Goal: Communication & Community: Answer question/provide support

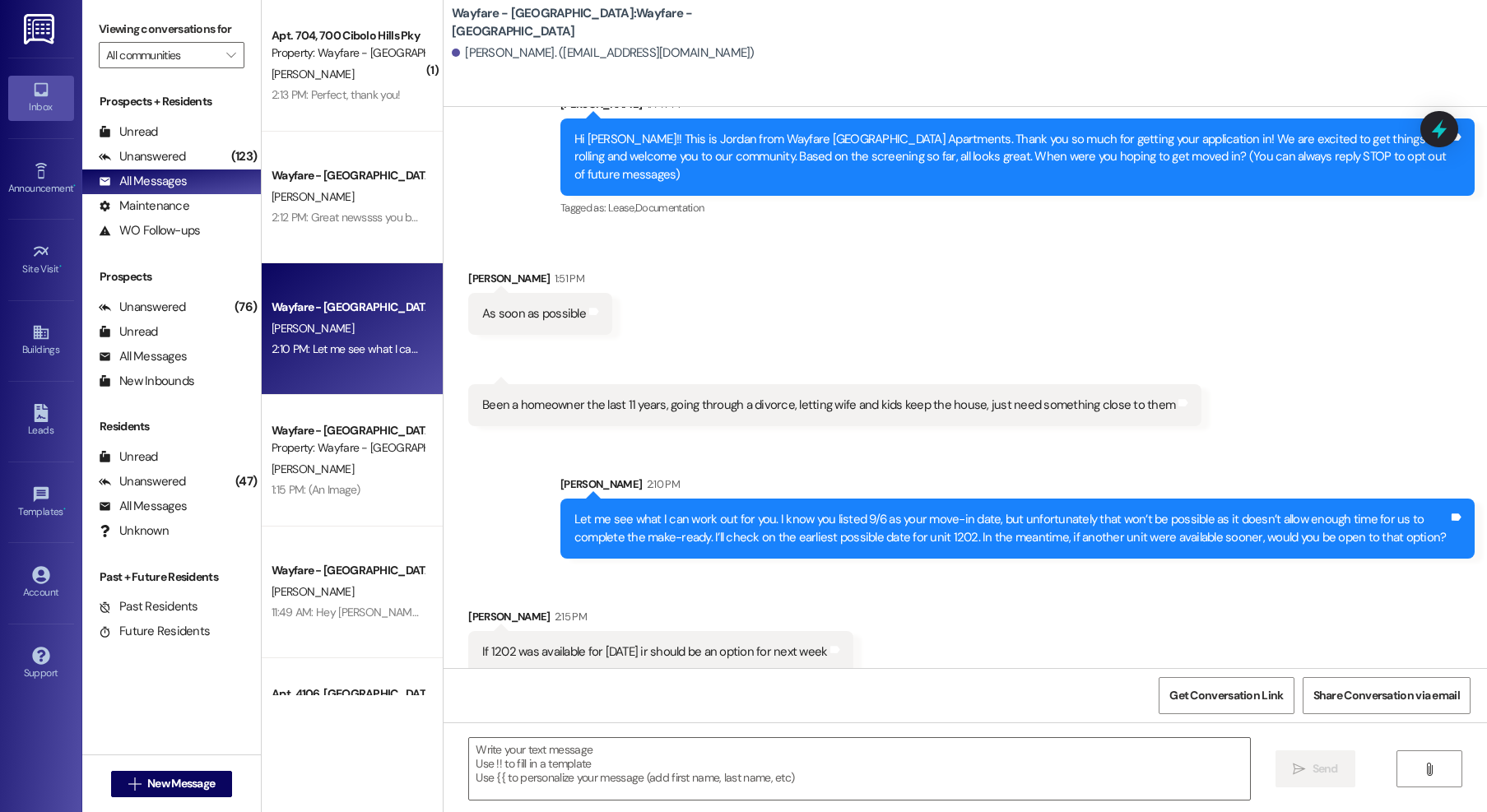
scroll to position [62, 0]
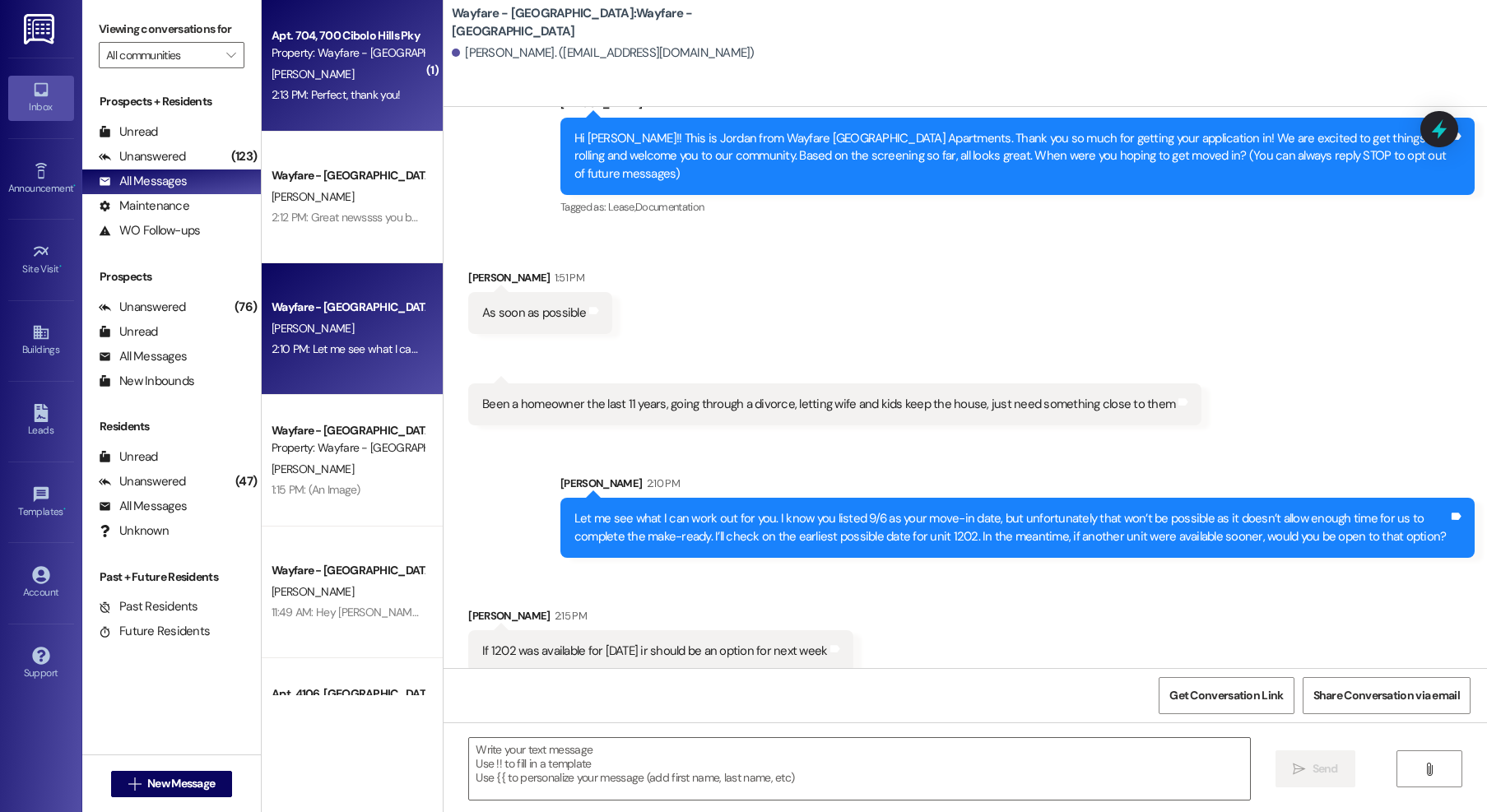
click at [330, 107] on div "Apt. 704, 700 Cibolo Hills Pky Property: Wayfare - Cibolo Hills B. Argaez 2:13 …" at bounding box center [352, 65] width 181 height 131
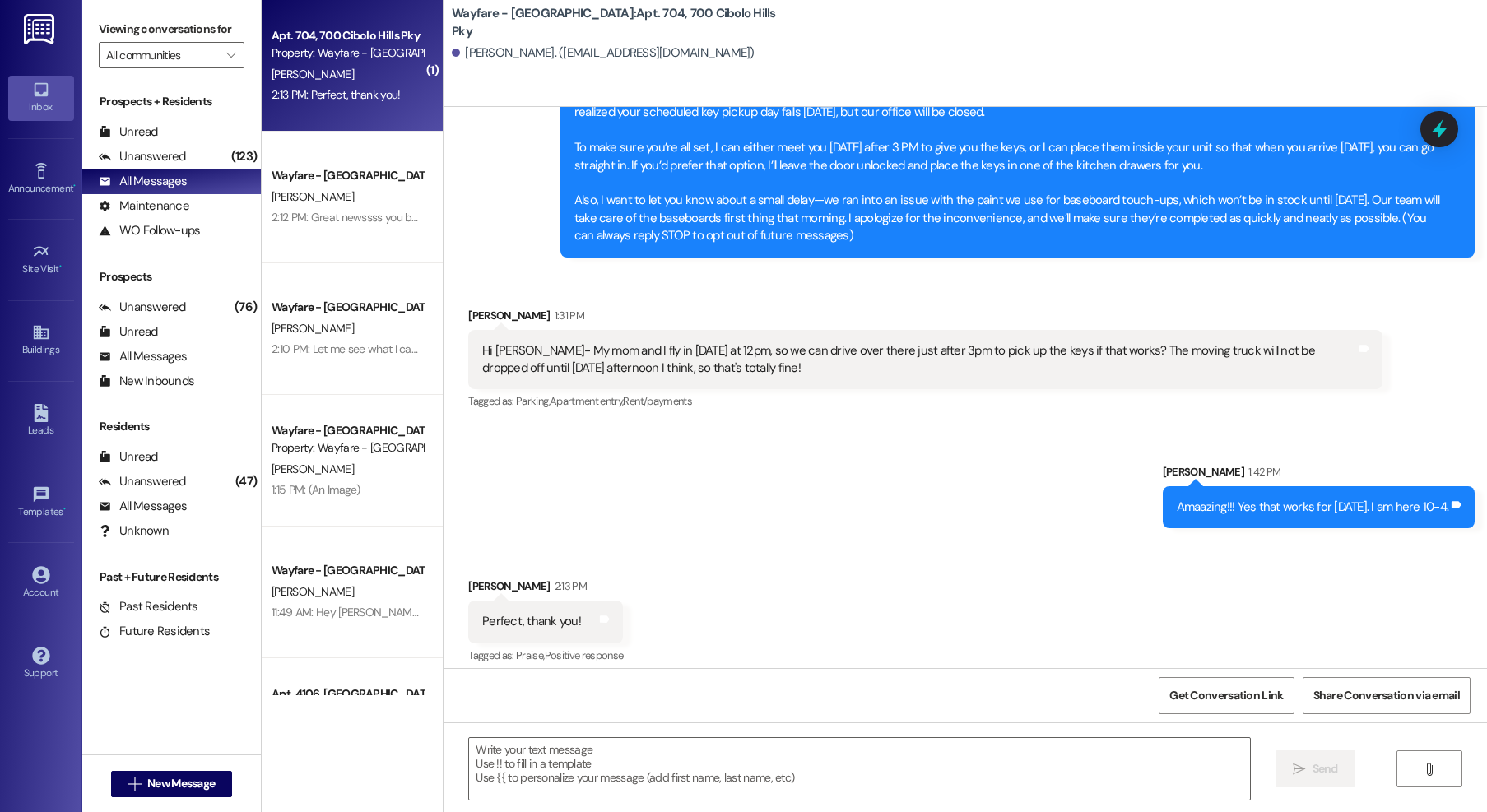
scroll to position [118, 0]
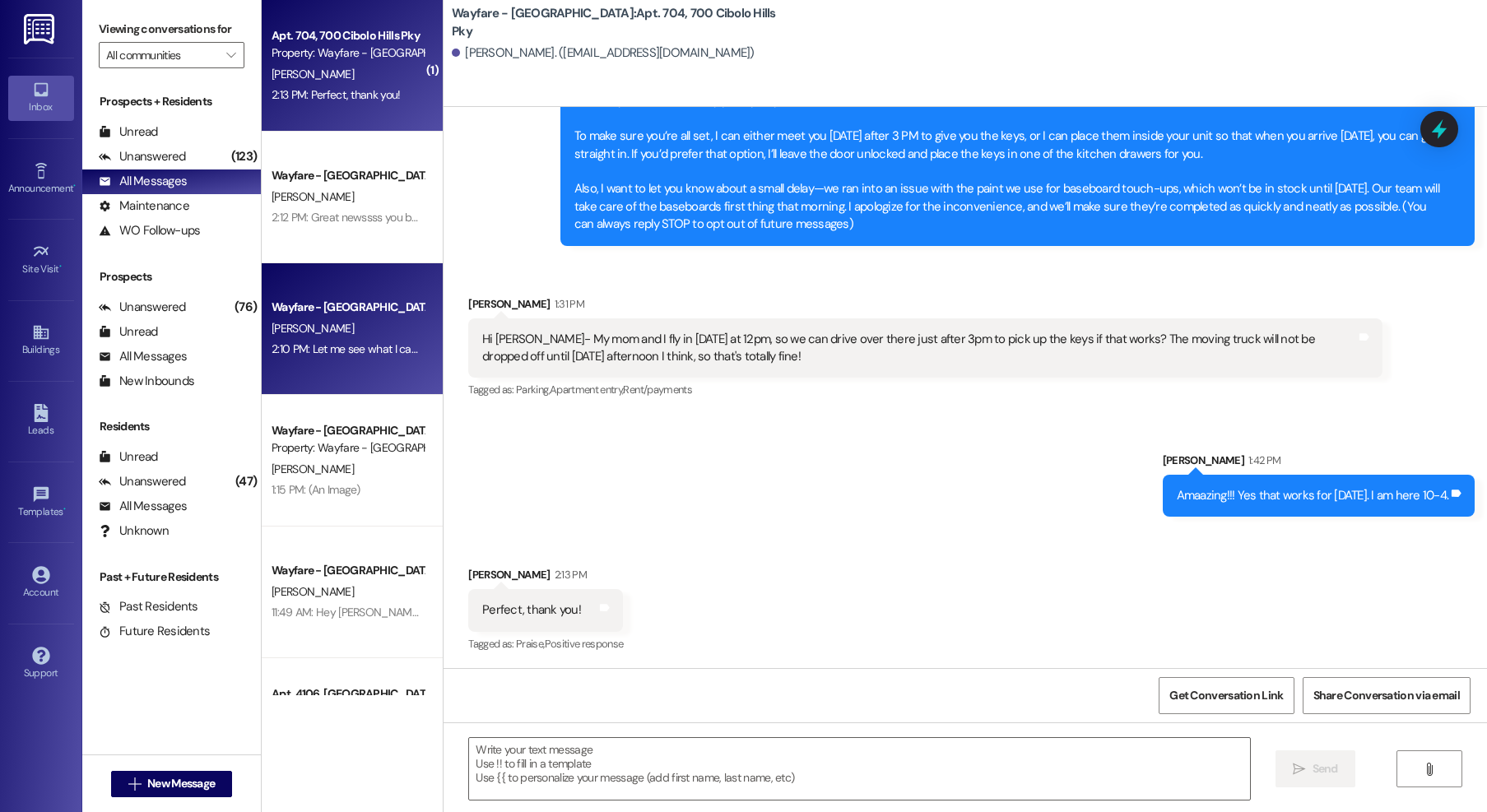
click at [330, 358] on div "2:10 PM: Let me see what I can work out for you. I know you listed 9/6 as your …" at bounding box center [348, 349] width 155 height 20
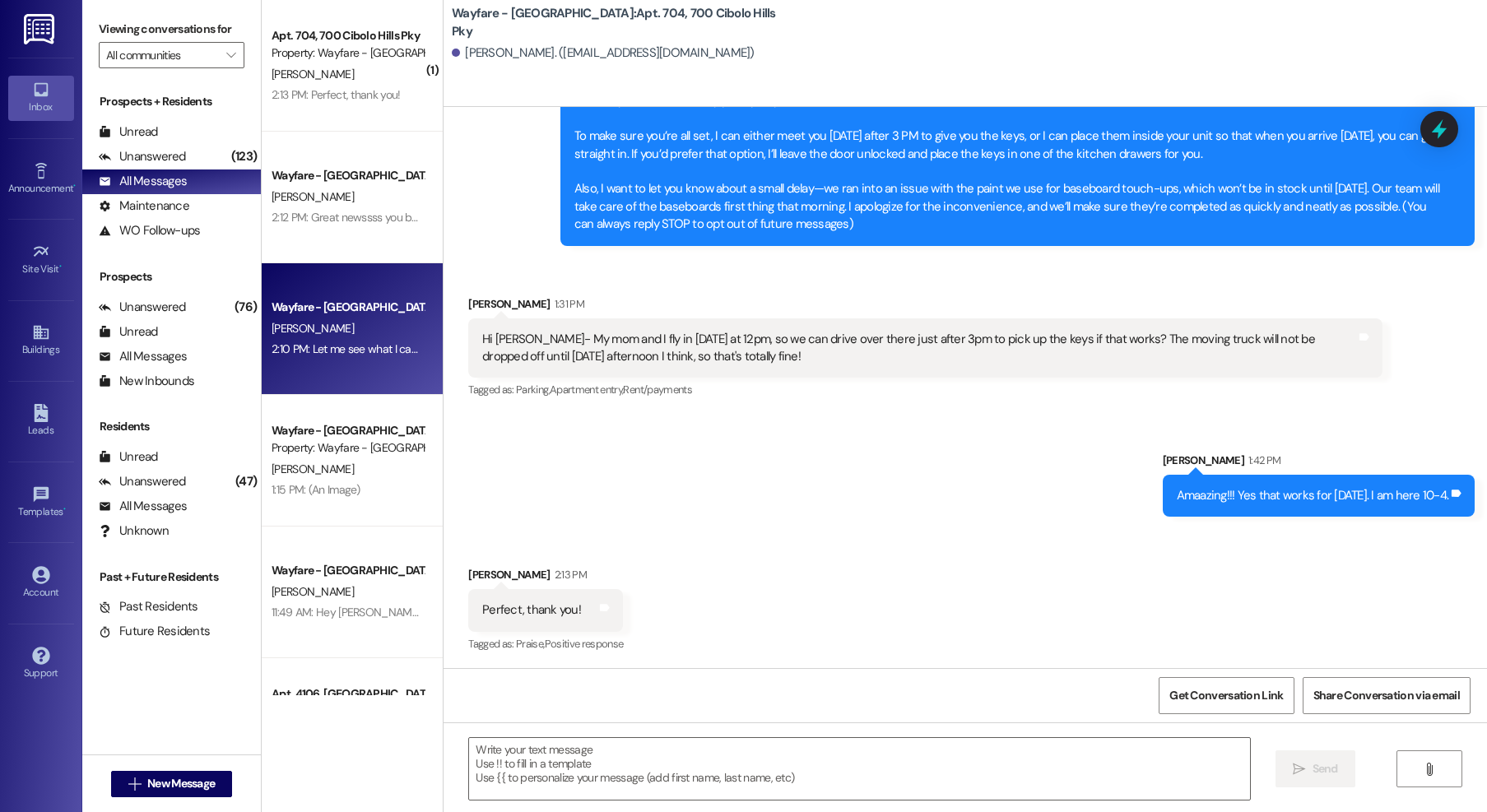
scroll to position [61, 0]
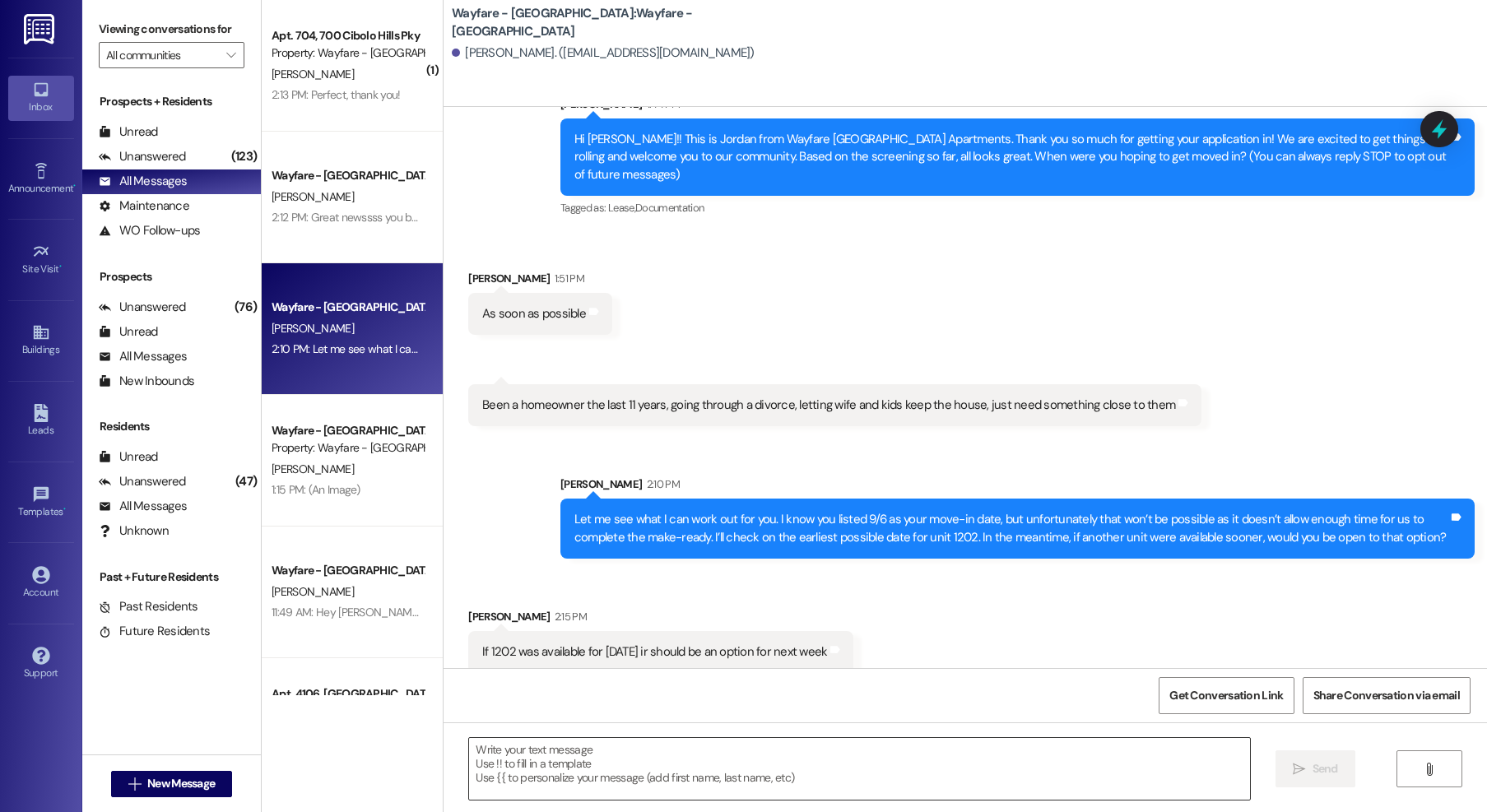
click at [725, 772] on textarea at bounding box center [859, 769] width 781 height 61
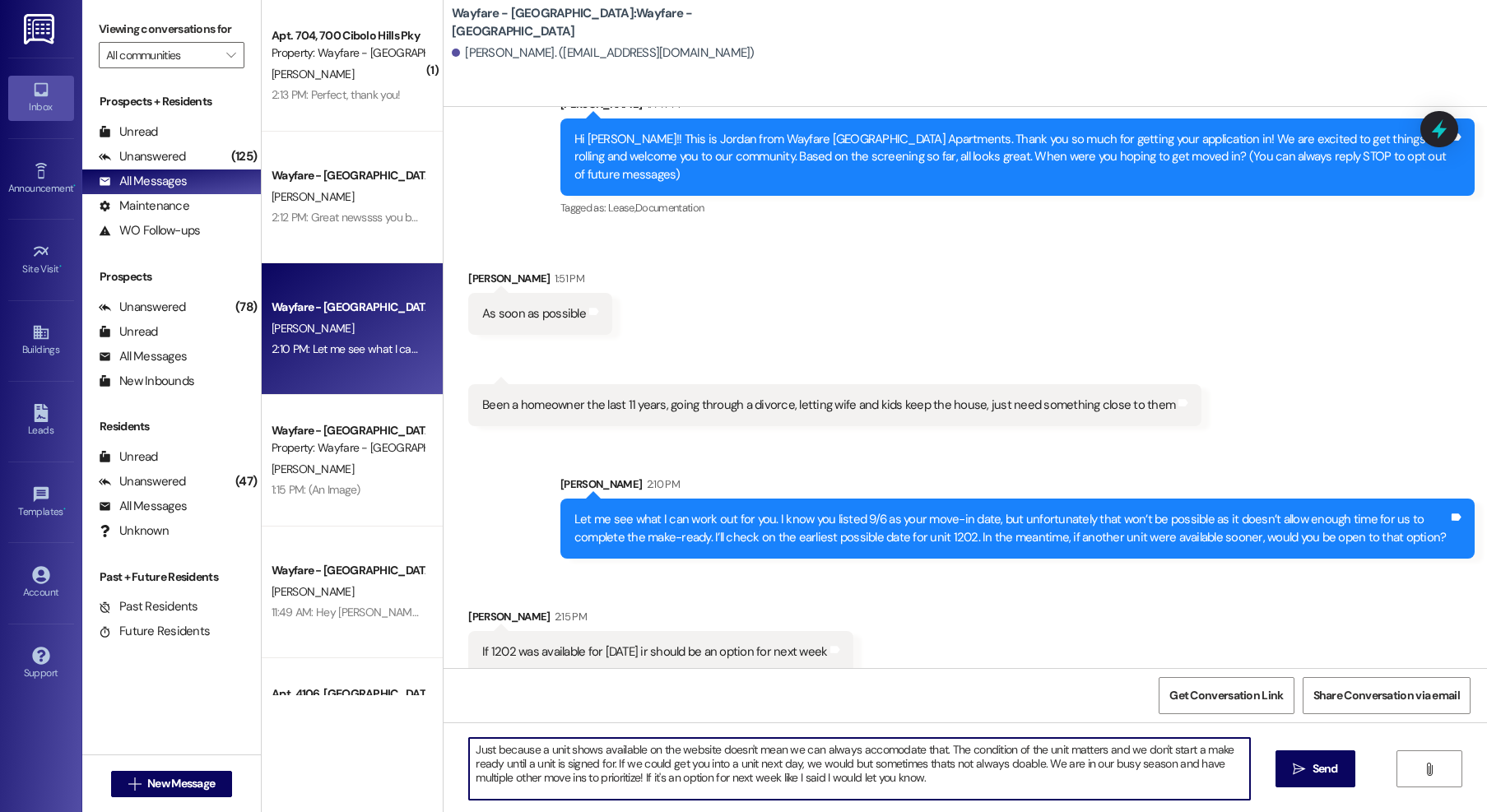
drag, startPoint x: 947, startPoint y: 774, endPoint x: 927, endPoint y: 783, distance: 21.9
click at [938, 779] on textarea "Just because a unit shows available on the website doesn't mean we can always a…" at bounding box center [859, 769] width 781 height 61
drag, startPoint x: 927, startPoint y: 783, endPoint x: 457, endPoint y: 746, distance: 471.5
click at [446, 742] on div "Just because a unit shows available on the website doesn't mean we can always a…" at bounding box center [965, 783] width 1043 height 124
type textarea "Just because a unit shows available on the website doesn't mean we can always a…"
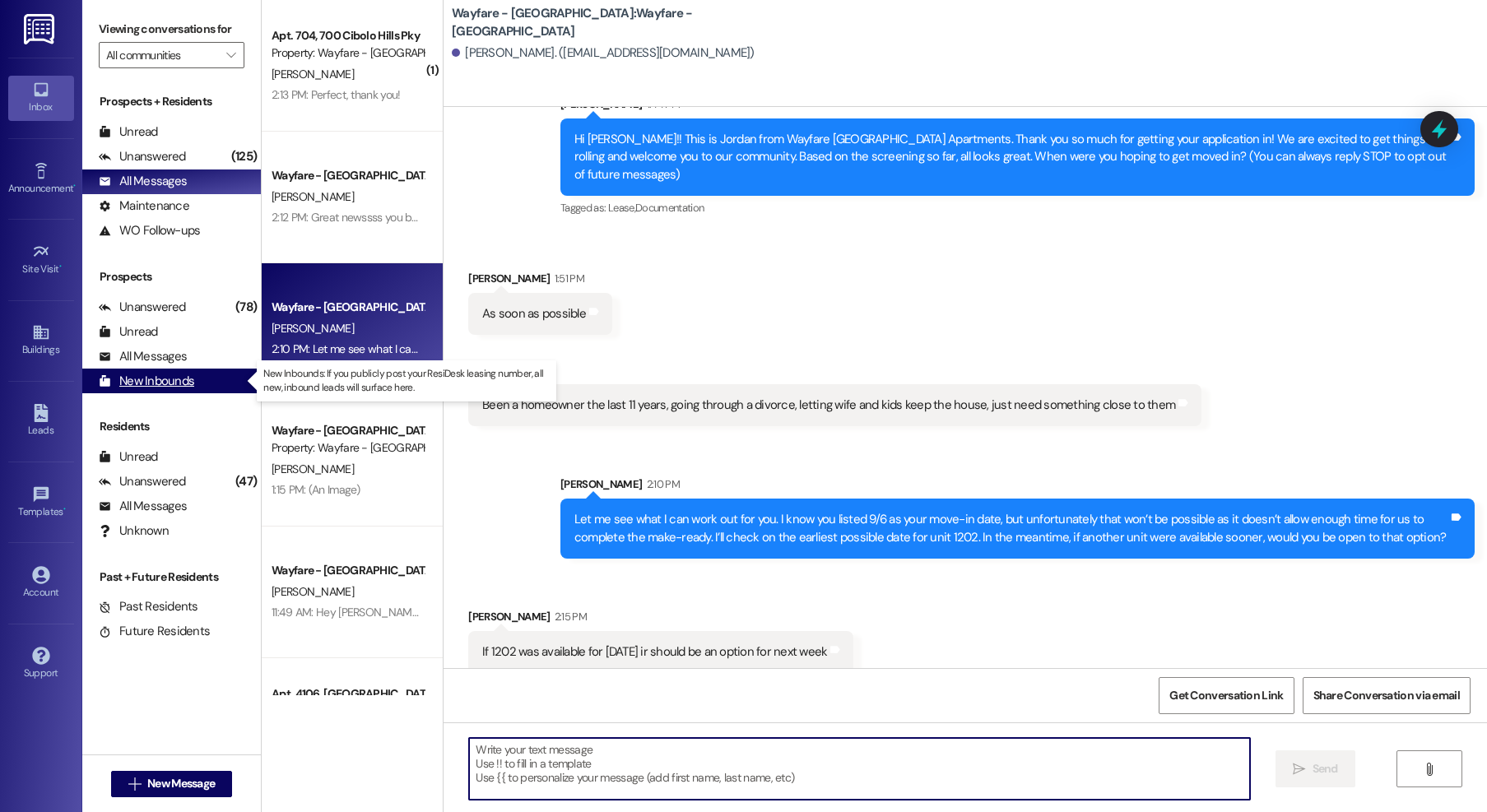
paste textarea "Although a unit may show as available on the website, that doesn’t always mean …"
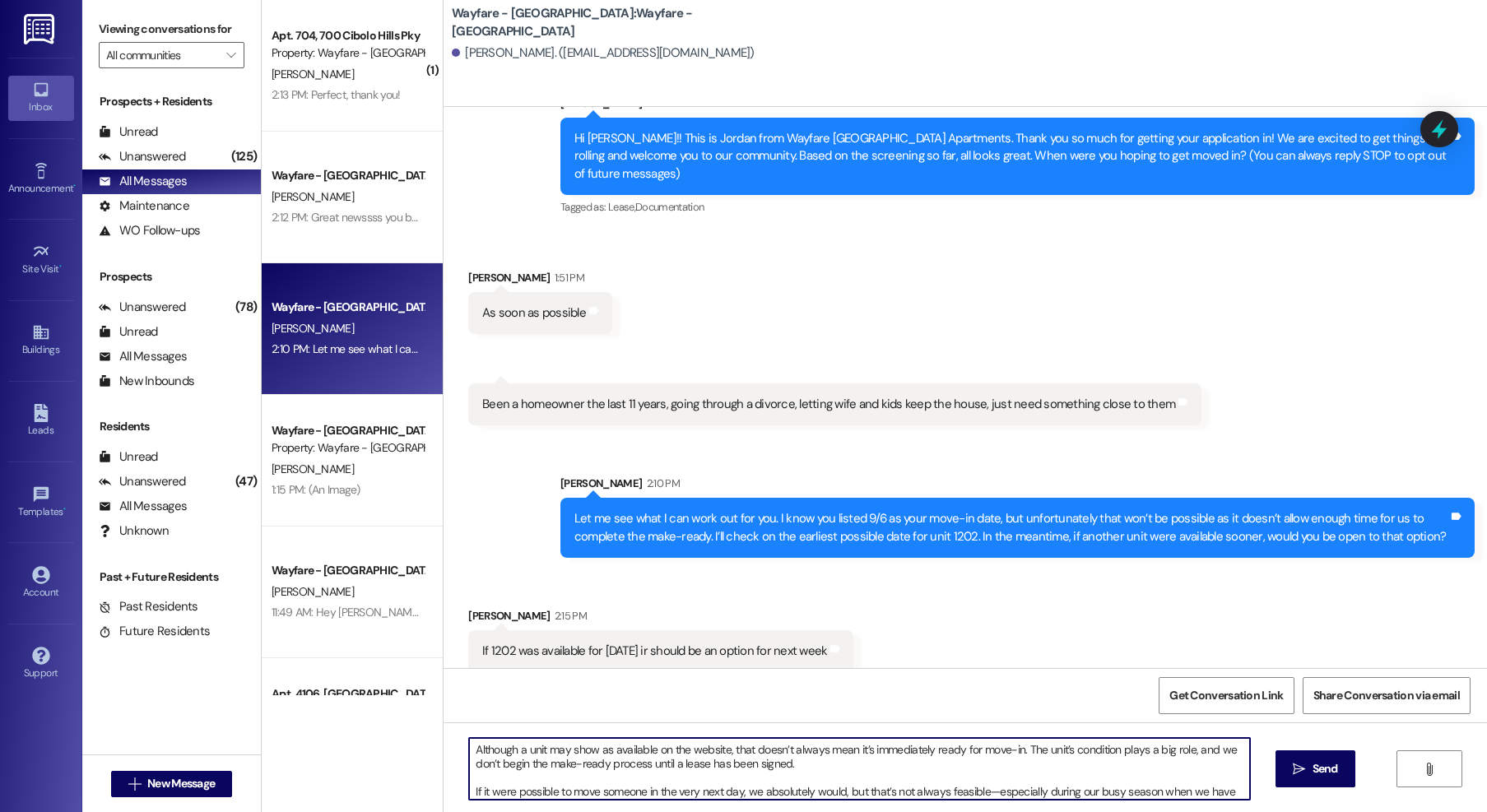
scroll to position [28, 0]
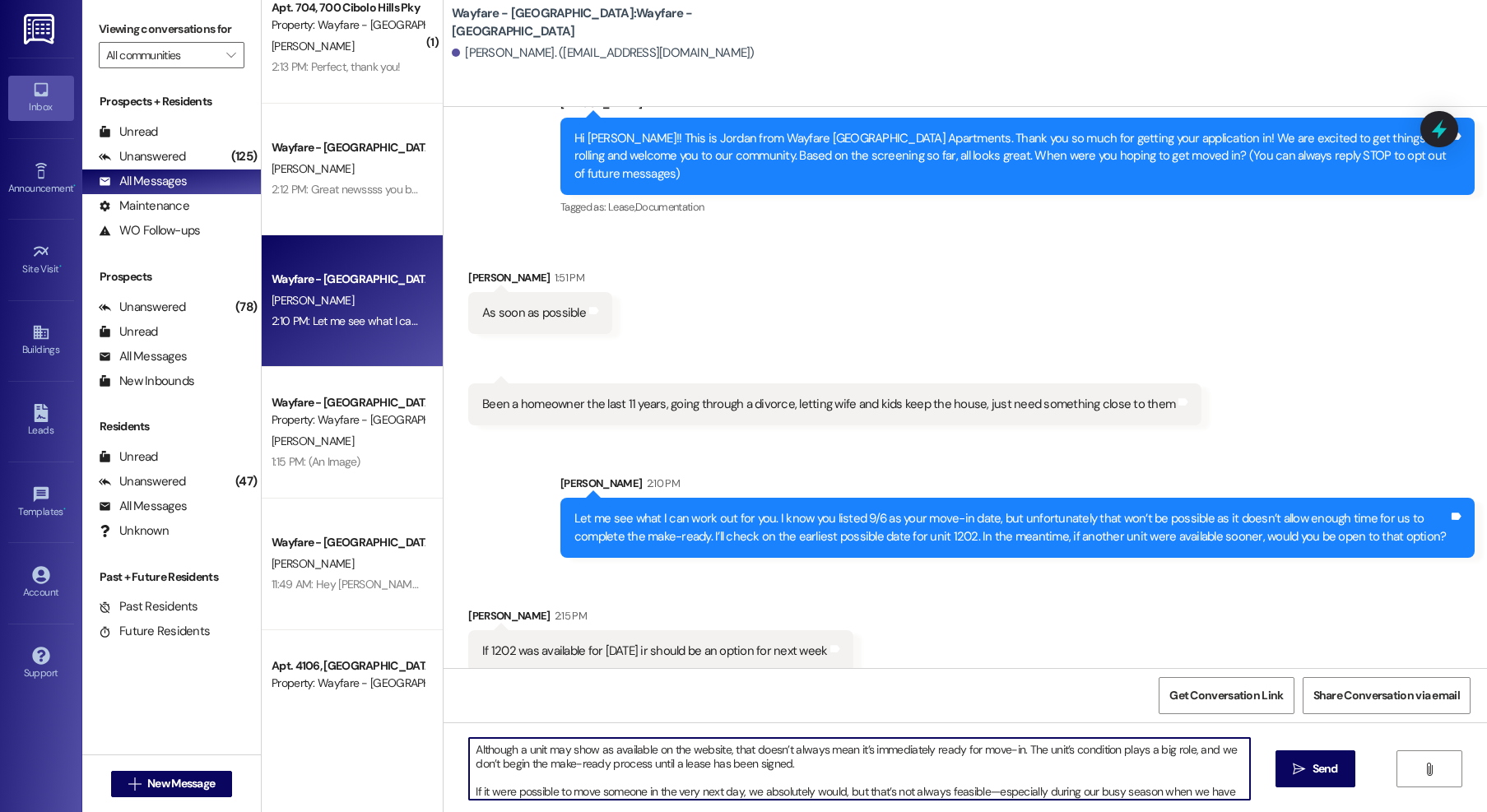
click at [1179, 754] on textarea "Although a unit may show as available on the website, that doesn’t always mean …" at bounding box center [859, 769] width 781 height 61
drag, startPoint x: 933, startPoint y: 772, endPoint x: 959, endPoint y: 769, distance: 26.2
click at [933, 772] on textarea "Although a unit may show as available on the website, that doesn’t always mean …" at bounding box center [859, 769] width 781 height 61
click at [1018, 769] on textarea "Although a unit may show as available on the website, that doesn’t always mean …" at bounding box center [859, 769] width 781 height 61
click at [1226, 751] on textarea "Although a unit may show as available on the website, that doesn’t always mean …" at bounding box center [859, 769] width 781 height 61
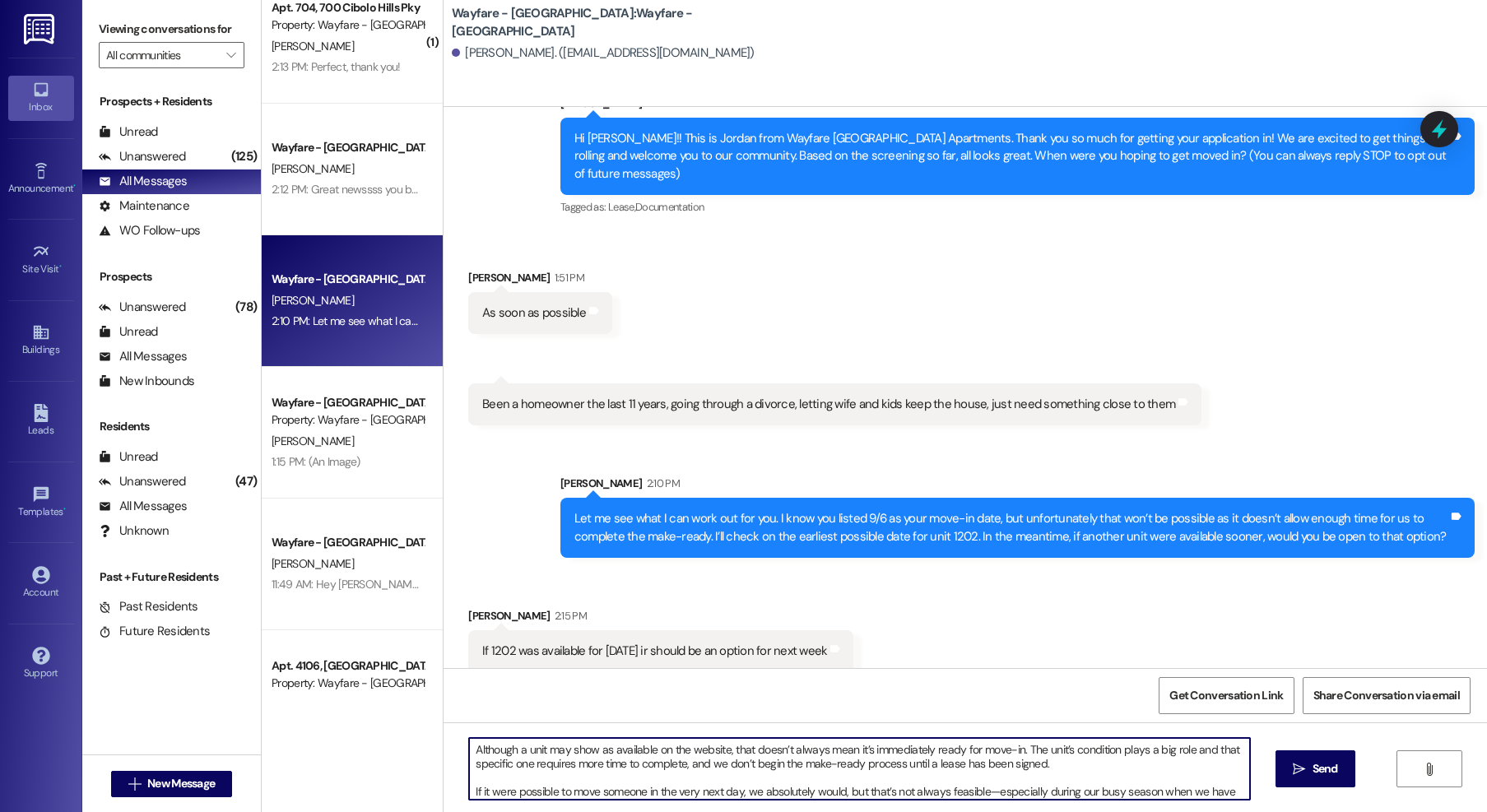
click at [700, 764] on textarea "Although a unit may show as available on the website, that doesn’t always mean …" at bounding box center [859, 769] width 781 height 61
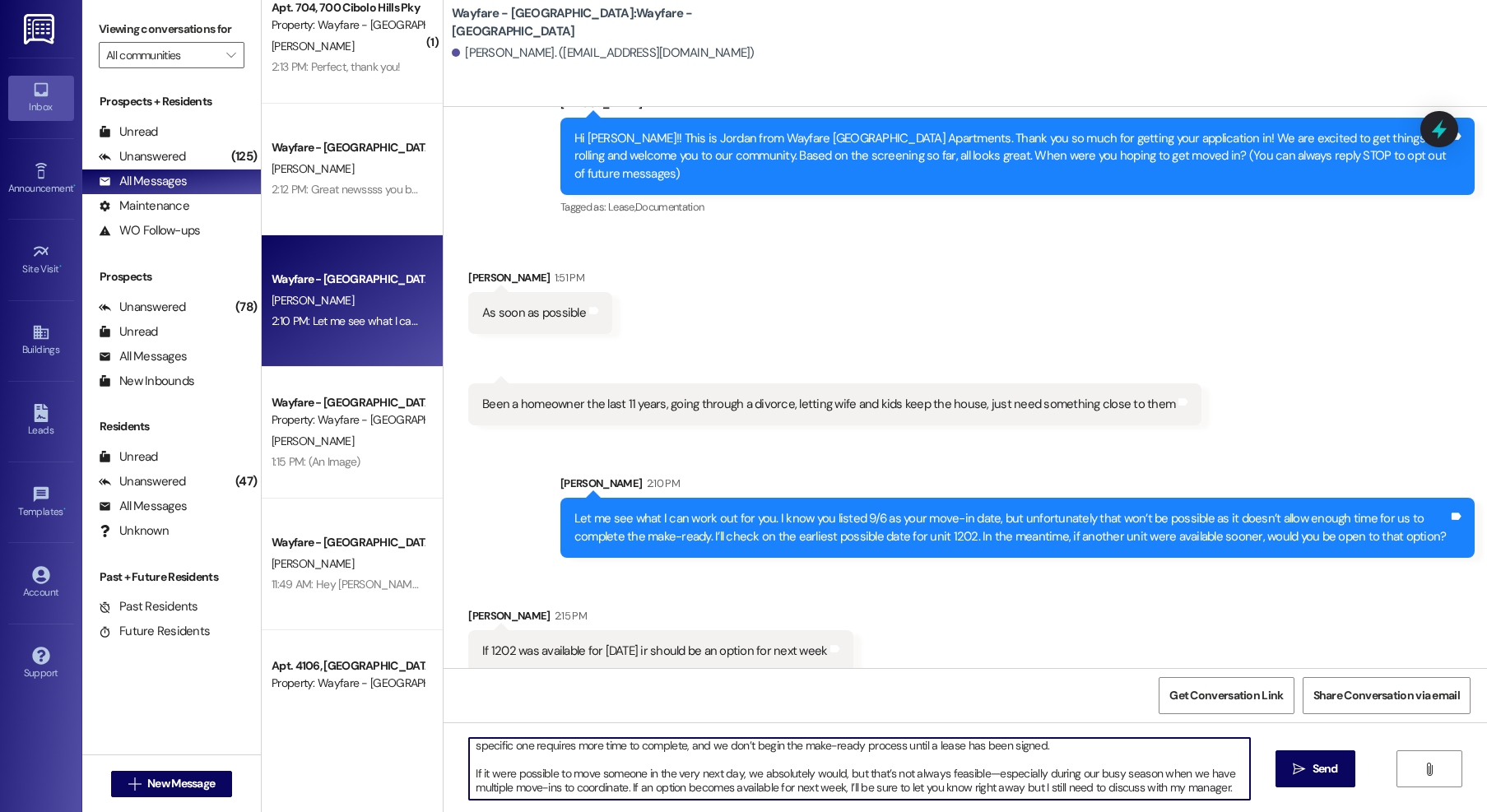
scroll to position [0, 0]
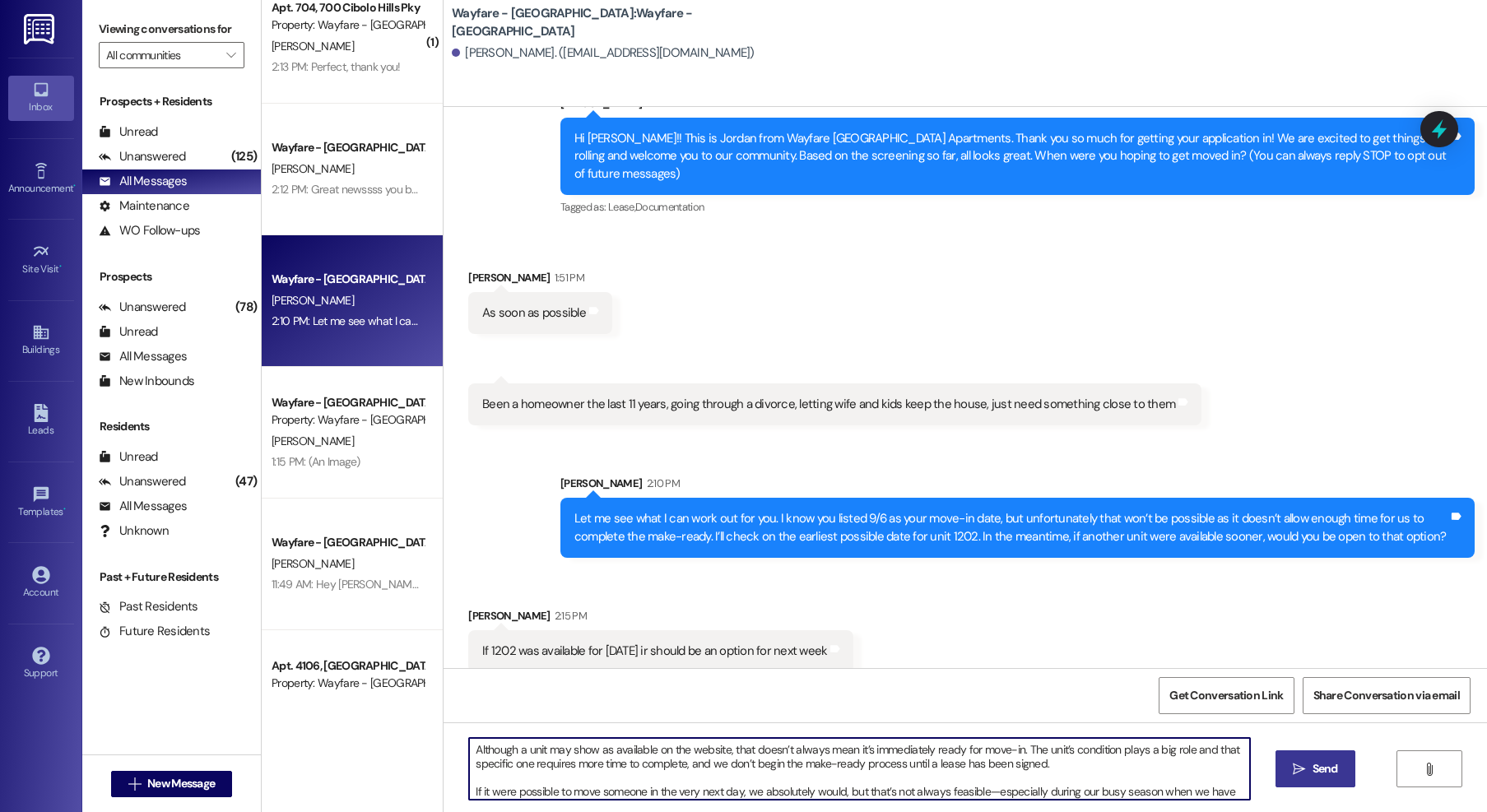
type textarea "Although a unit may show as available on the website, that doesn’t always mean …"
click at [1309, 756] on button " Send" at bounding box center [1315, 768] width 80 height 37
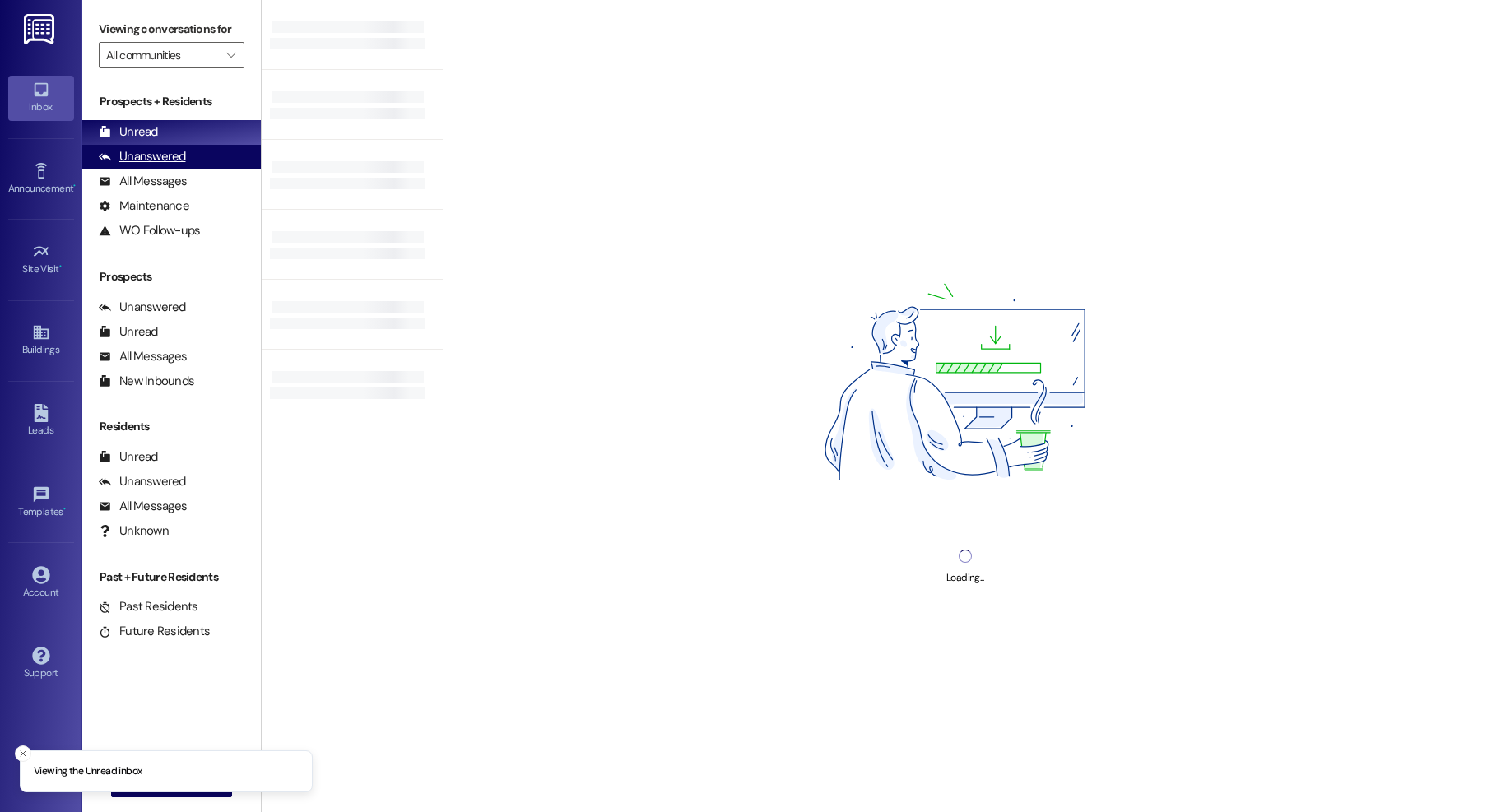
click at [148, 160] on div "Unanswered" at bounding box center [142, 157] width 87 height 17
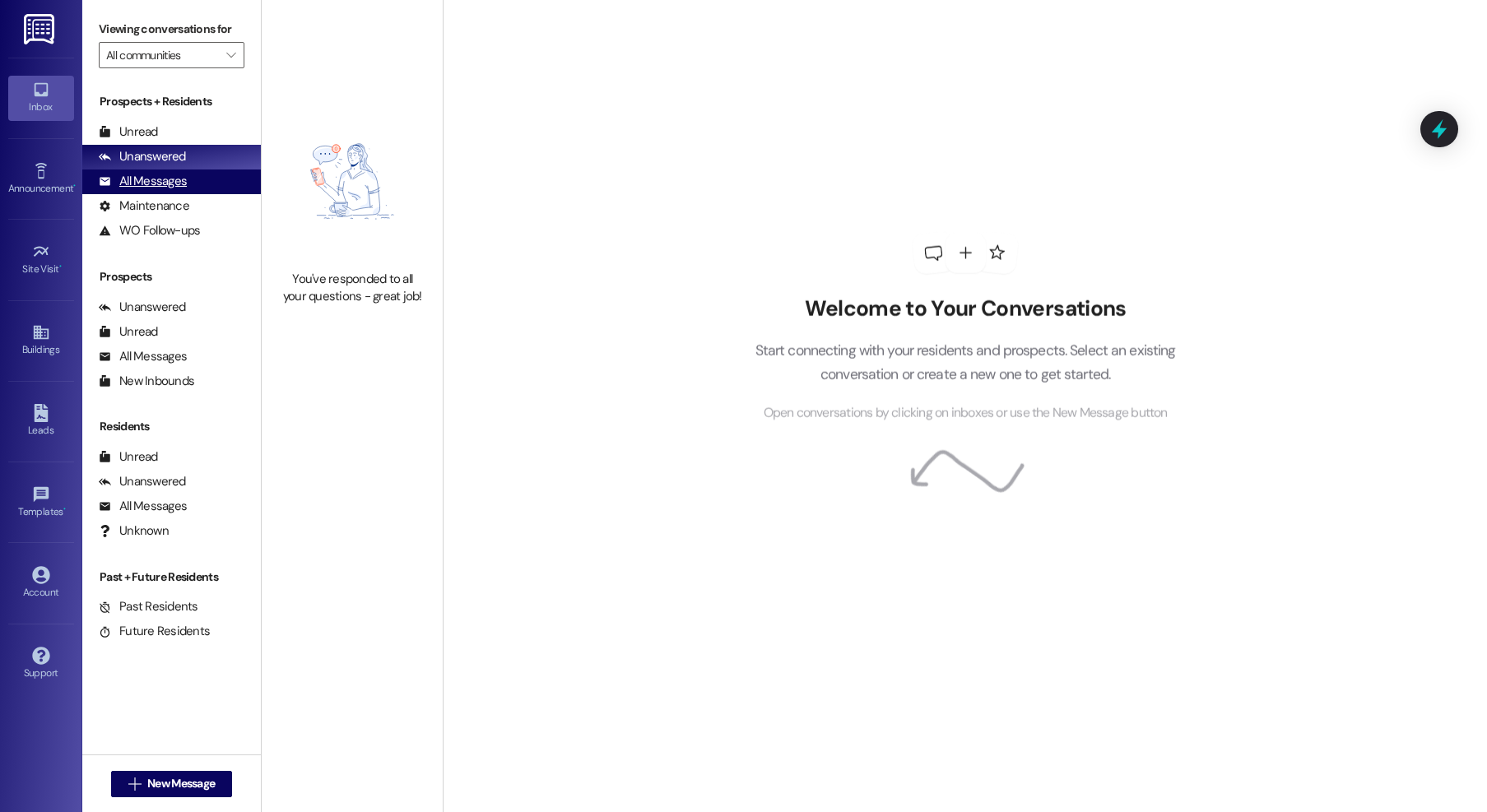
click at [120, 188] on div "All Messages" at bounding box center [143, 181] width 88 height 17
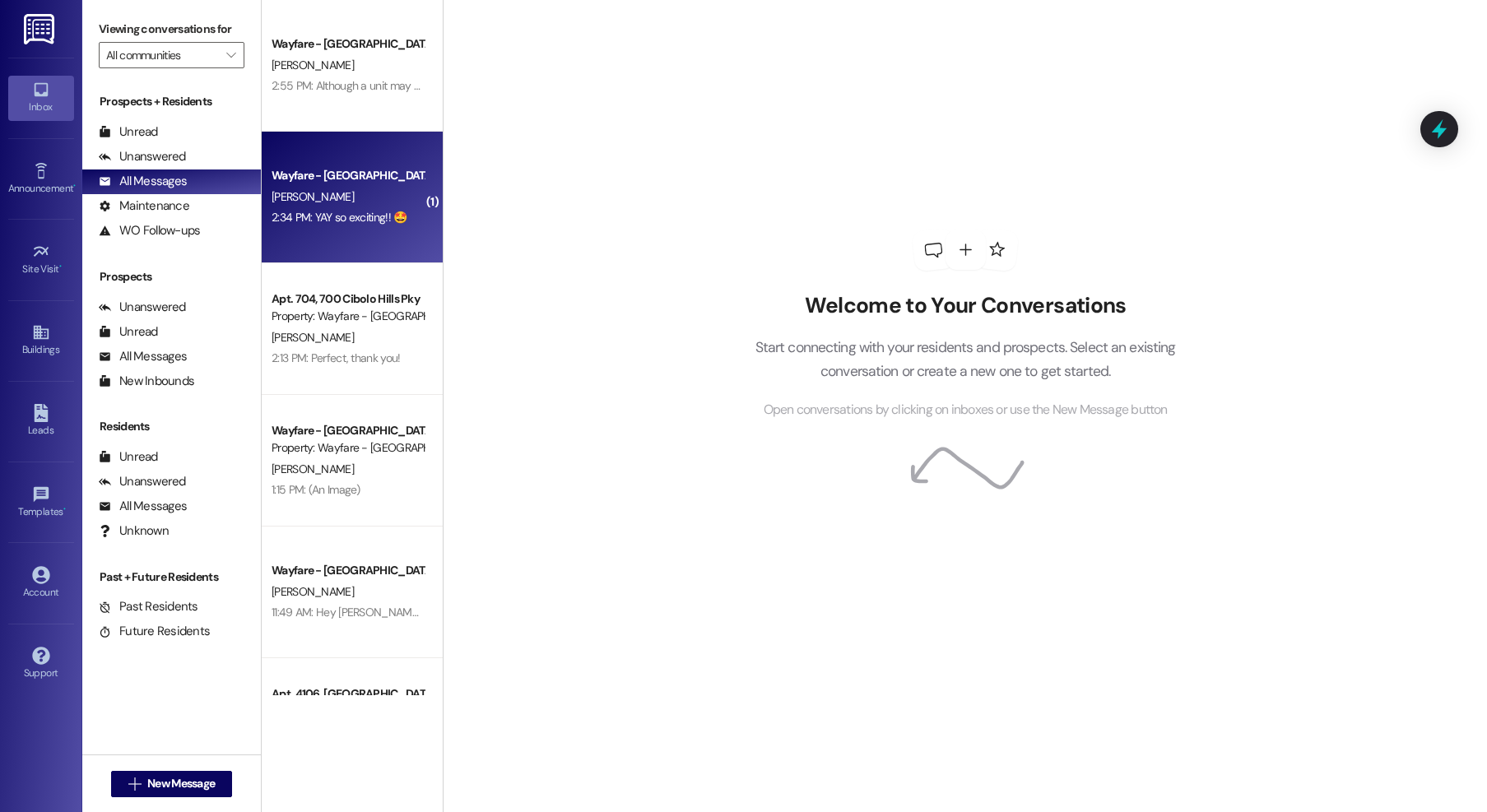
click at [362, 194] on div "[PERSON_NAME]" at bounding box center [348, 196] width 155 height 20
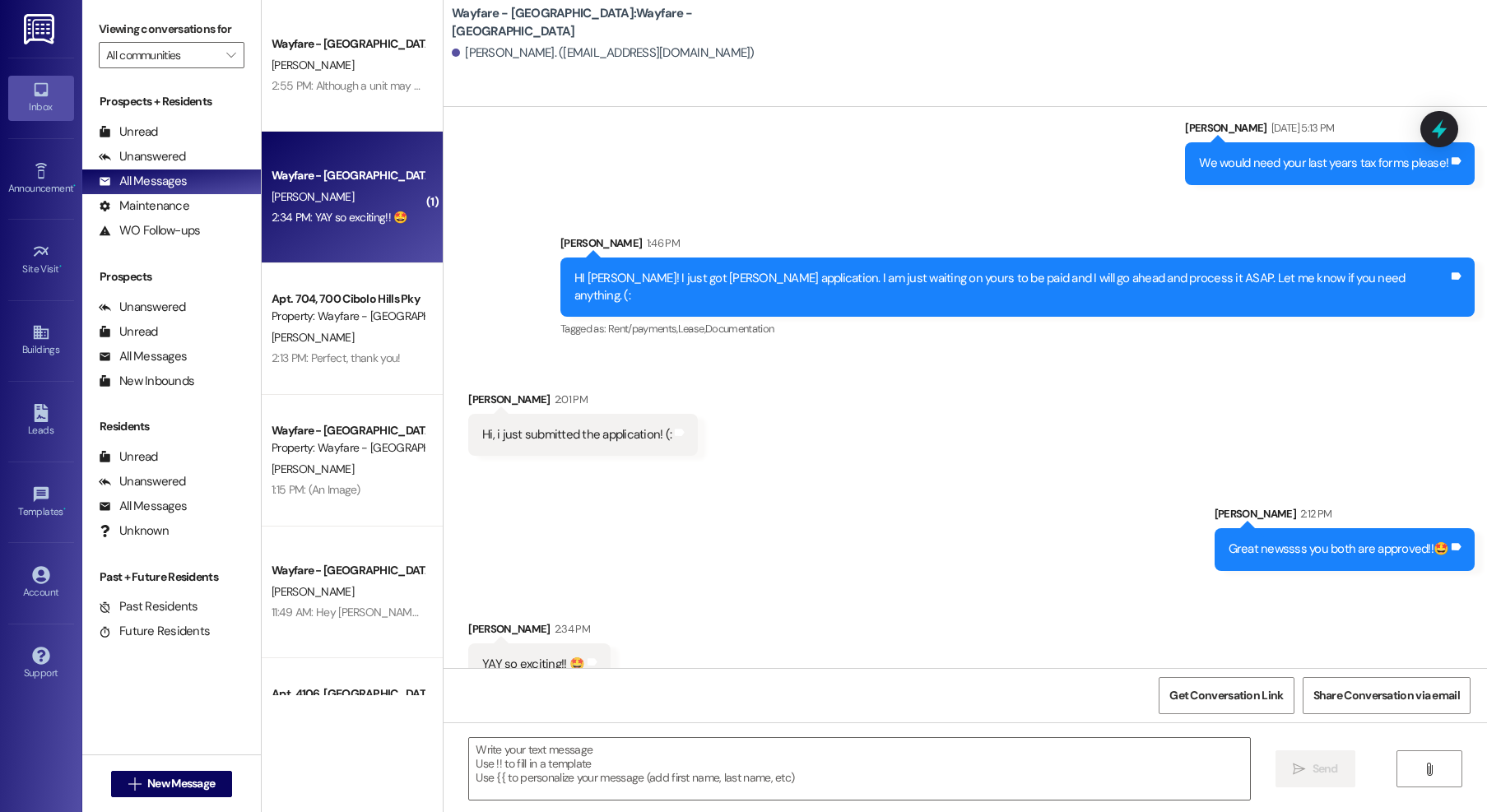
click at [704, 751] on textarea at bounding box center [859, 769] width 781 height 61
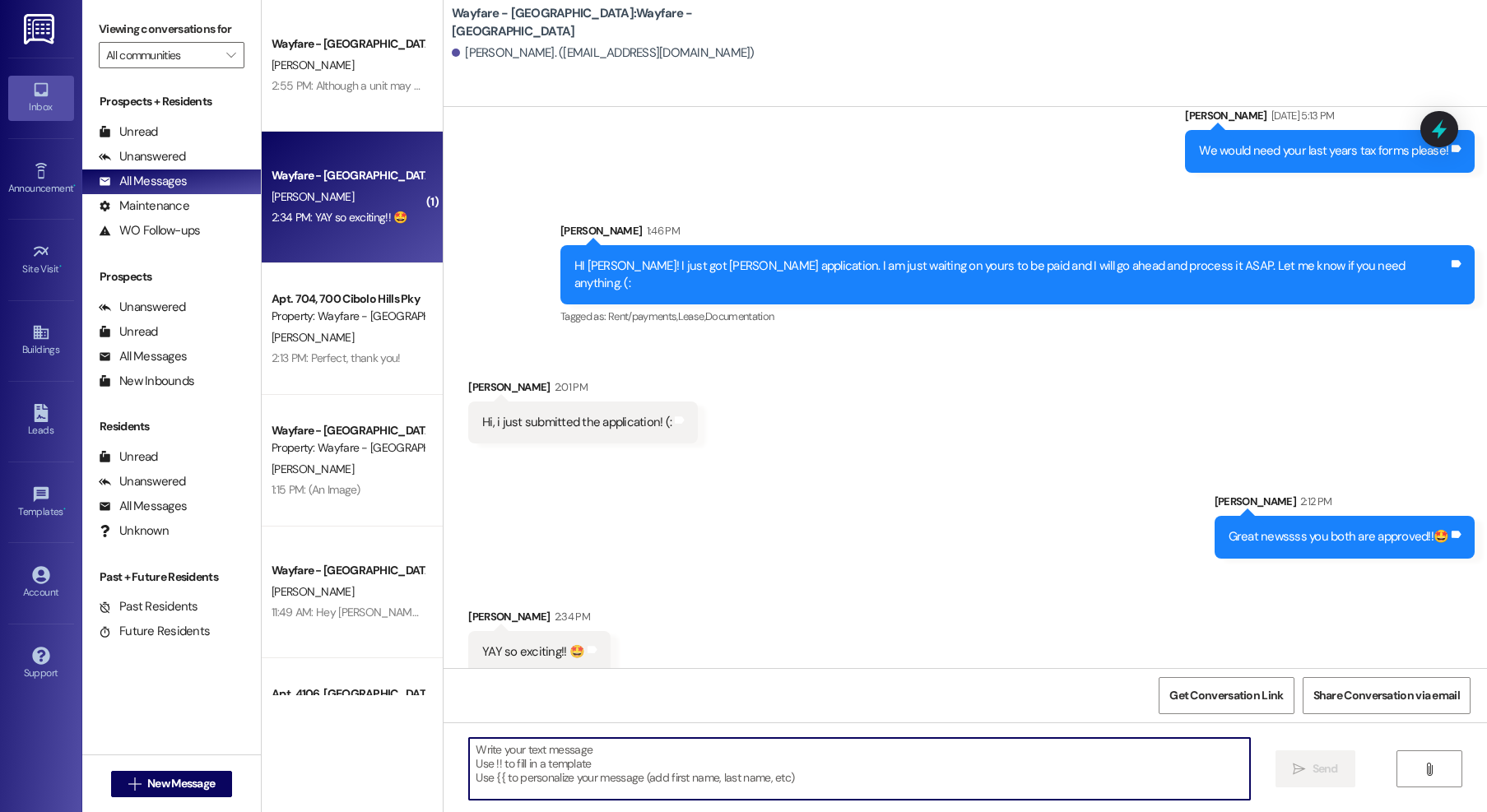
scroll to position [1057, 0]
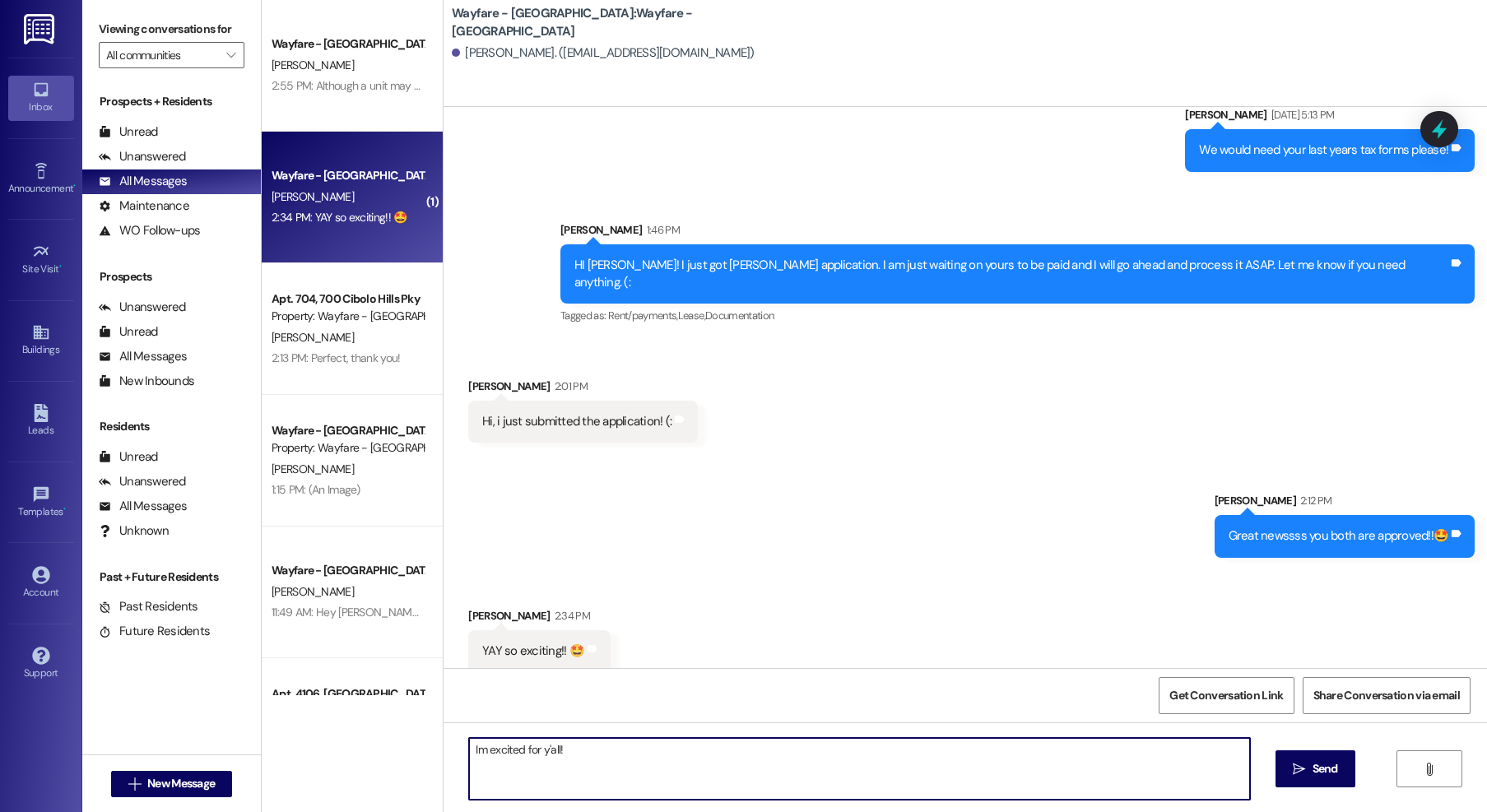
type textarea "Im excited for y'all!!"
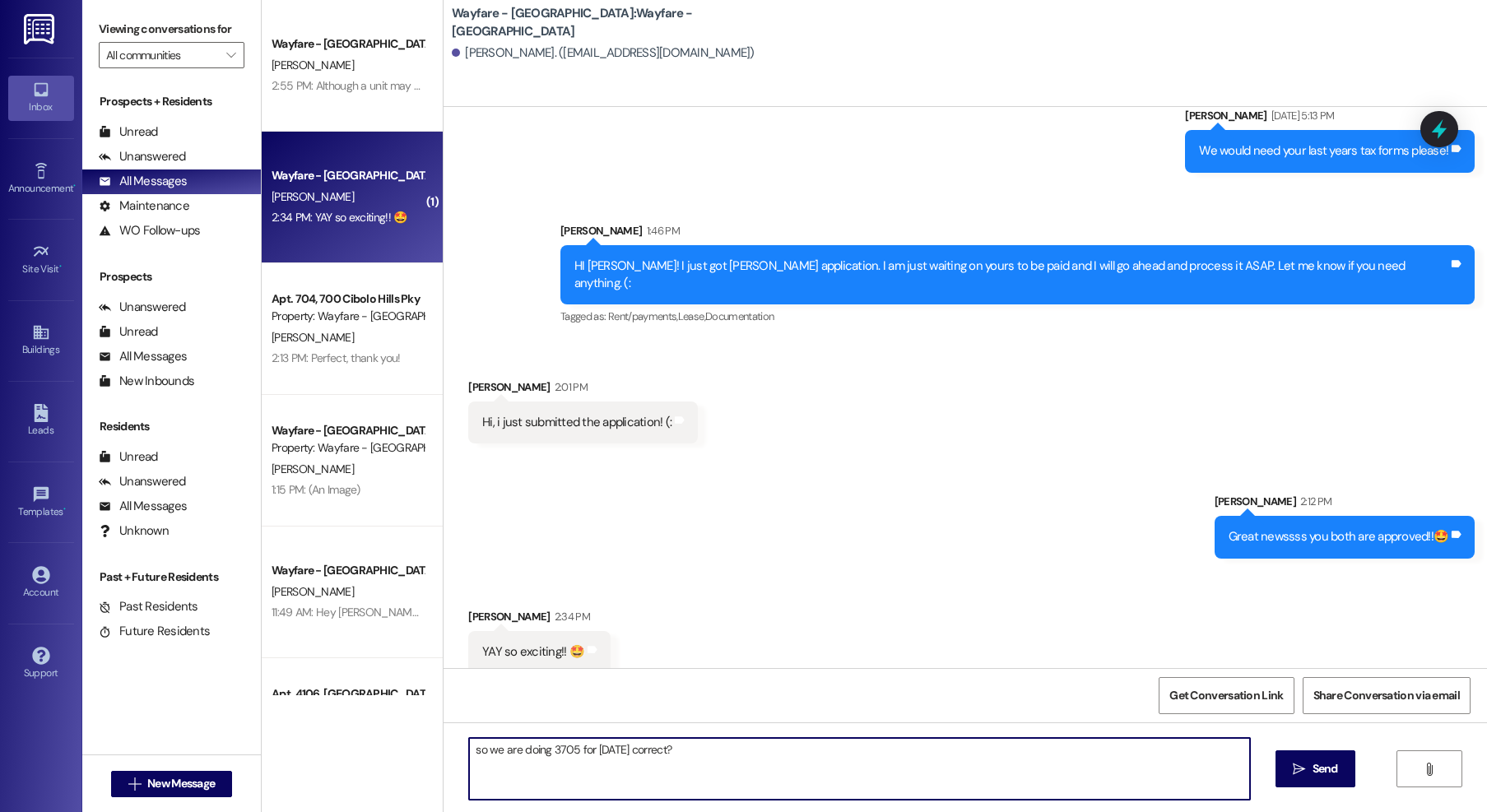
scroll to position [1171, 0]
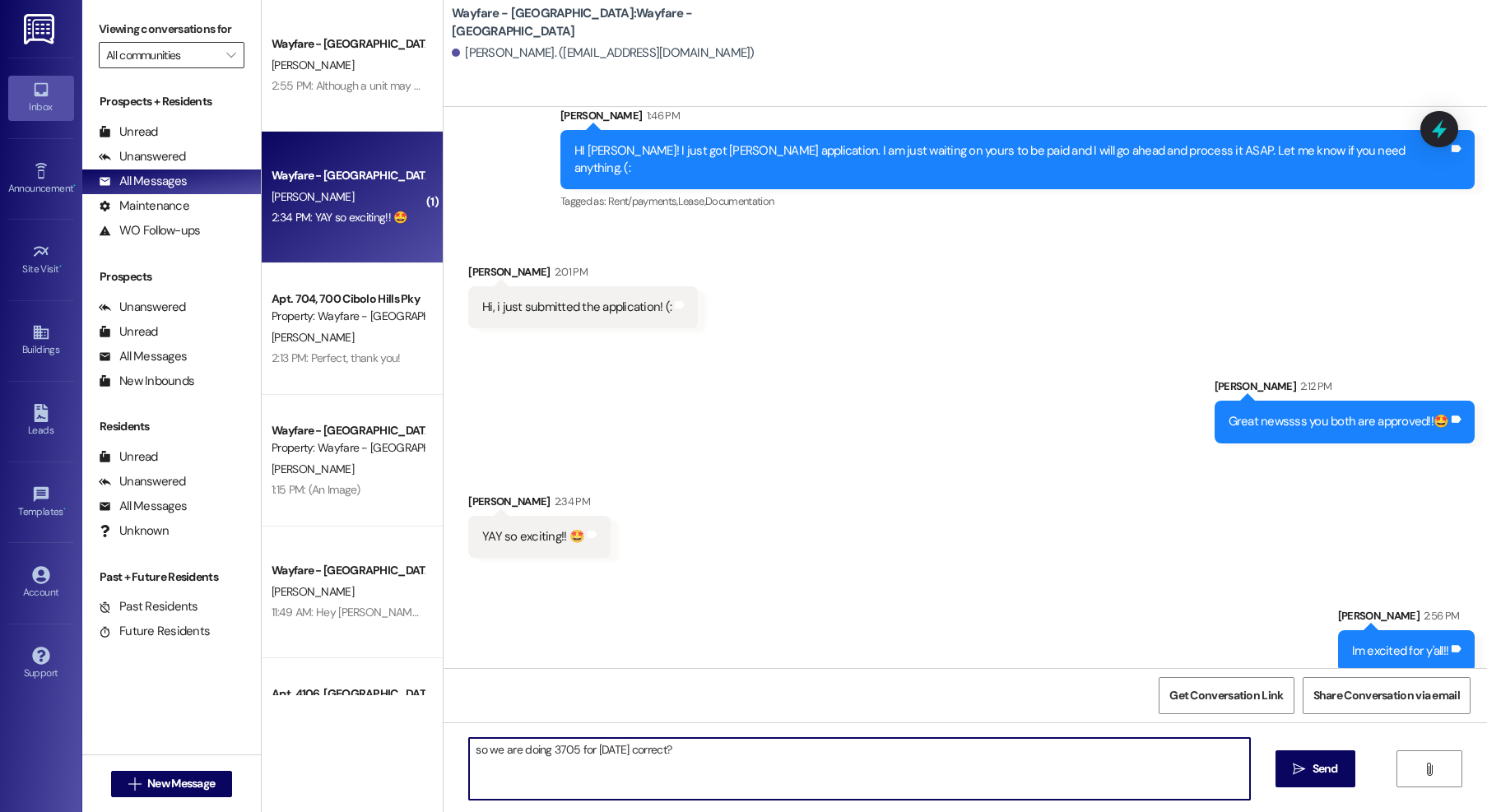
type textarea "so we are doing 3705 for October 25th correct?"
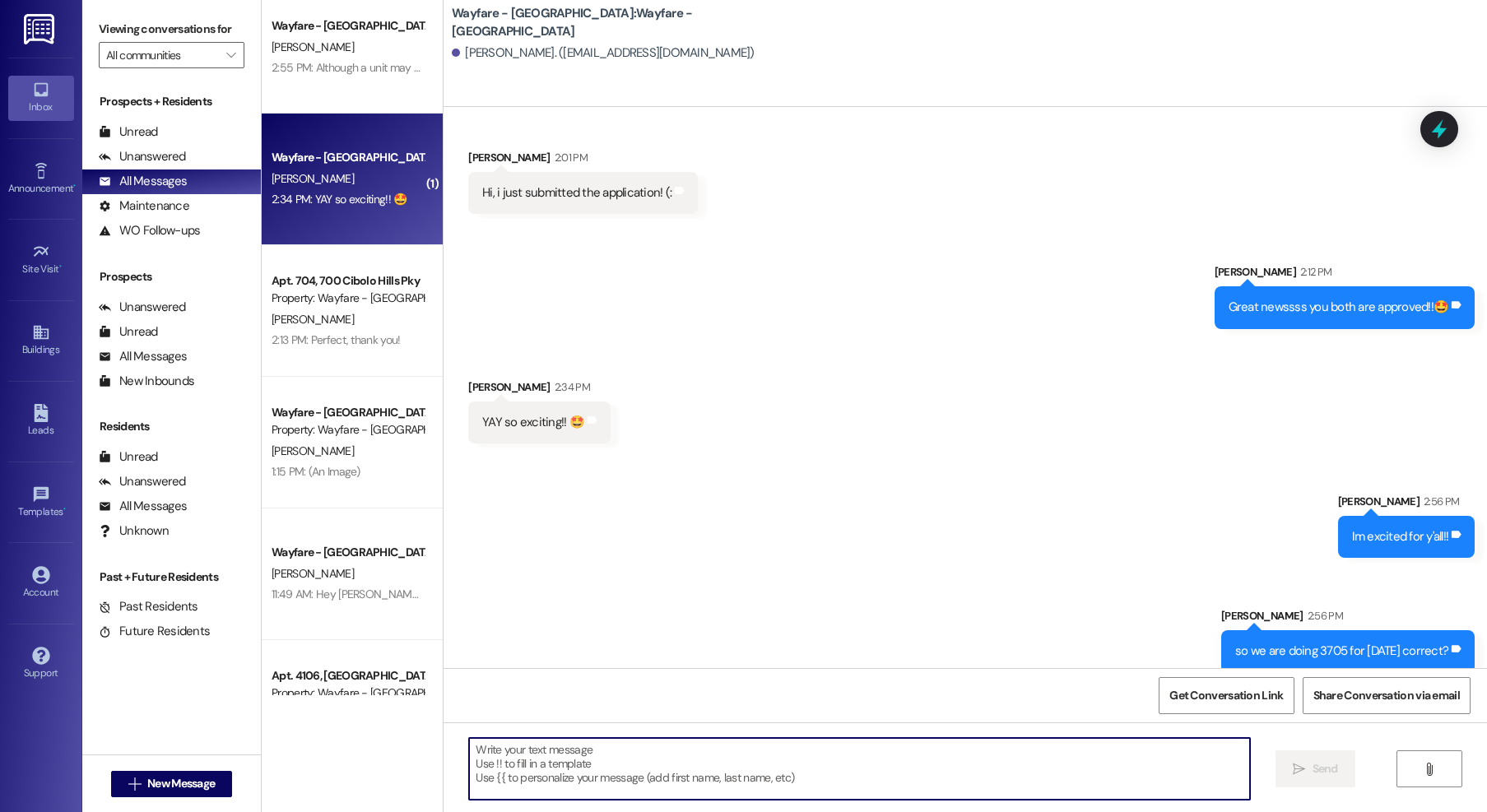
scroll to position [0, 0]
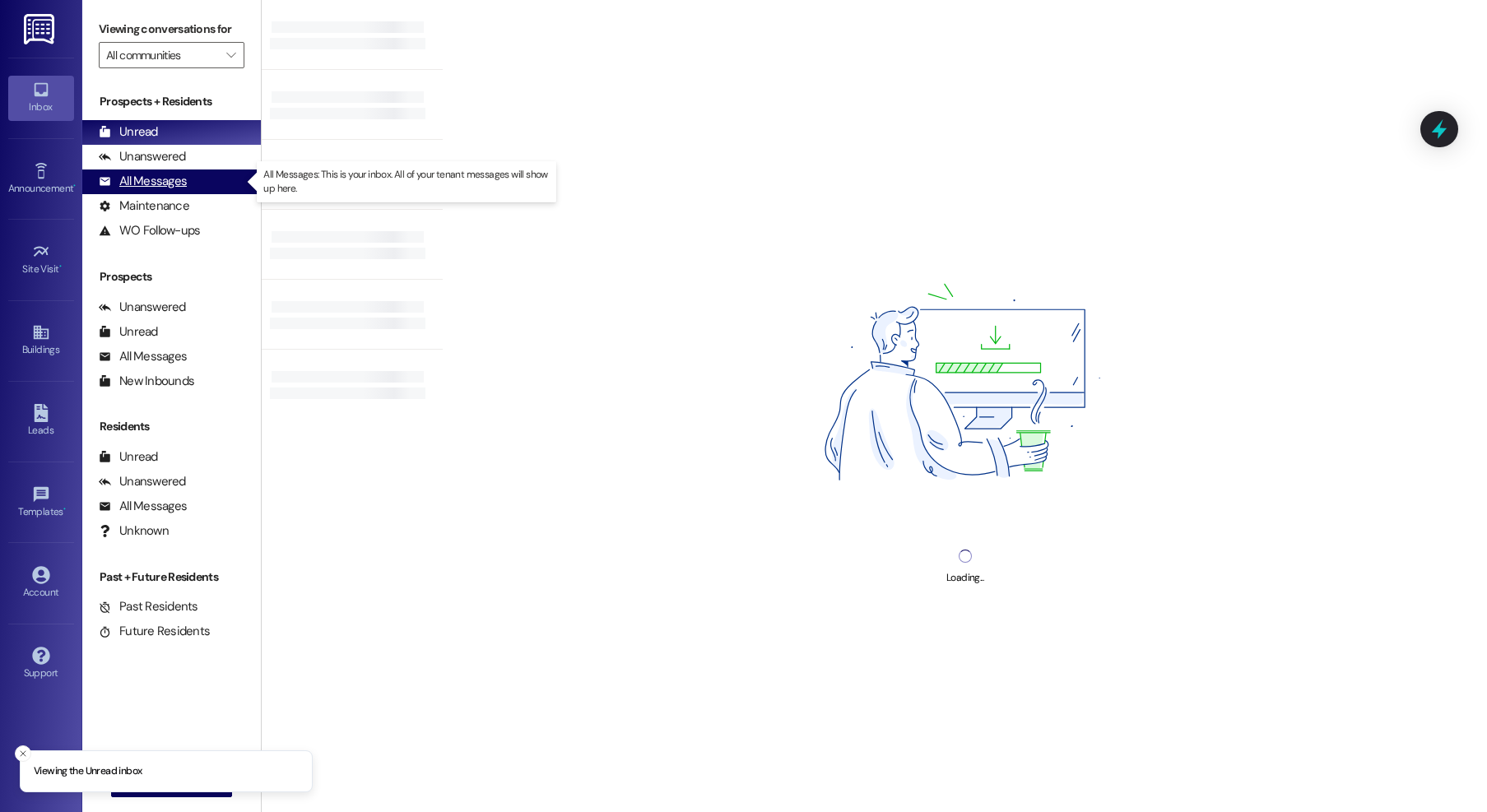
click at [175, 192] on div "All Messages (undefined)" at bounding box center [172, 182] width 178 height 25
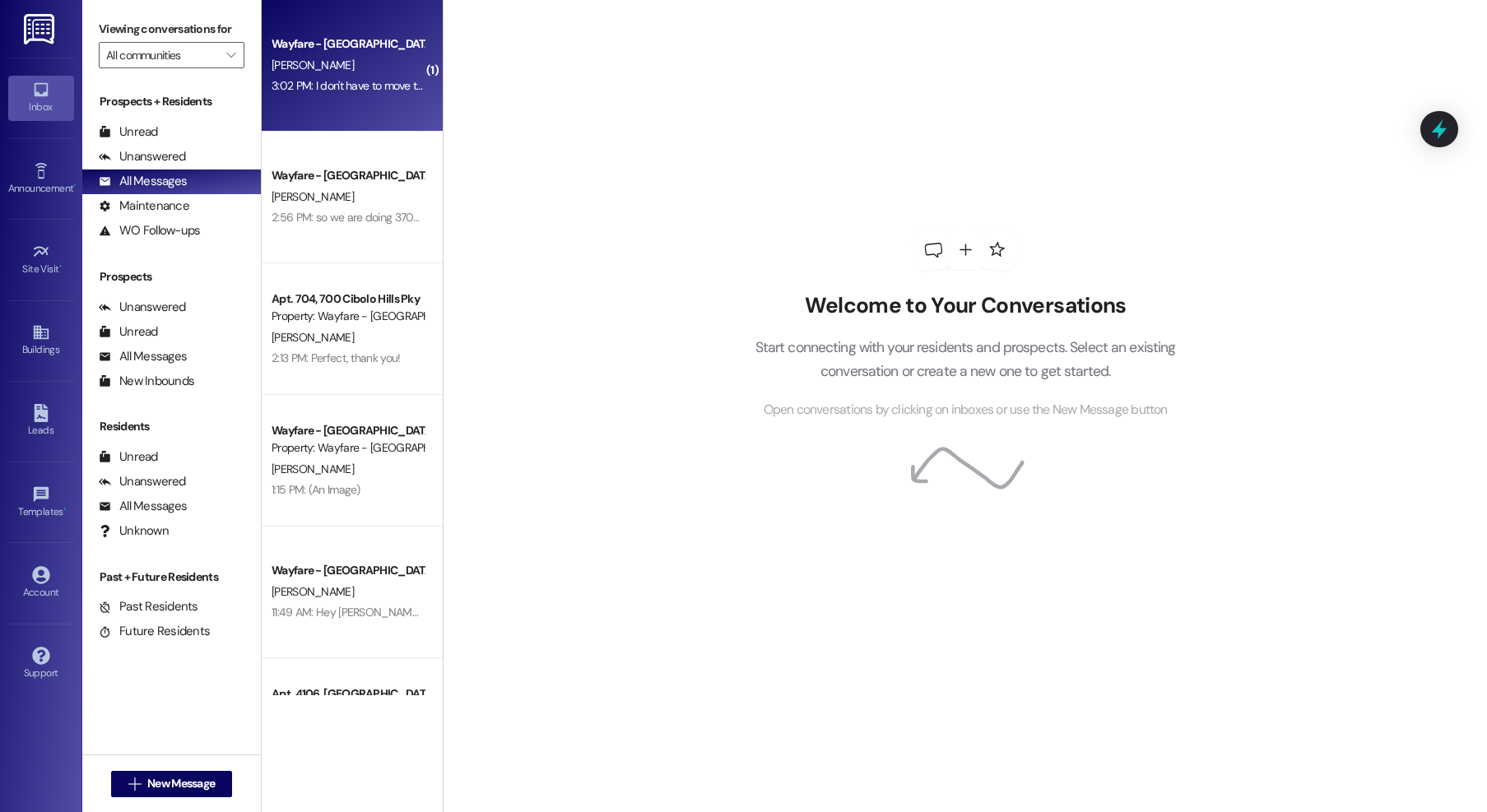
click at [365, 33] on div "Wayfare - Cibolo Hills Prospect [PERSON_NAME] 3:02 PM: I don't have to move thi…" at bounding box center [352, 65] width 181 height 131
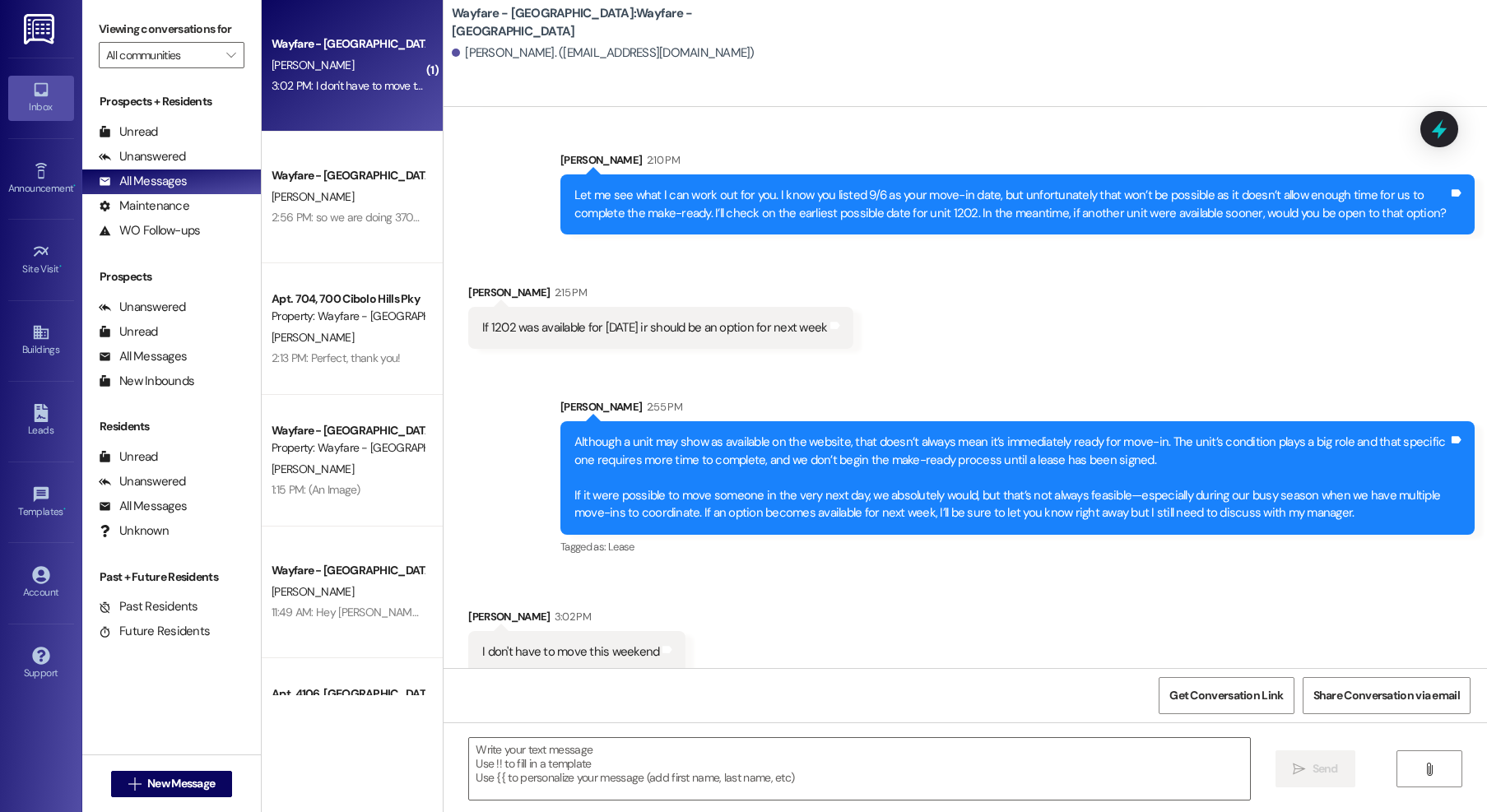
scroll to position [387, 0]
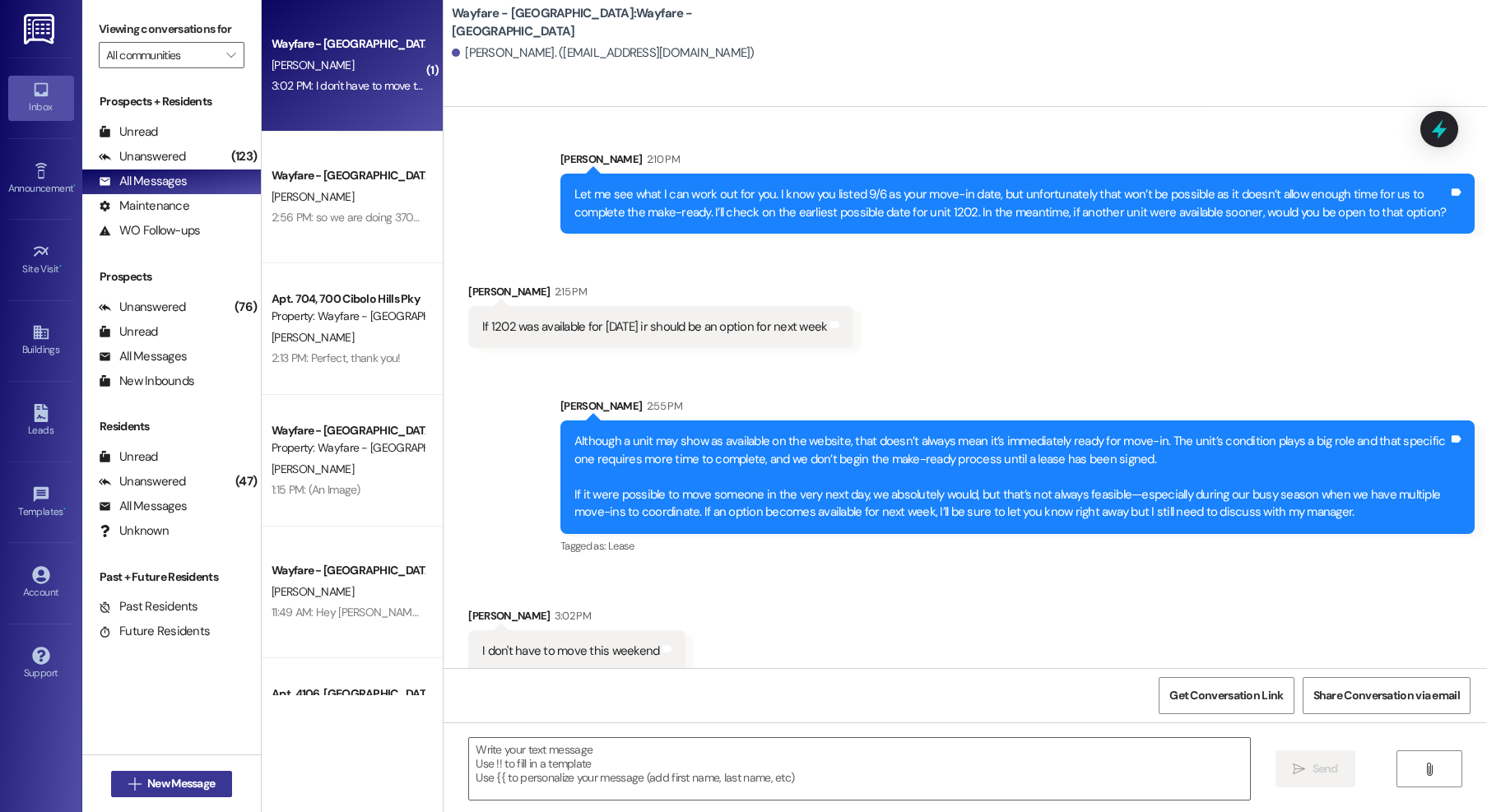
click at [167, 788] on span "New Message" at bounding box center [181, 783] width 67 height 17
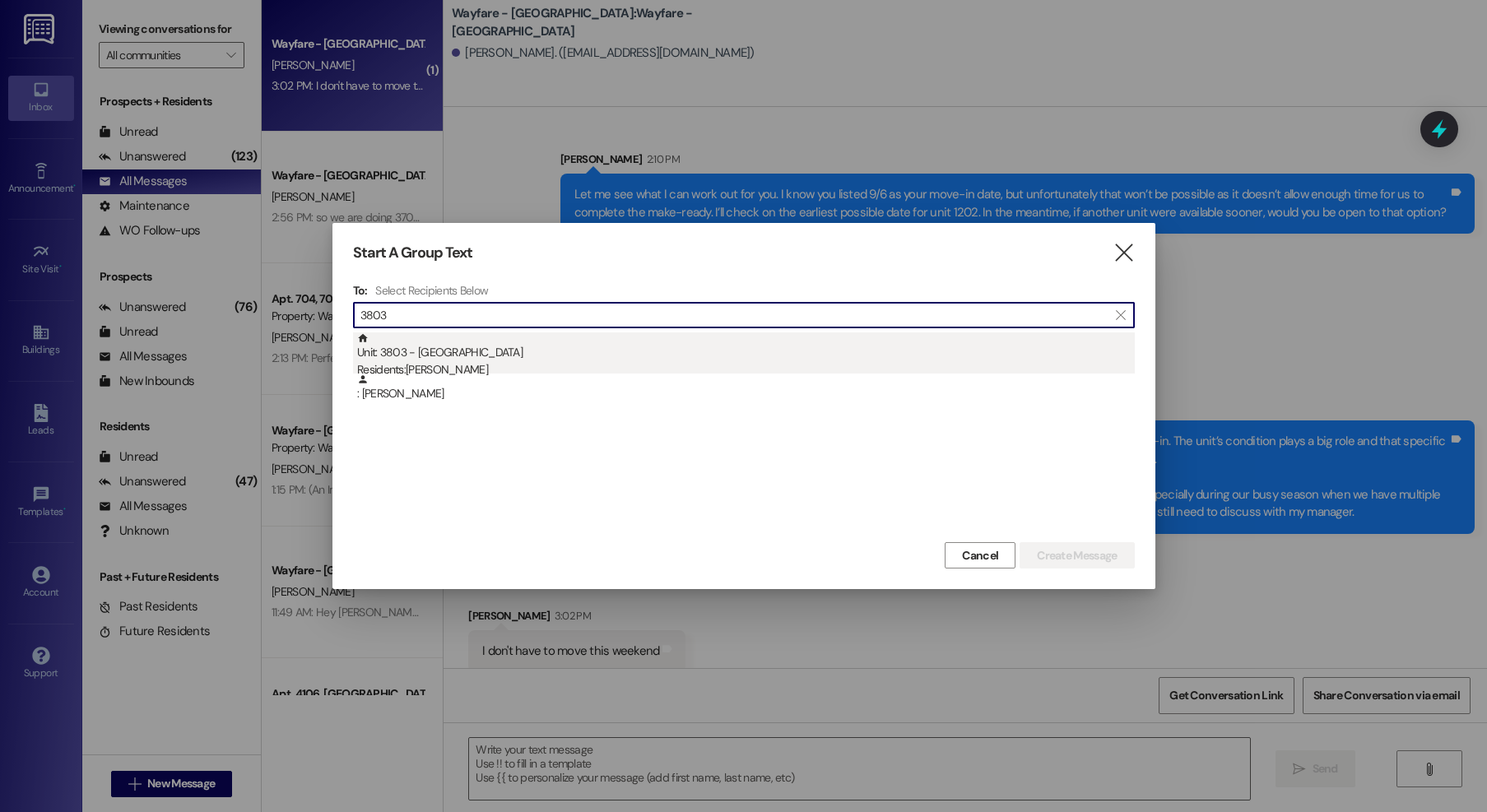
type input "3803"
click at [532, 352] on div "Unit: 3803 - 3800 Cibolo Hills Pky Residents: Ashraf Aljaber" at bounding box center [746, 355] width 778 height 47
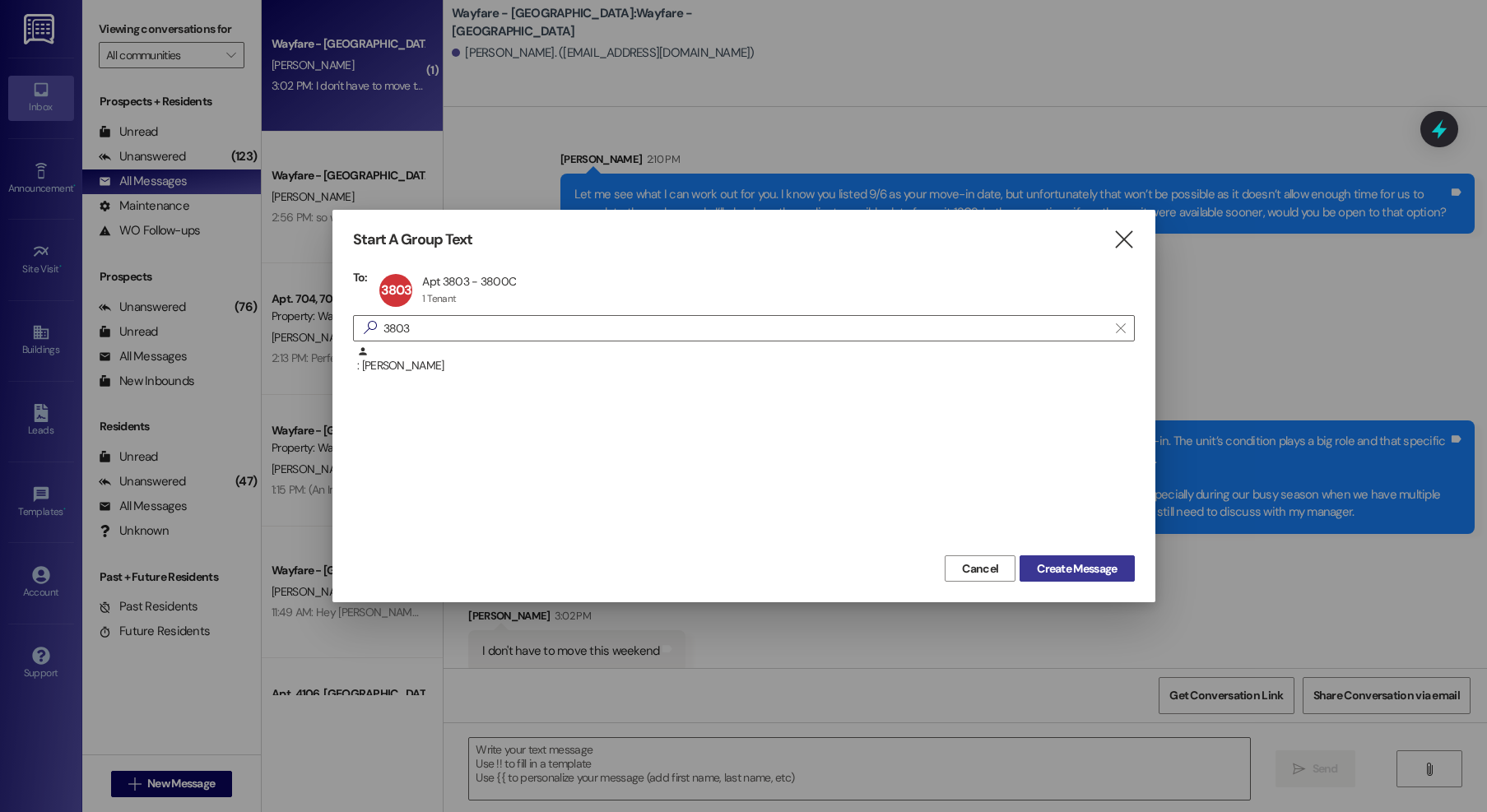
click at [1062, 557] on button "Create Message" at bounding box center [1076, 568] width 114 height 26
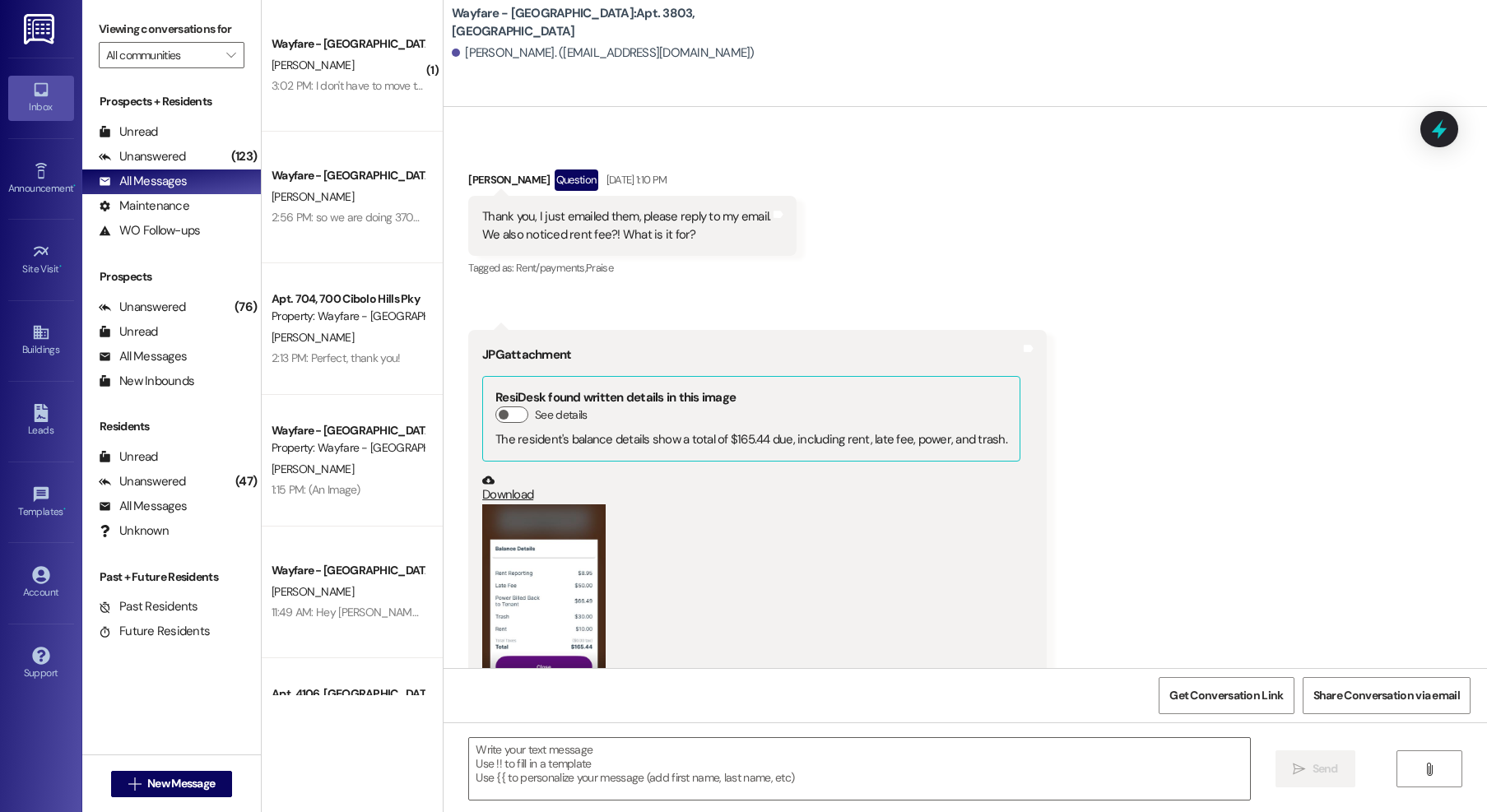
scroll to position [11237, 0]
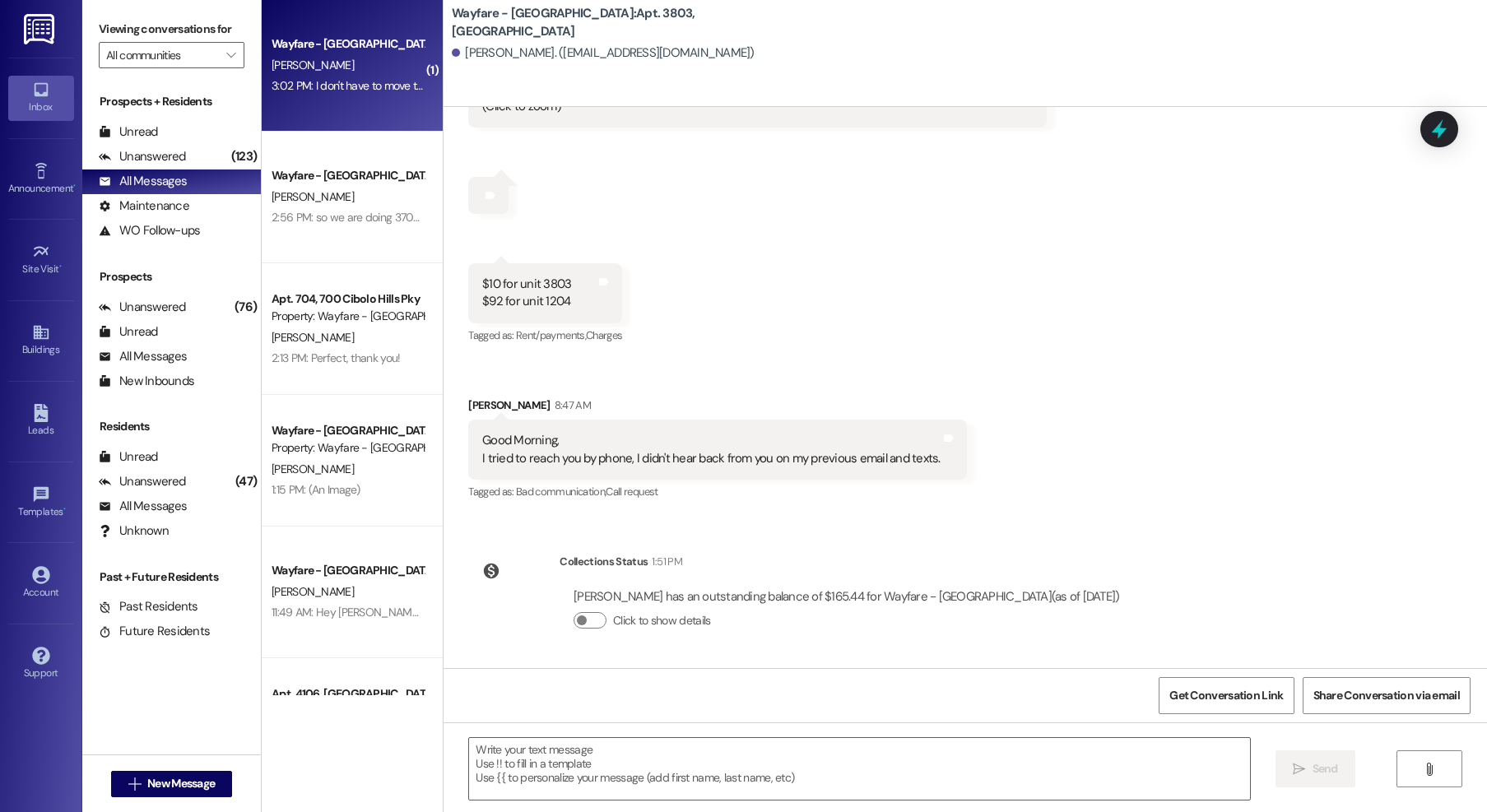
click at [350, 63] on div "[PERSON_NAME]" at bounding box center [348, 65] width 155 height 20
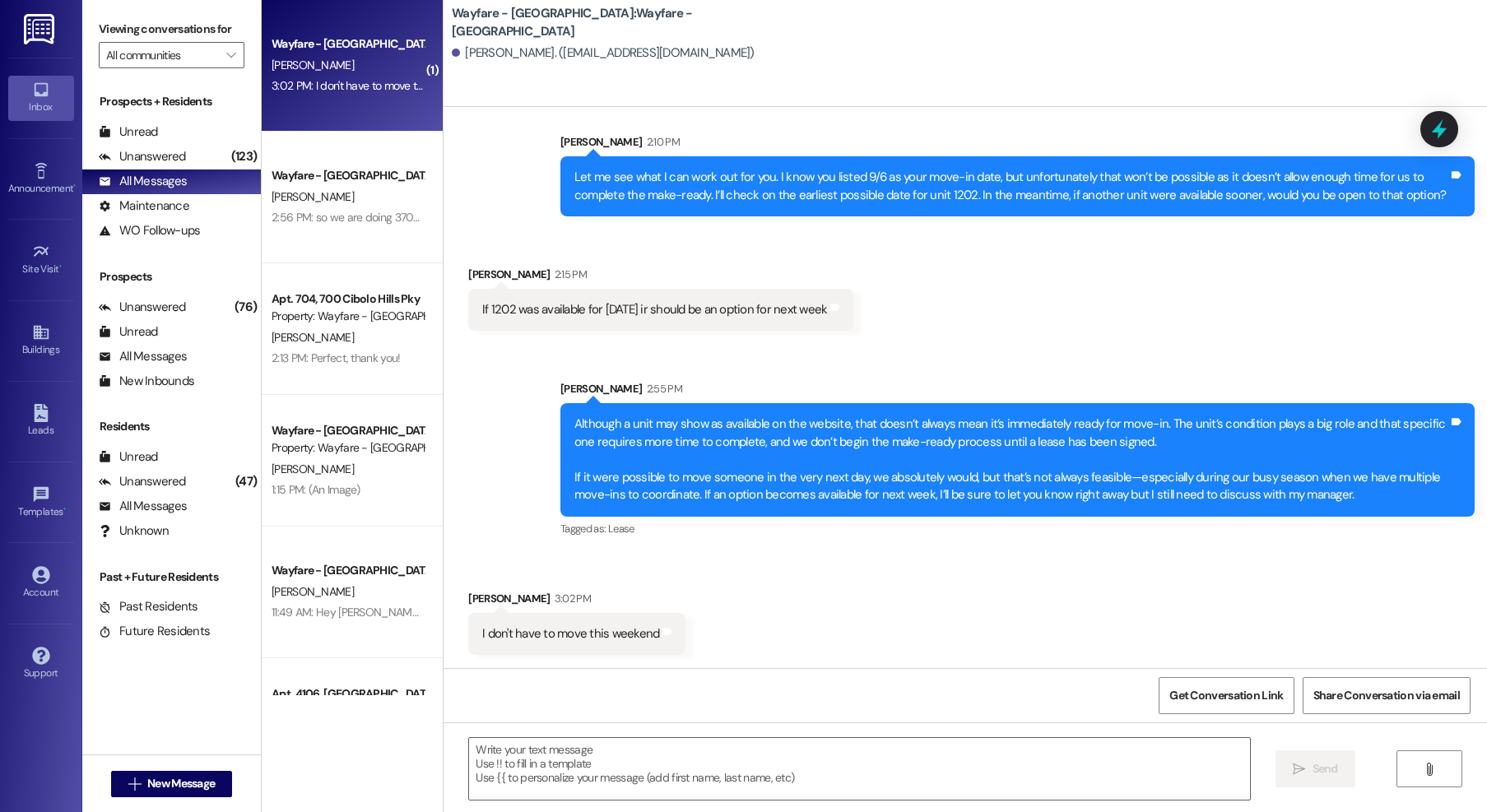
scroll to position [387, 0]
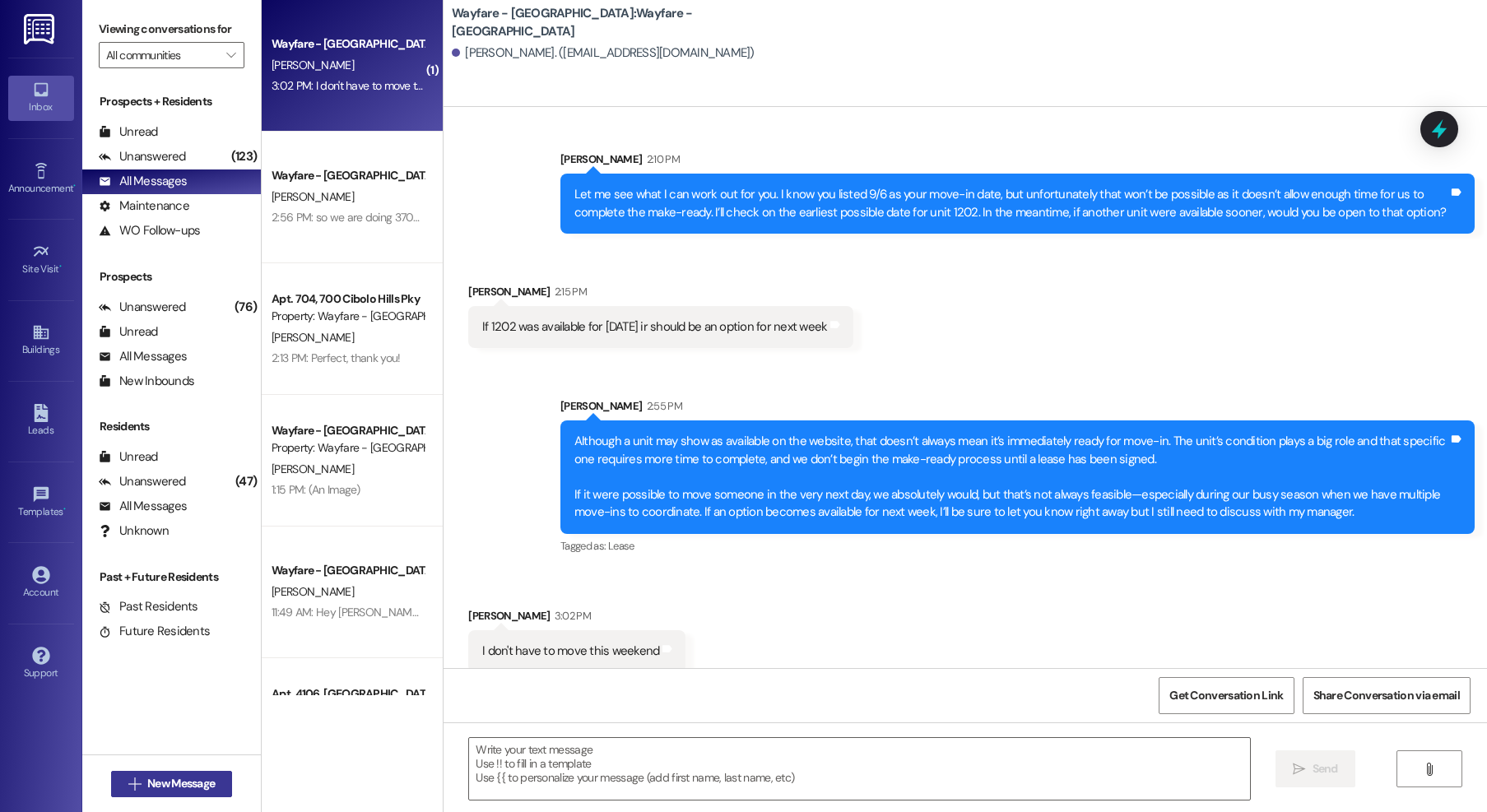
click at [162, 782] on span "New Message" at bounding box center [181, 783] width 67 height 17
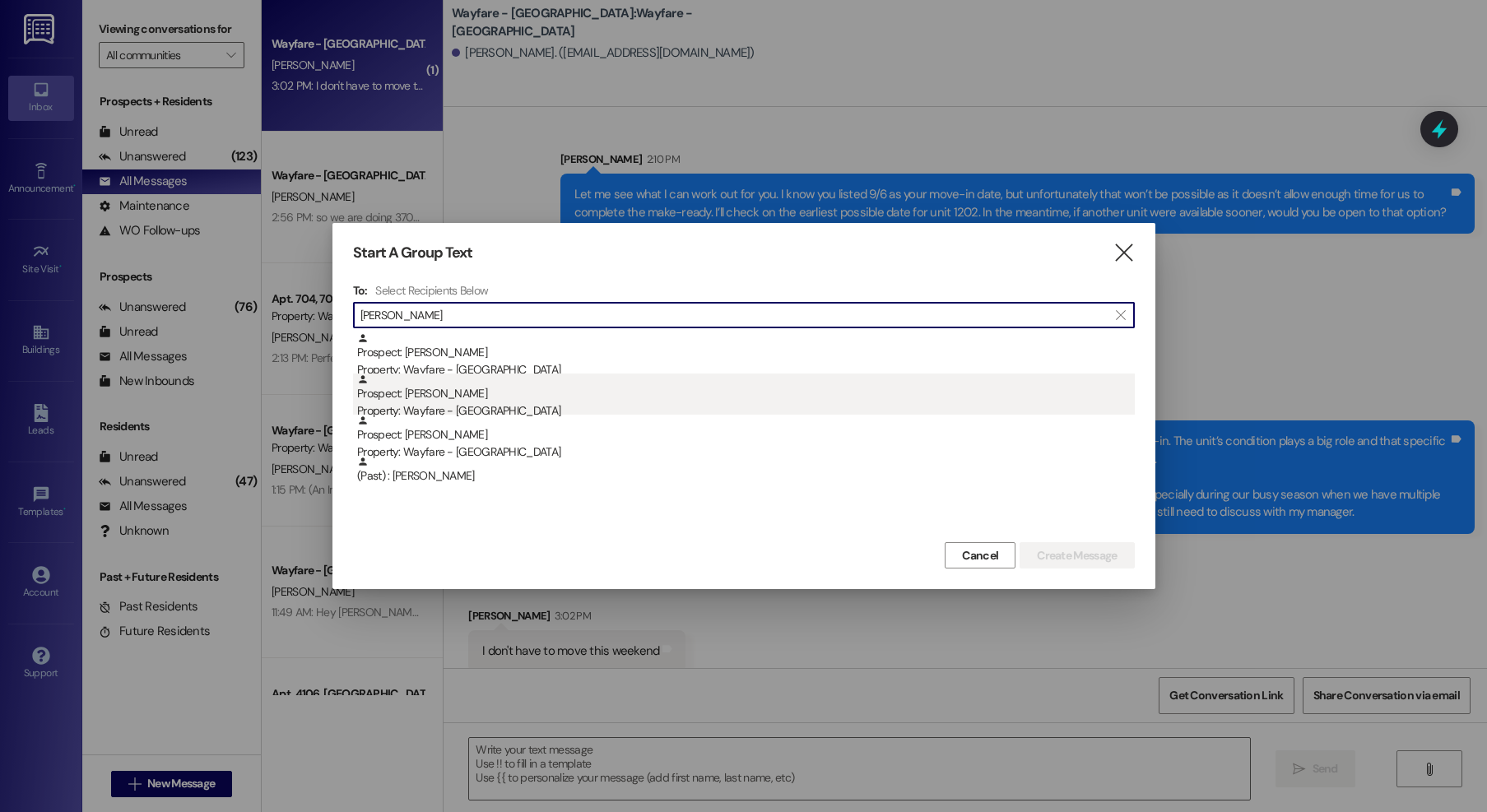
type input "erik"
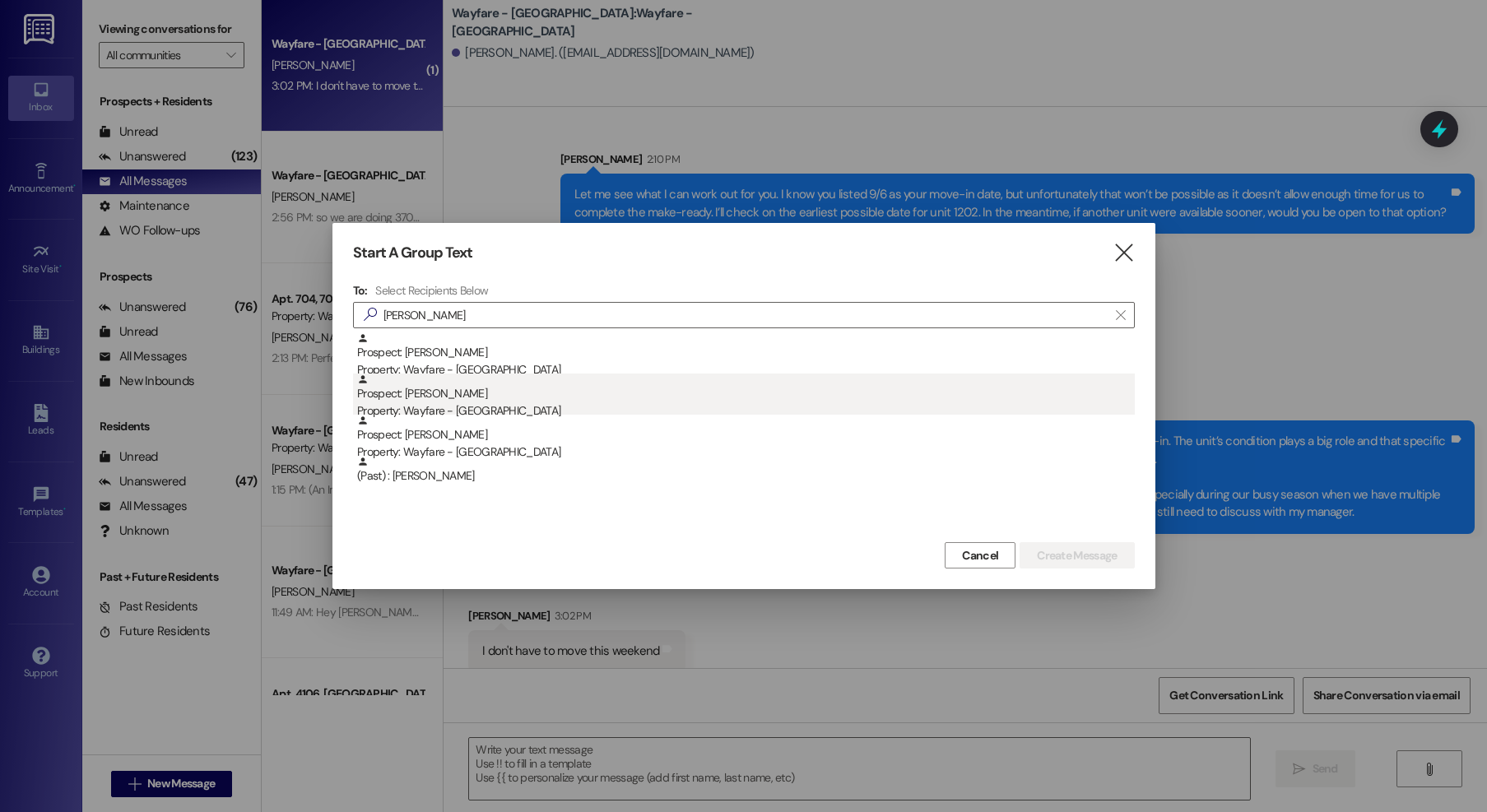
click at [462, 403] on div "Property: Wayfare - [GEOGRAPHIC_DATA]" at bounding box center [746, 411] width 778 height 17
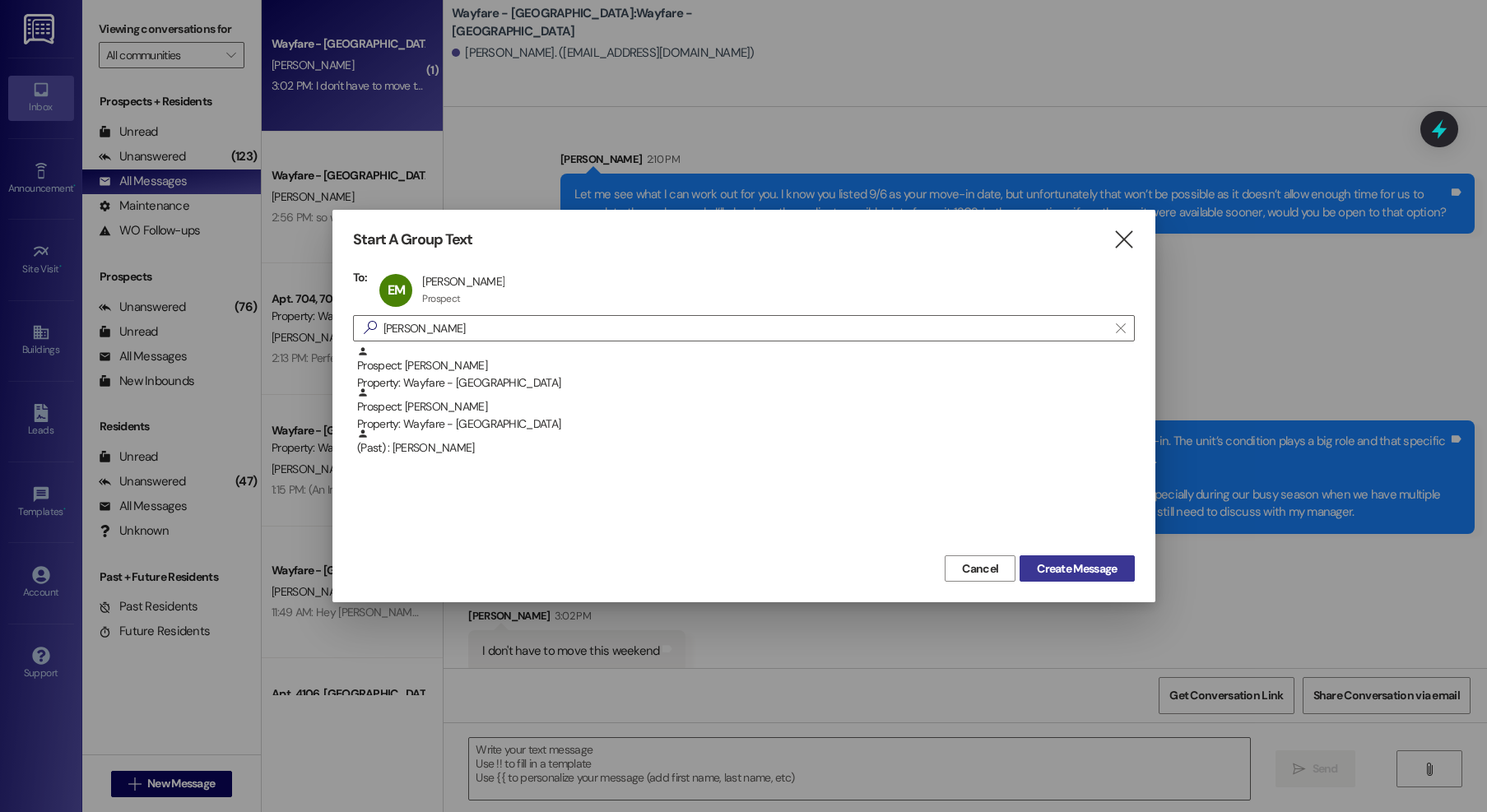
click at [1079, 563] on span "Create Message" at bounding box center [1076, 569] width 80 height 17
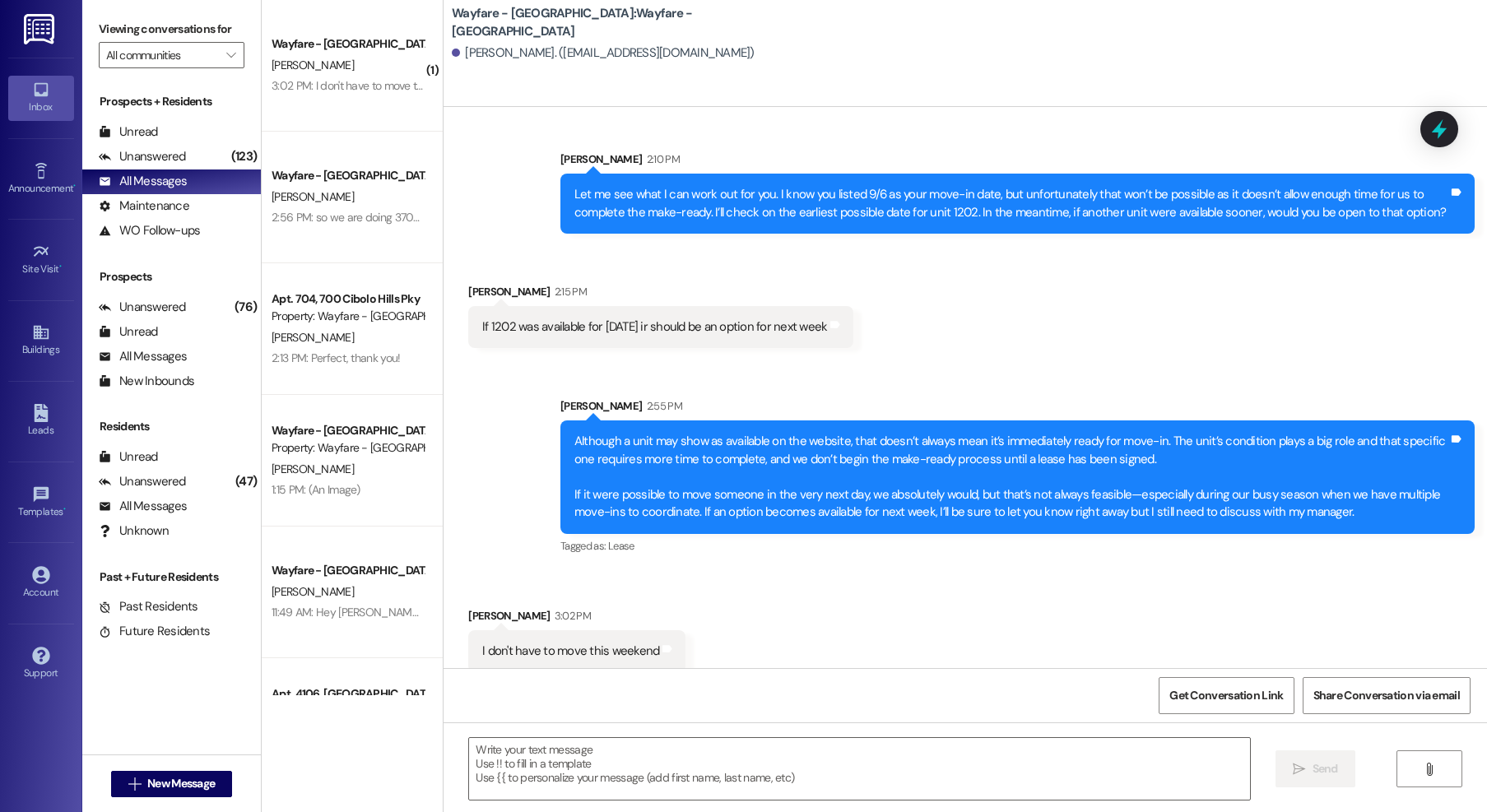
scroll to position [0, 0]
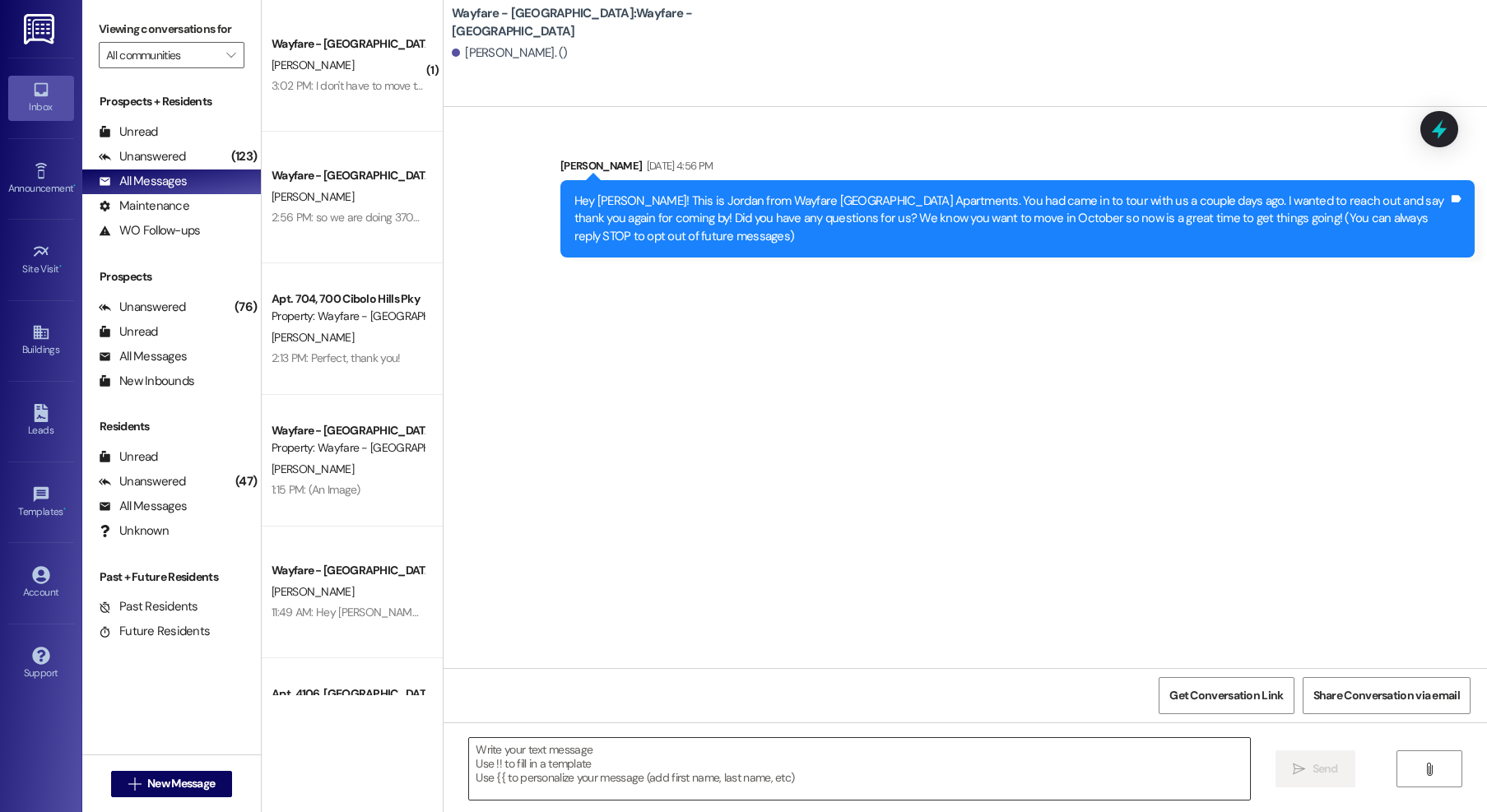
click at [629, 761] on textarea at bounding box center [859, 769] width 781 height 61
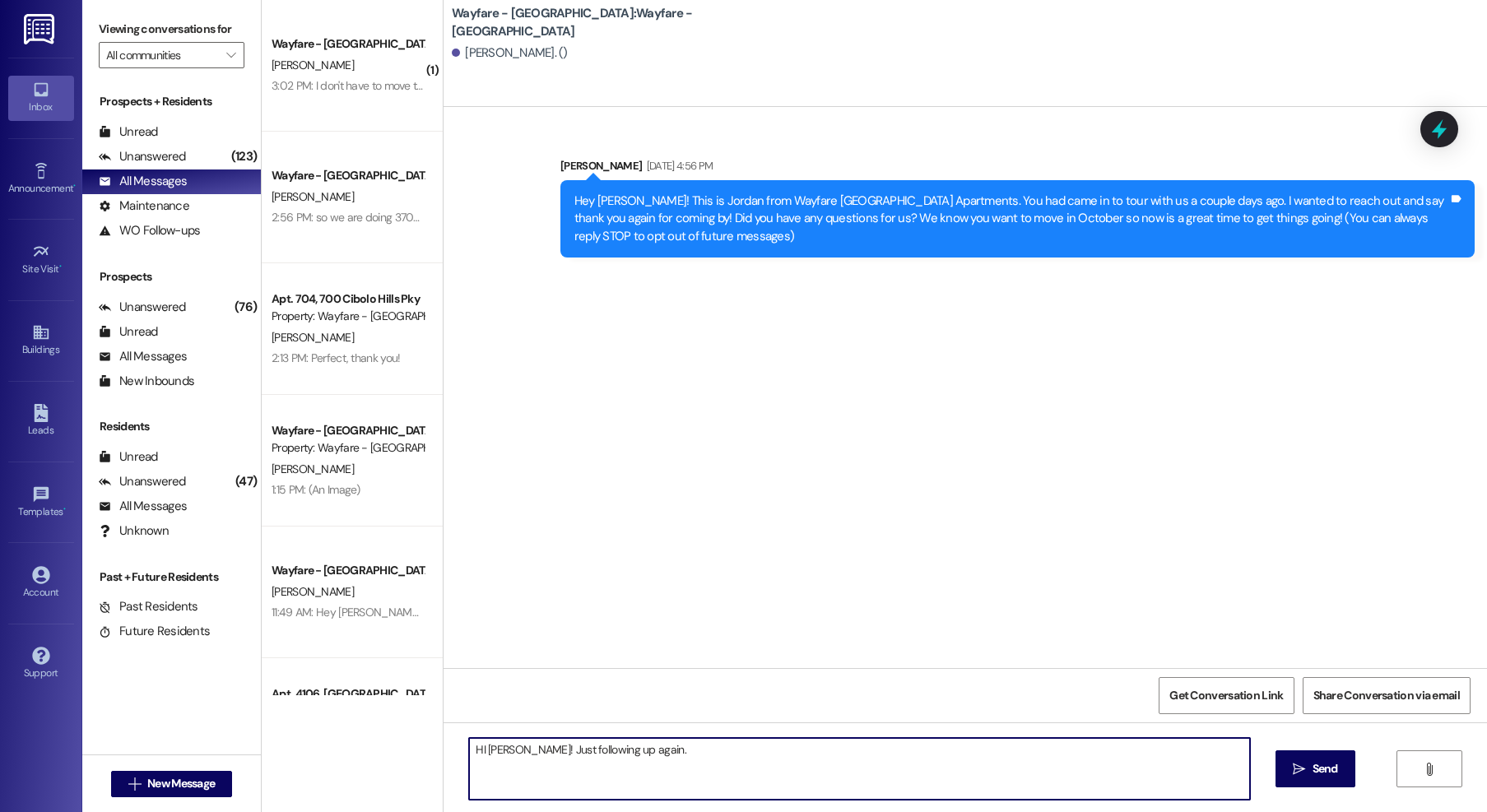
click at [473, 751] on textarea "HI Erik! Just following up again." at bounding box center [859, 769] width 781 height 61
click at [632, 756] on textarea "Hi Erik! Just following up again." at bounding box center [859, 769] width 781 height 61
type textarea "Hi Erik! Just following up again. Are you still interested in our Wayfare Commu…"
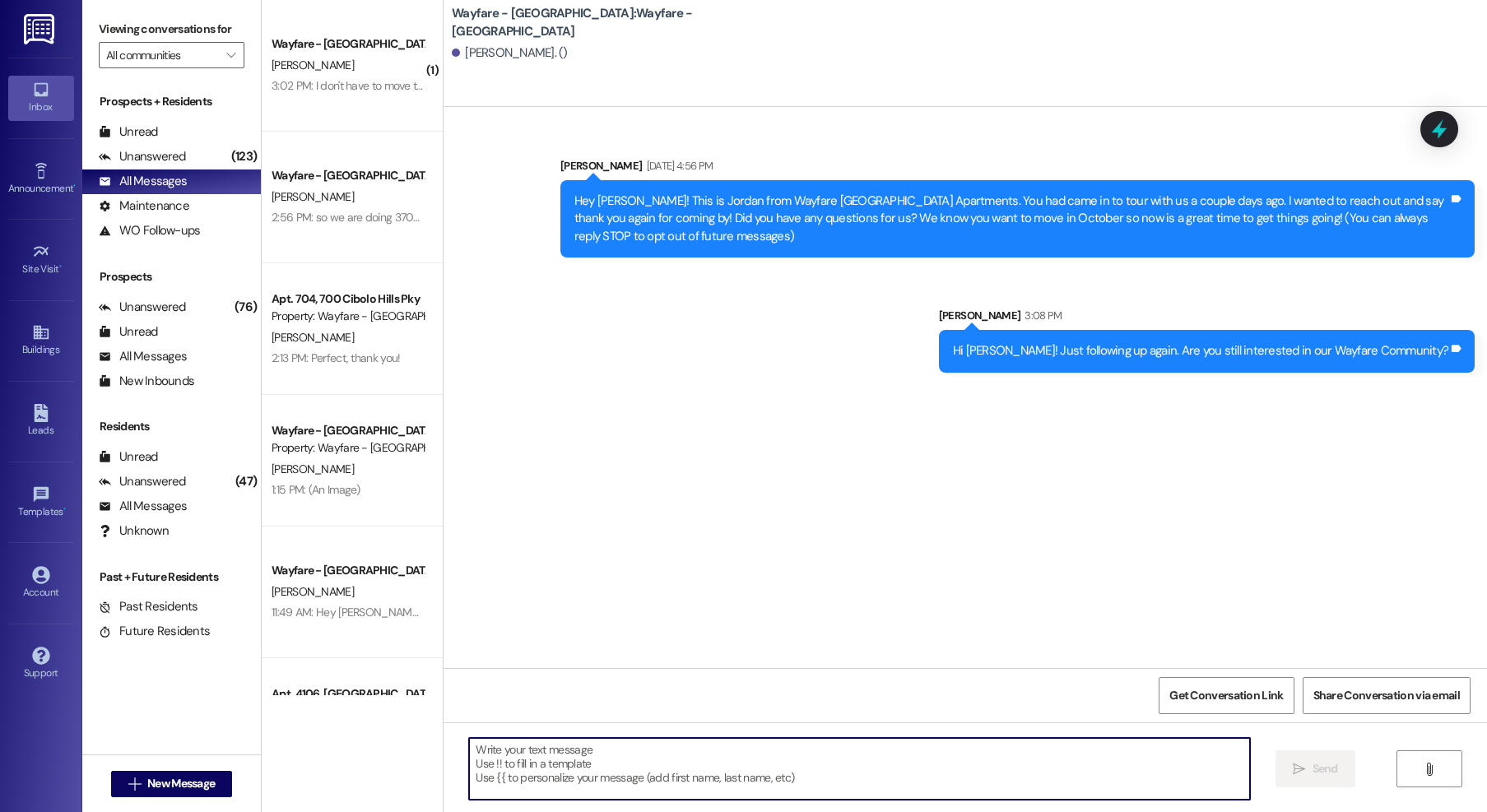
click at [1124, 350] on div "Hi Erik! Just following up again. Are you still interested in our Wayfare Commu…" at bounding box center [1201, 350] width 495 height 17
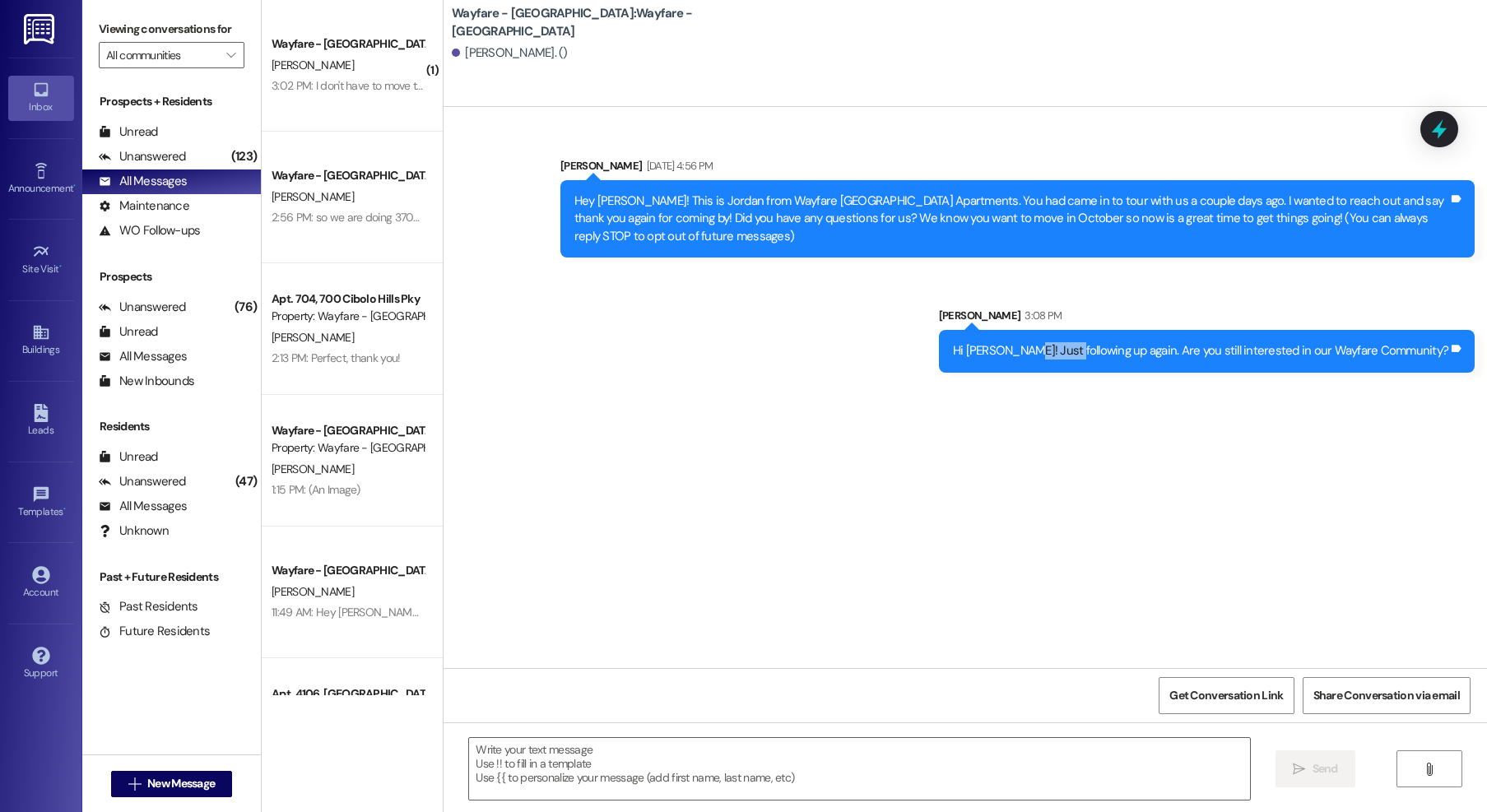
click at [1124, 350] on div "Hi Erik! Just following up again. Are you still interested in our Wayfare Commu…" at bounding box center [1201, 350] width 495 height 17
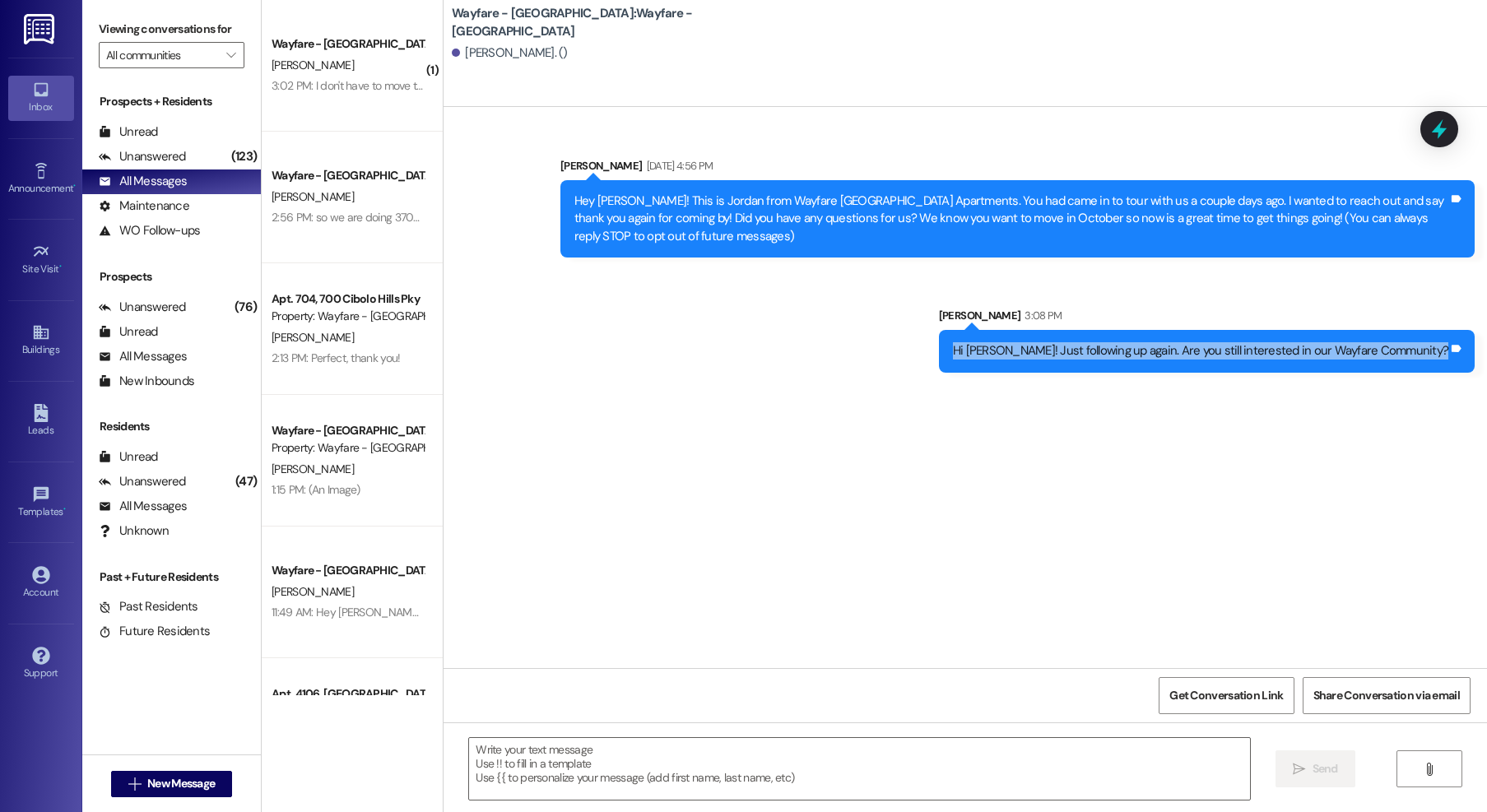
click at [1124, 350] on div "Hi Erik! Just following up again. Are you still interested in our Wayfare Commu…" at bounding box center [1201, 350] width 495 height 17
copy div "Hi Erik! Just following up again. Are you still interested in our Wayfare Commu…"
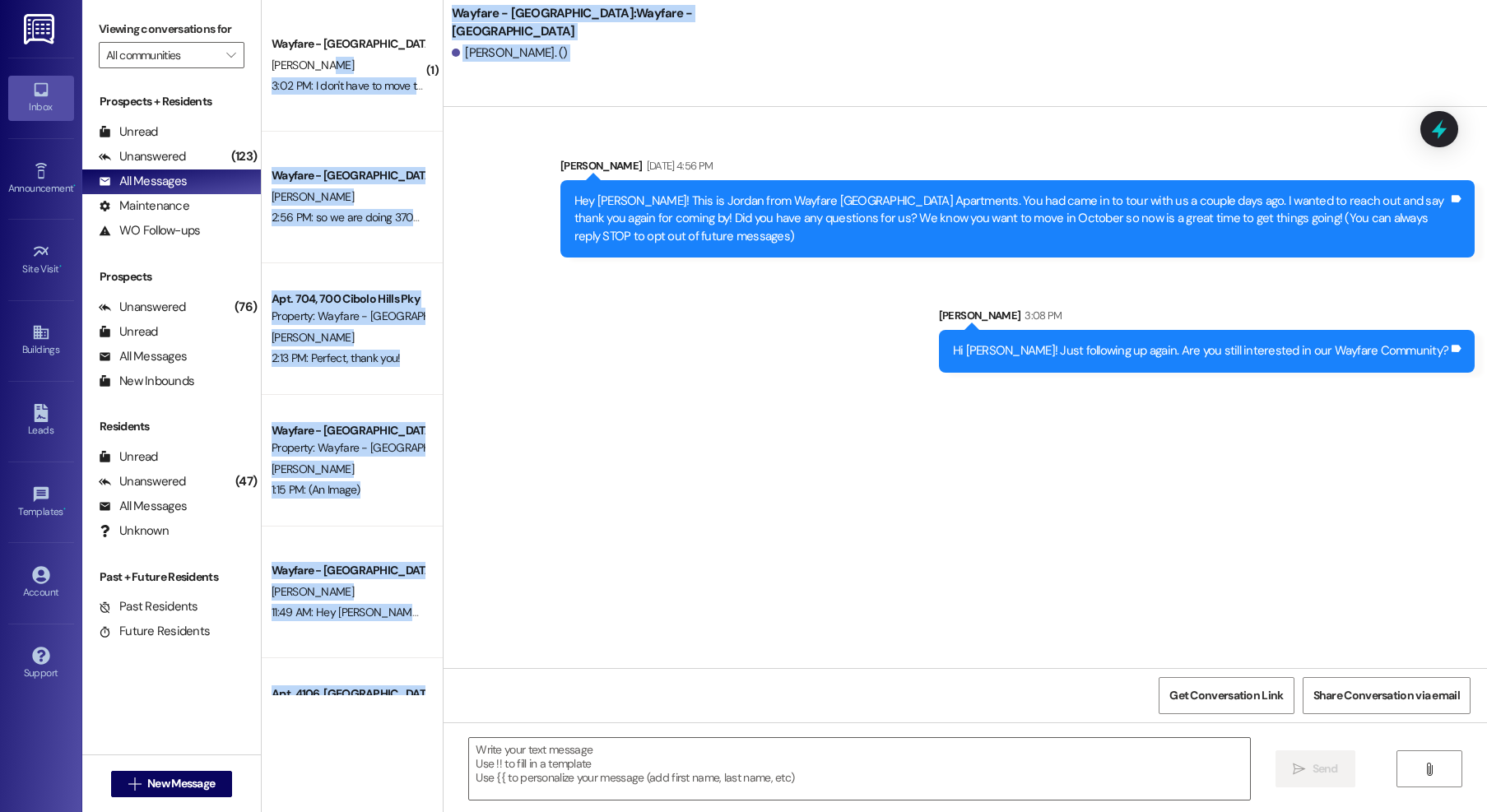
drag, startPoint x: 374, startPoint y: 63, endPoint x: 580, endPoint y: 128, distance: 216.0
click at [580, 128] on div "( 1 ) Wayfare - Cibolo Hills Prospect D. shirley 3:02 PM: I don't have to move …" at bounding box center [874, 406] width 1225 height 812
click at [580, 128] on div "Sent via SMS Jordan Arnold Aug 25, 2025 at 4:56 PM Hey Erik! This is Jordan fro…" at bounding box center [965, 252] width 1043 height 265
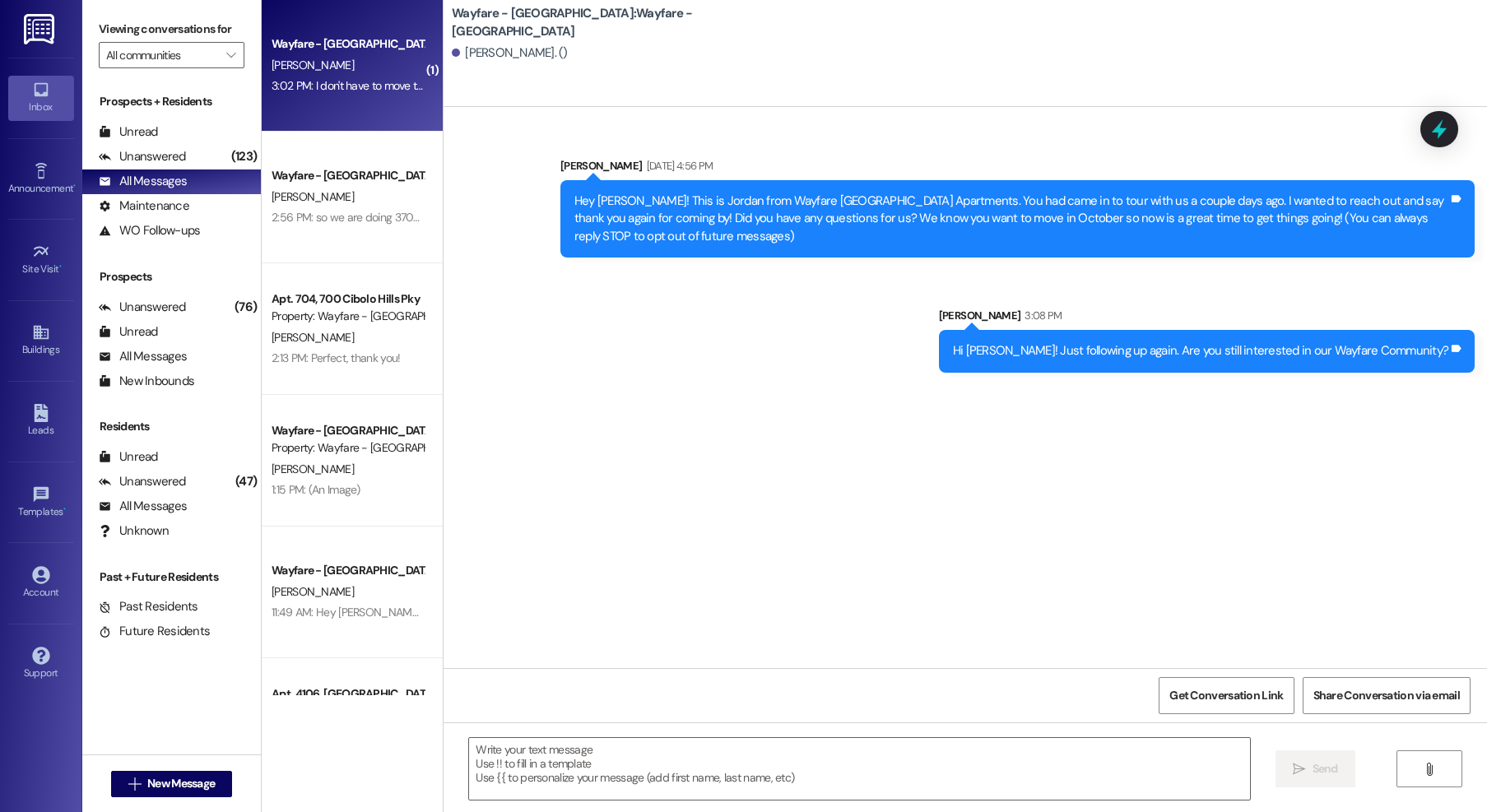
click at [284, 59] on span "[PERSON_NAME]" at bounding box center [312, 64] width 82 height 14
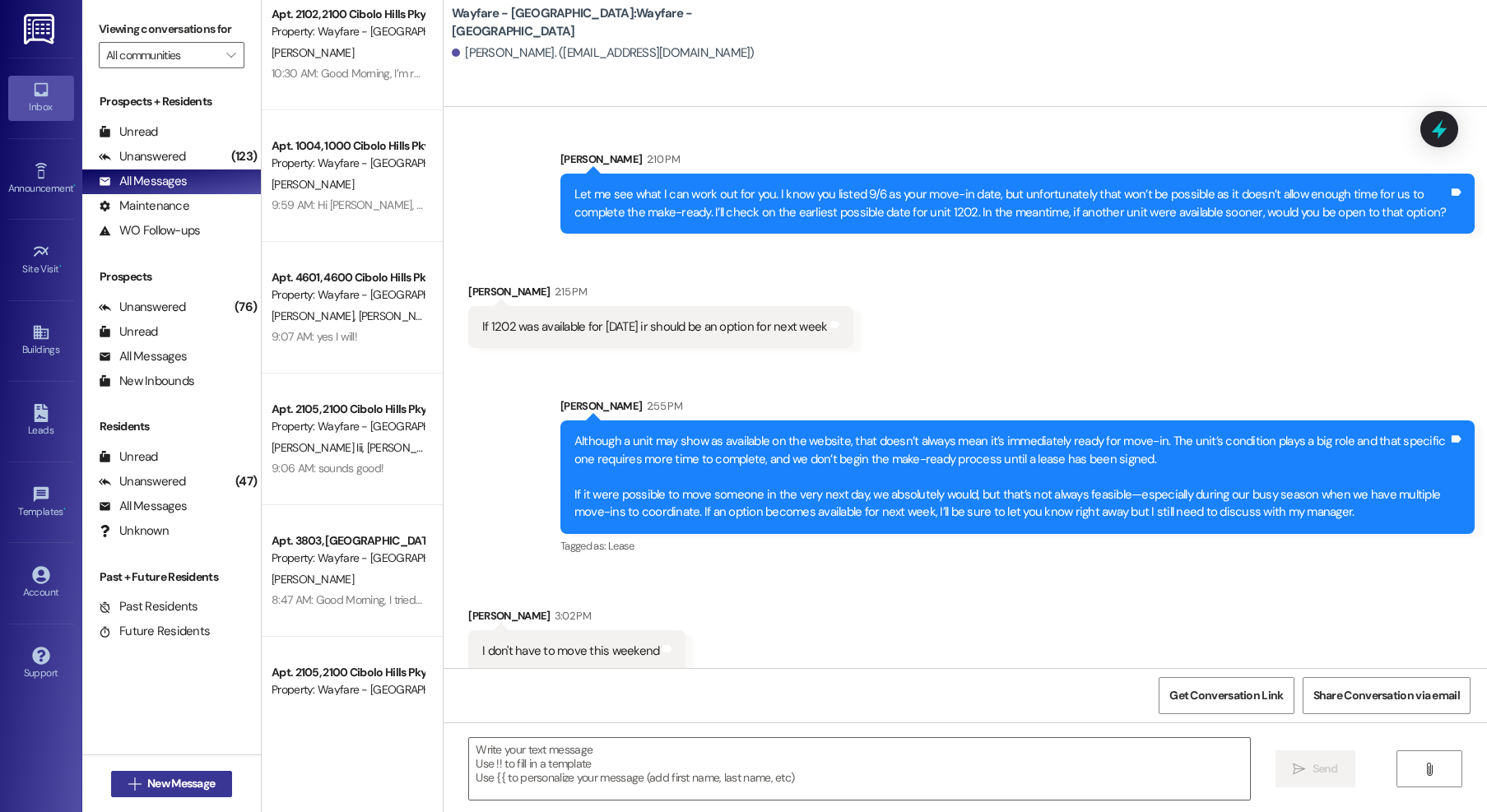
scroll to position [2018, 0]
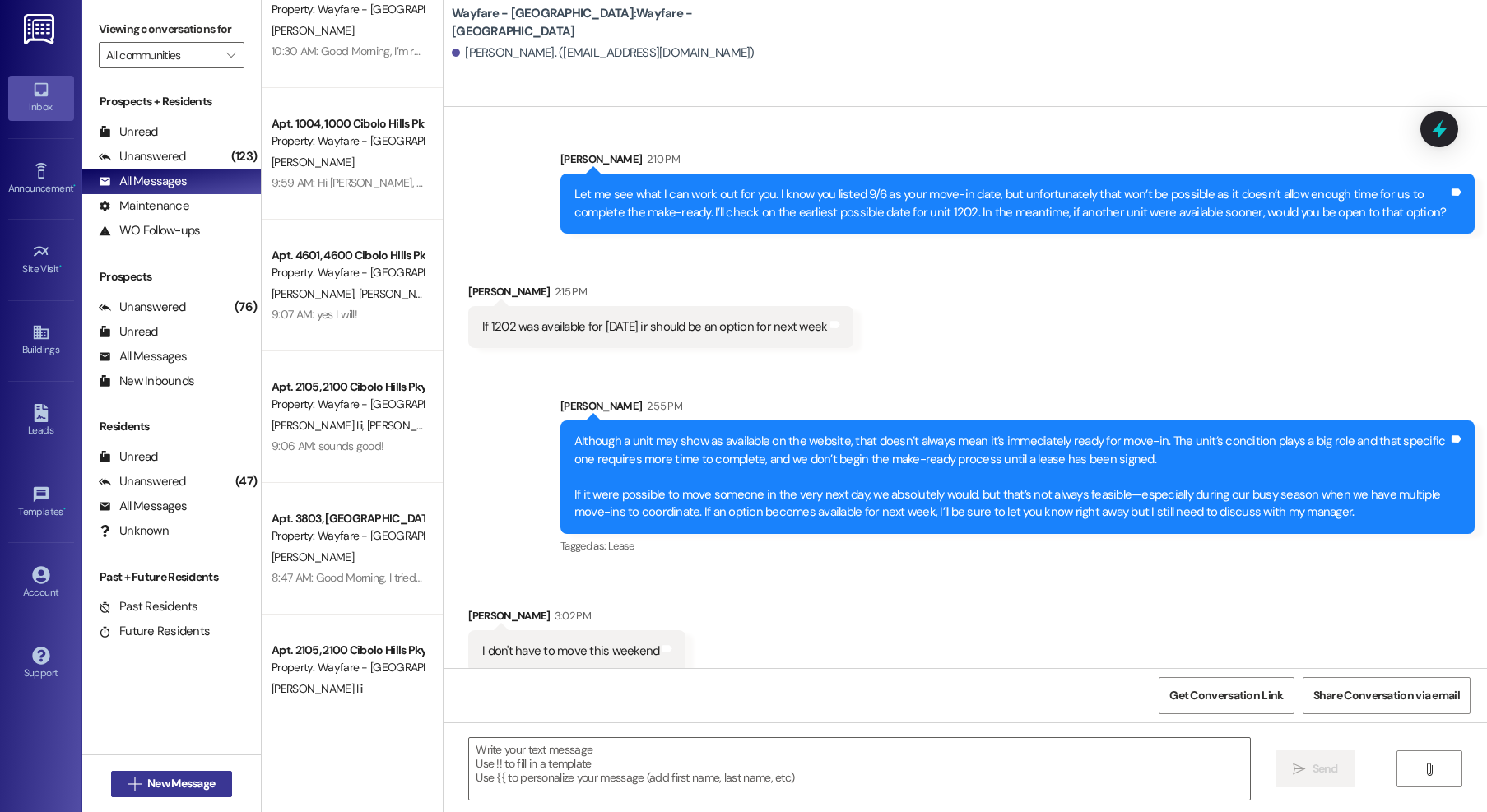
click at [176, 791] on span "New Message" at bounding box center [181, 783] width 67 height 17
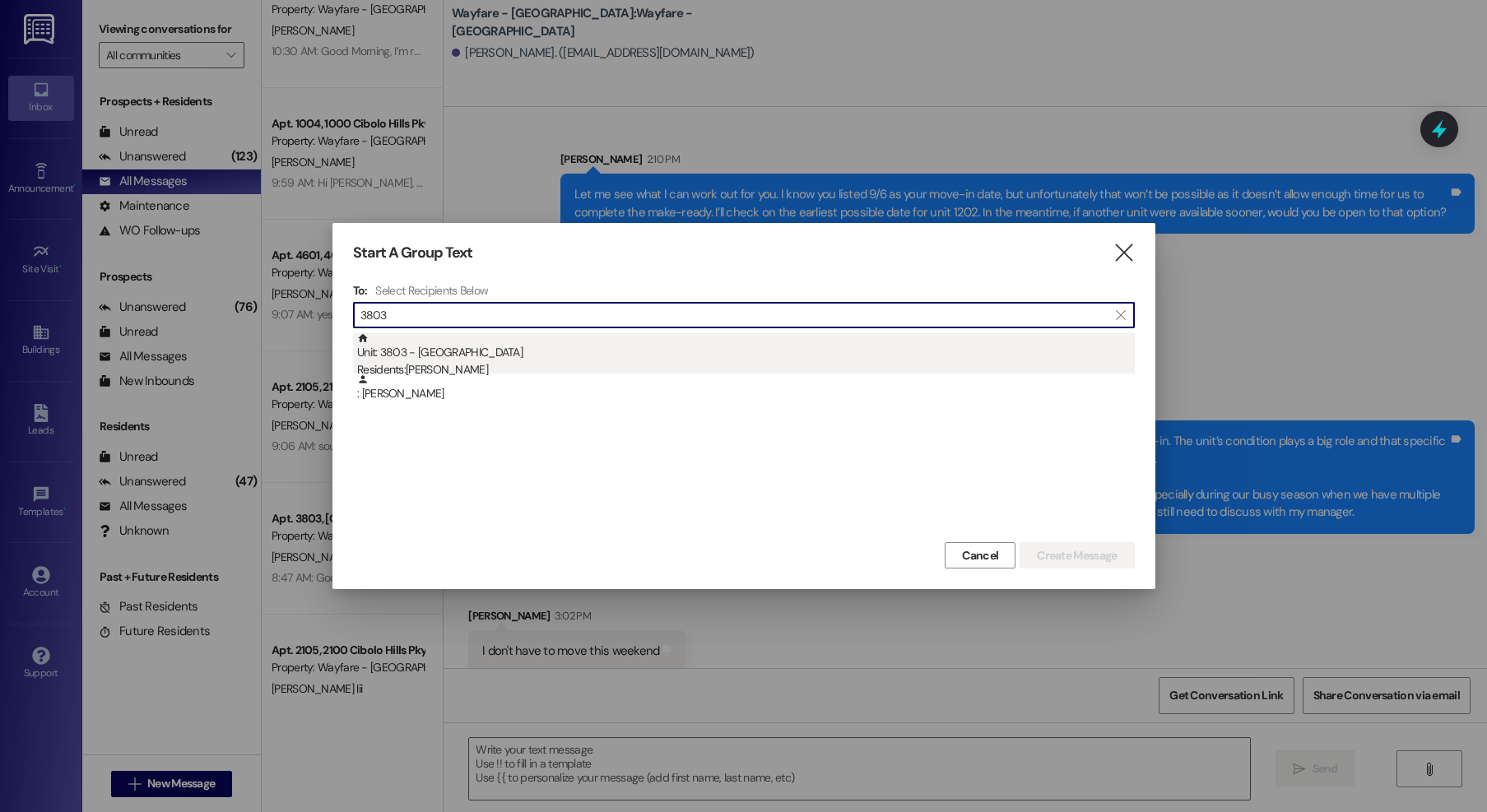
type input "3803"
click at [477, 350] on div "Unit: 3803 - 3800 Cibolo Hills Pky Residents: Ashraf Aljaber" at bounding box center [746, 355] width 778 height 47
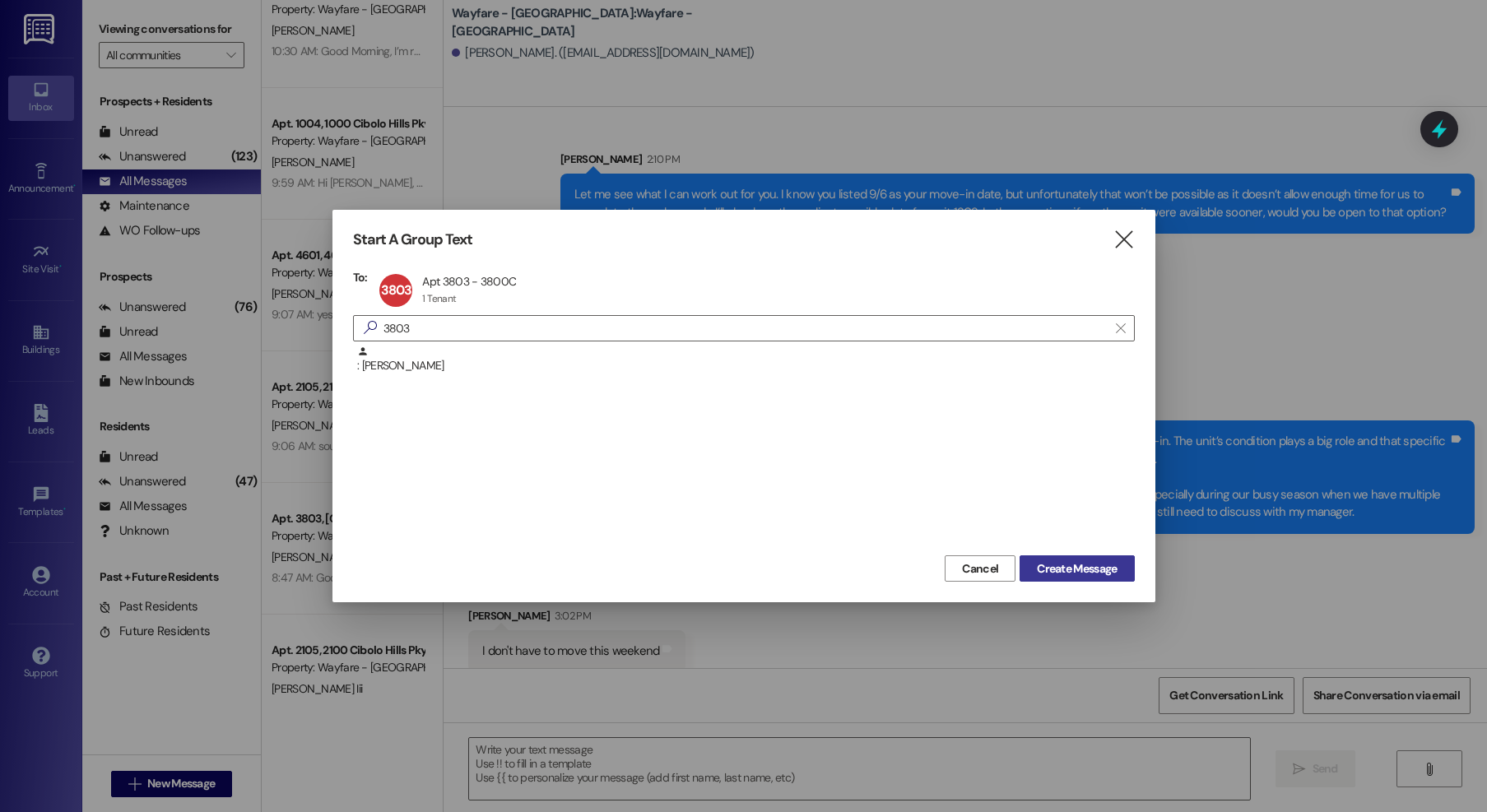
click at [1095, 578] on button "Create Message" at bounding box center [1076, 568] width 114 height 26
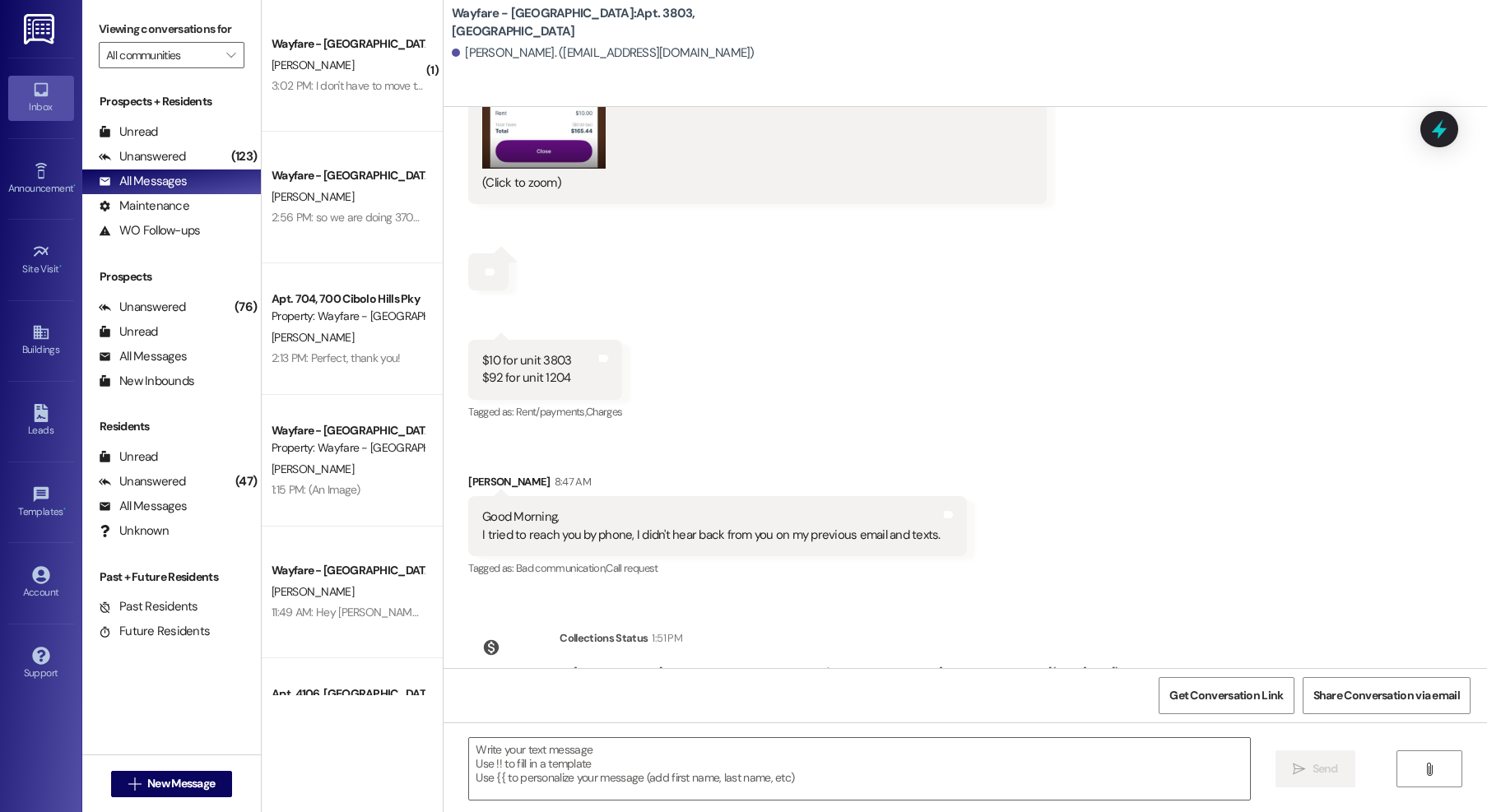
scroll to position [11237, 0]
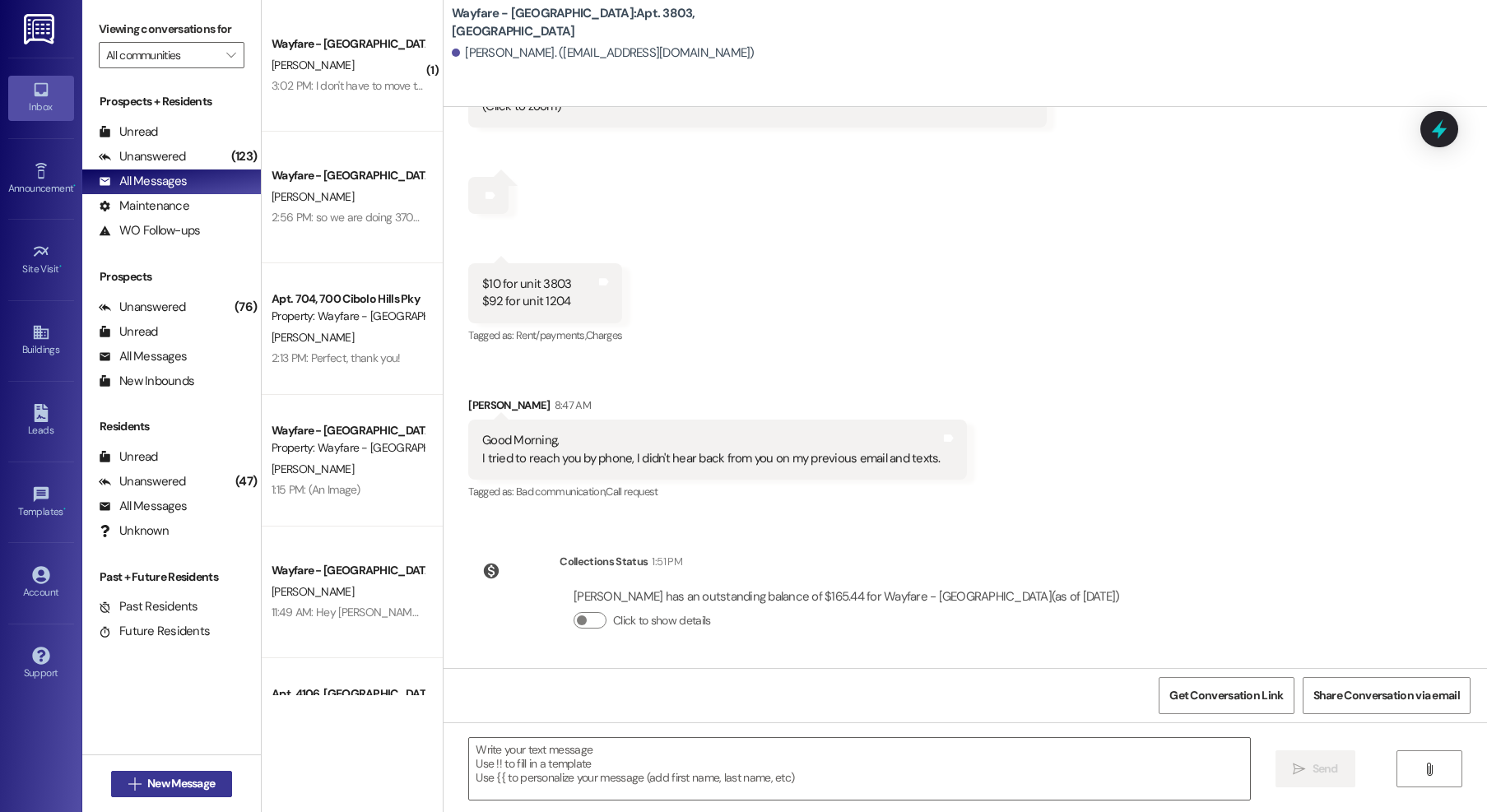
click at [185, 781] on span "New Message" at bounding box center [181, 783] width 67 height 17
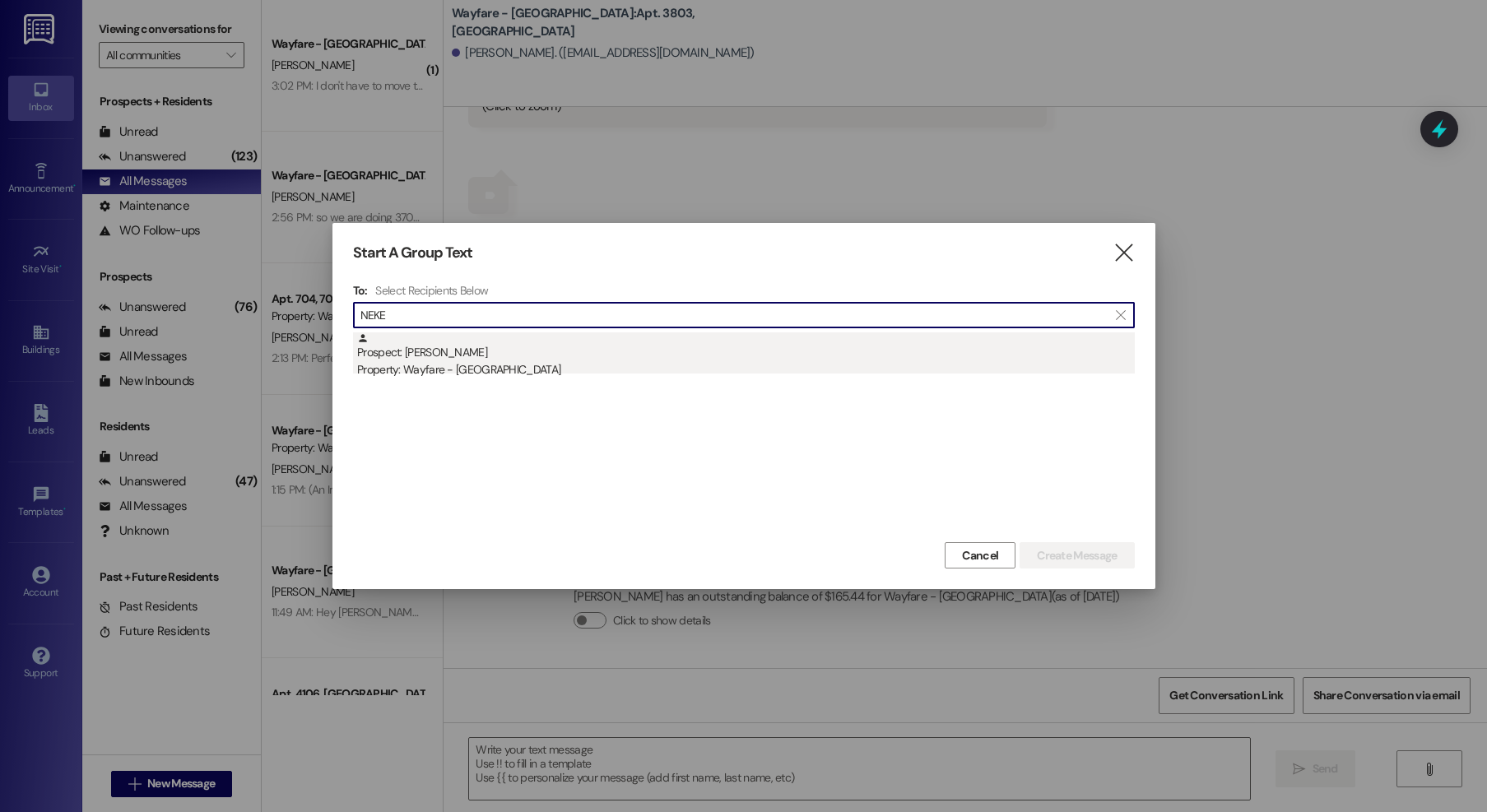
type input "NEKE"
click at [432, 364] on div "Property: Wayfare - [GEOGRAPHIC_DATA]" at bounding box center [746, 370] width 778 height 17
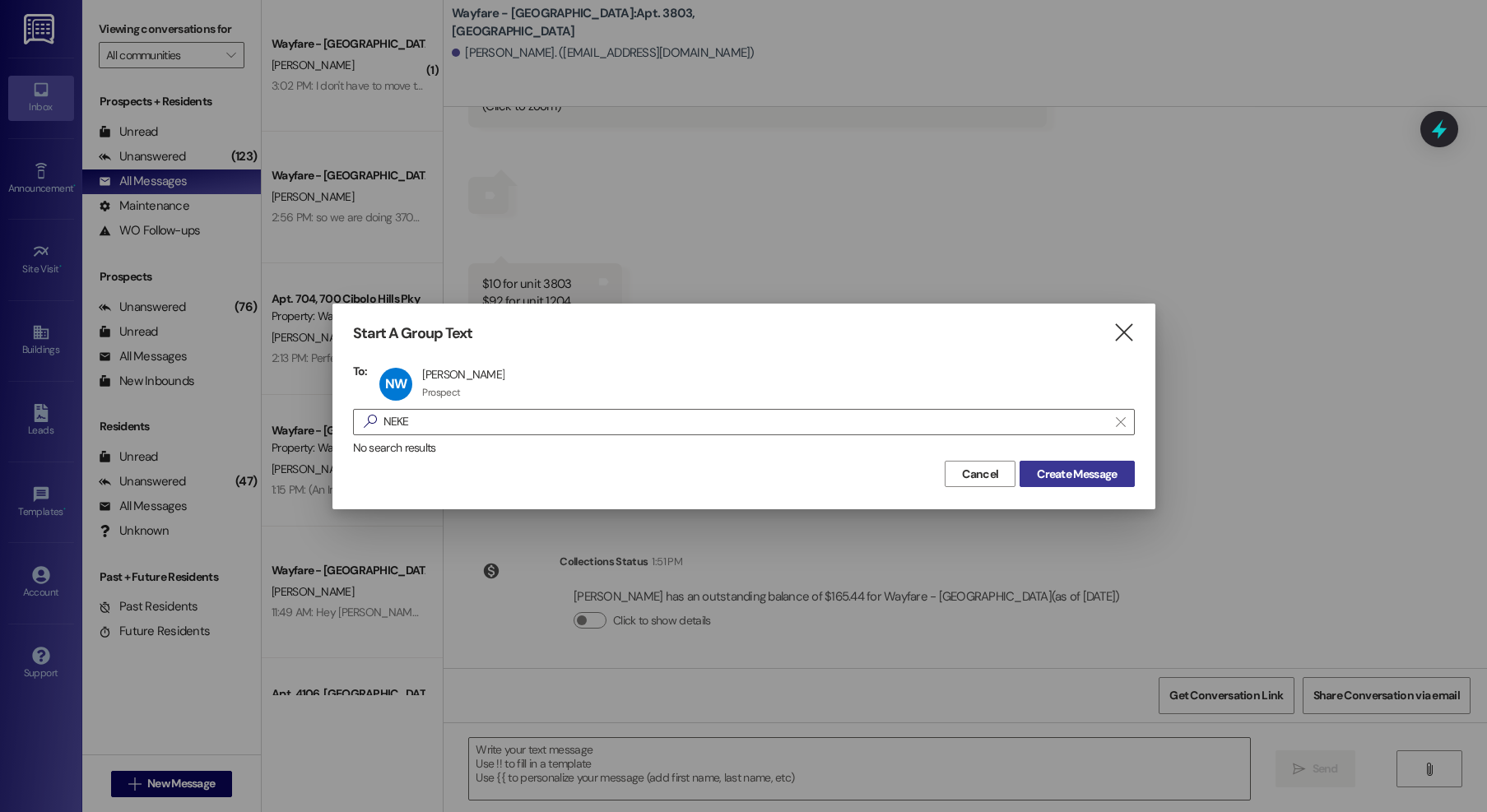
click at [1094, 482] on span "Create Message" at bounding box center [1076, 474] width 80 height 17
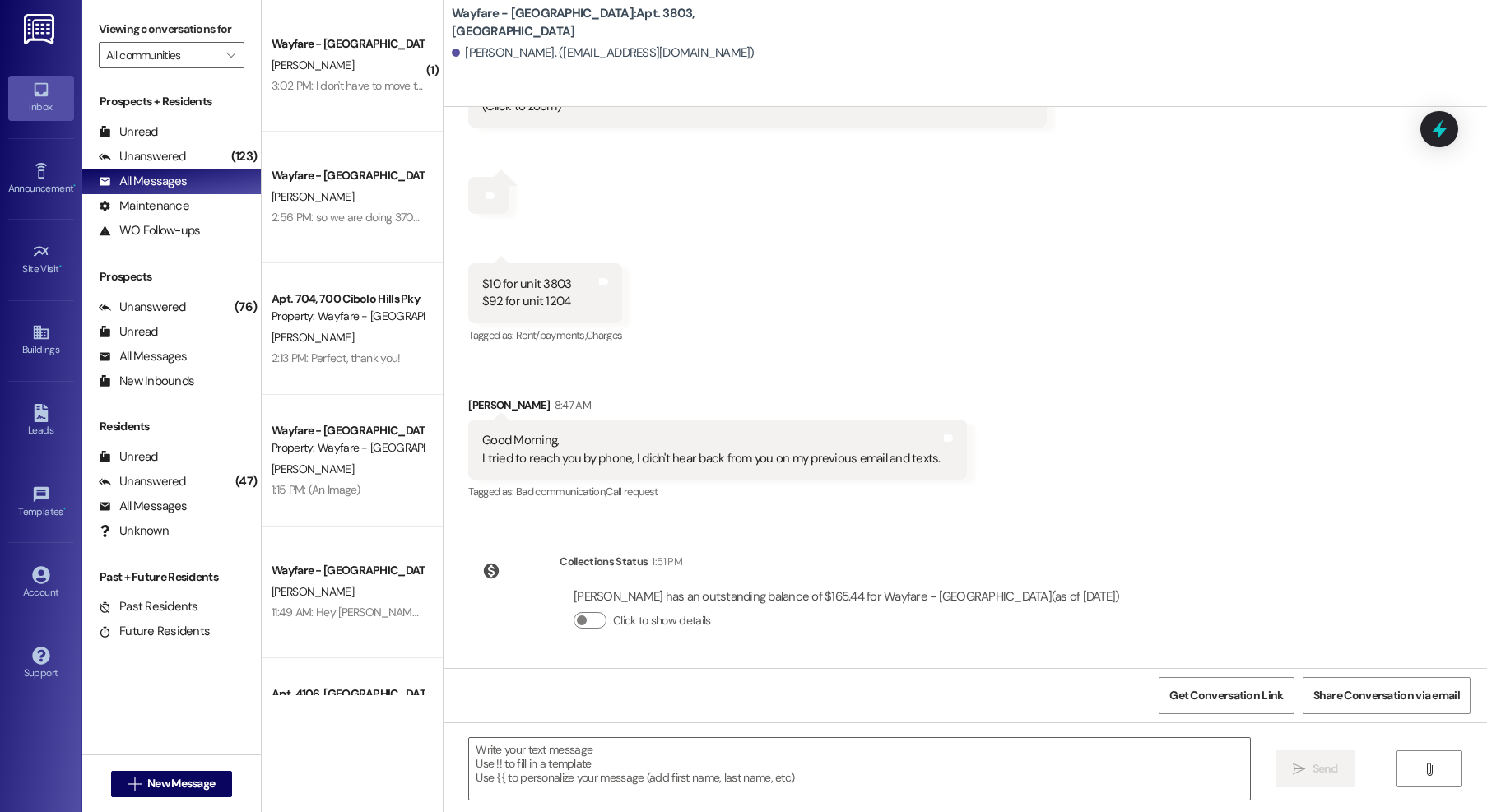
scroll to position [0, 0]
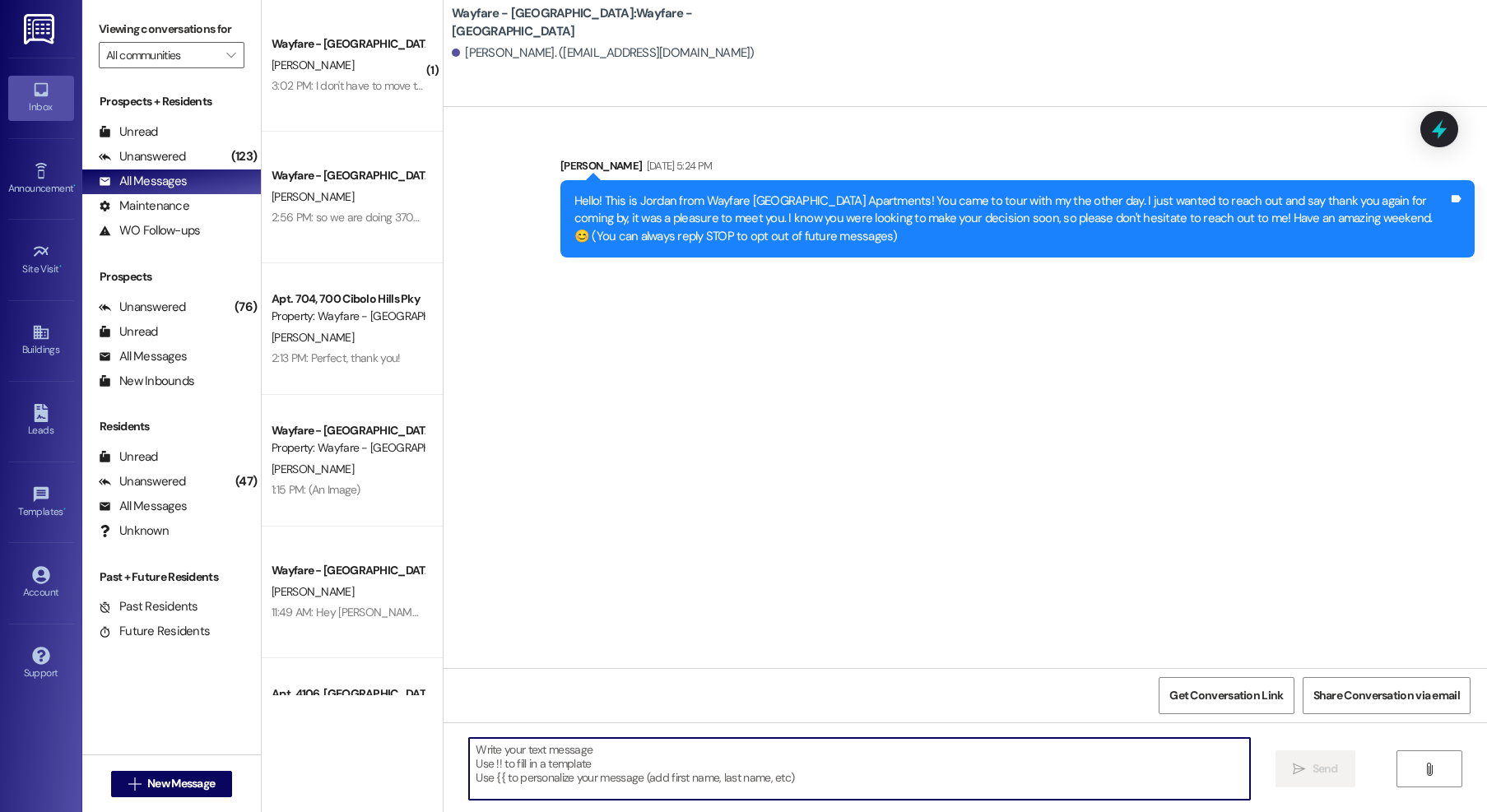
click at [645, 776] on textarea at bounding box center [859, 769] width 781 height 61
type textarea "h"
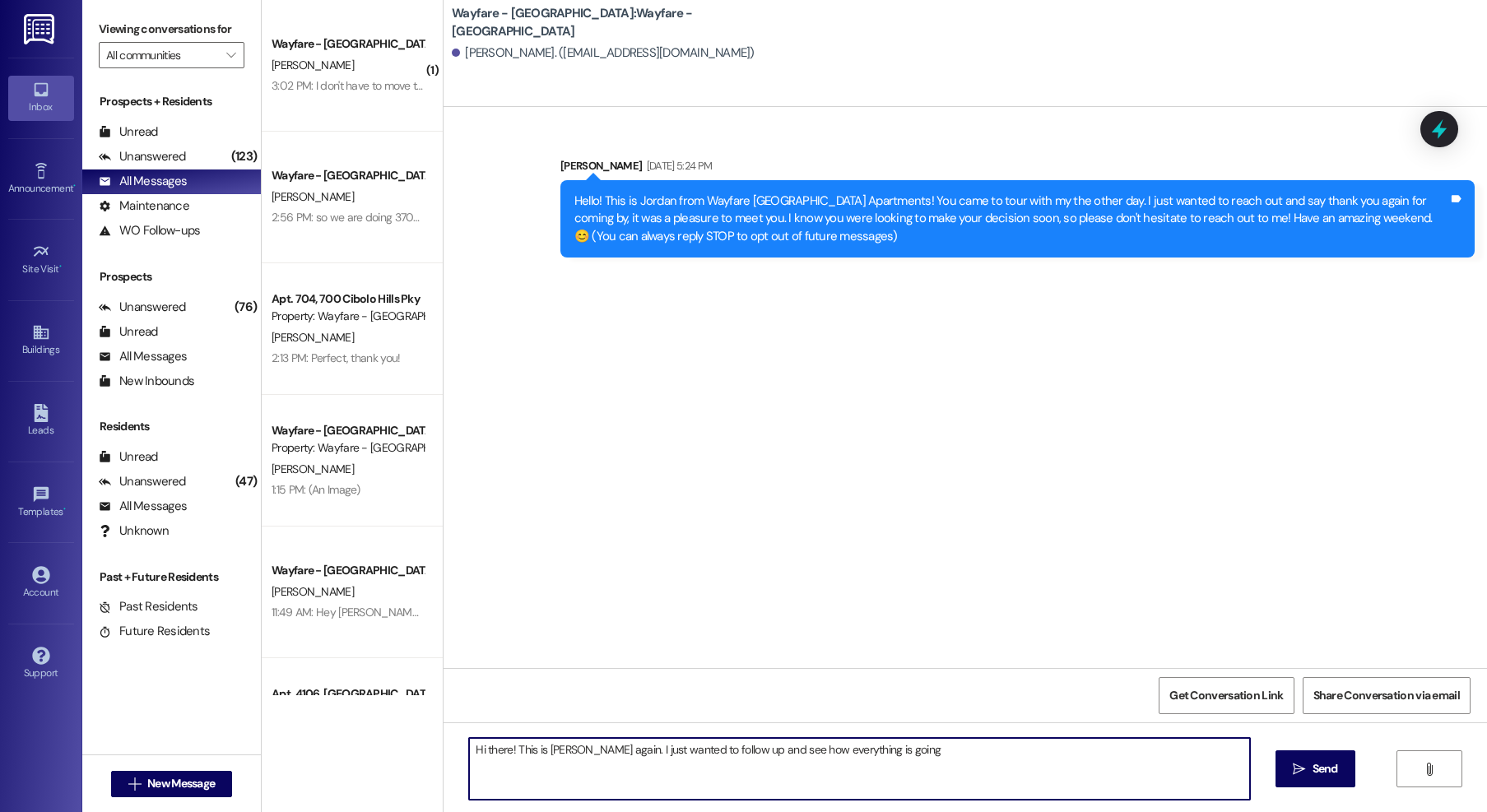
type textarea "Hi there! This is Jordan again. I just wanted to follow up and see how everythi…"
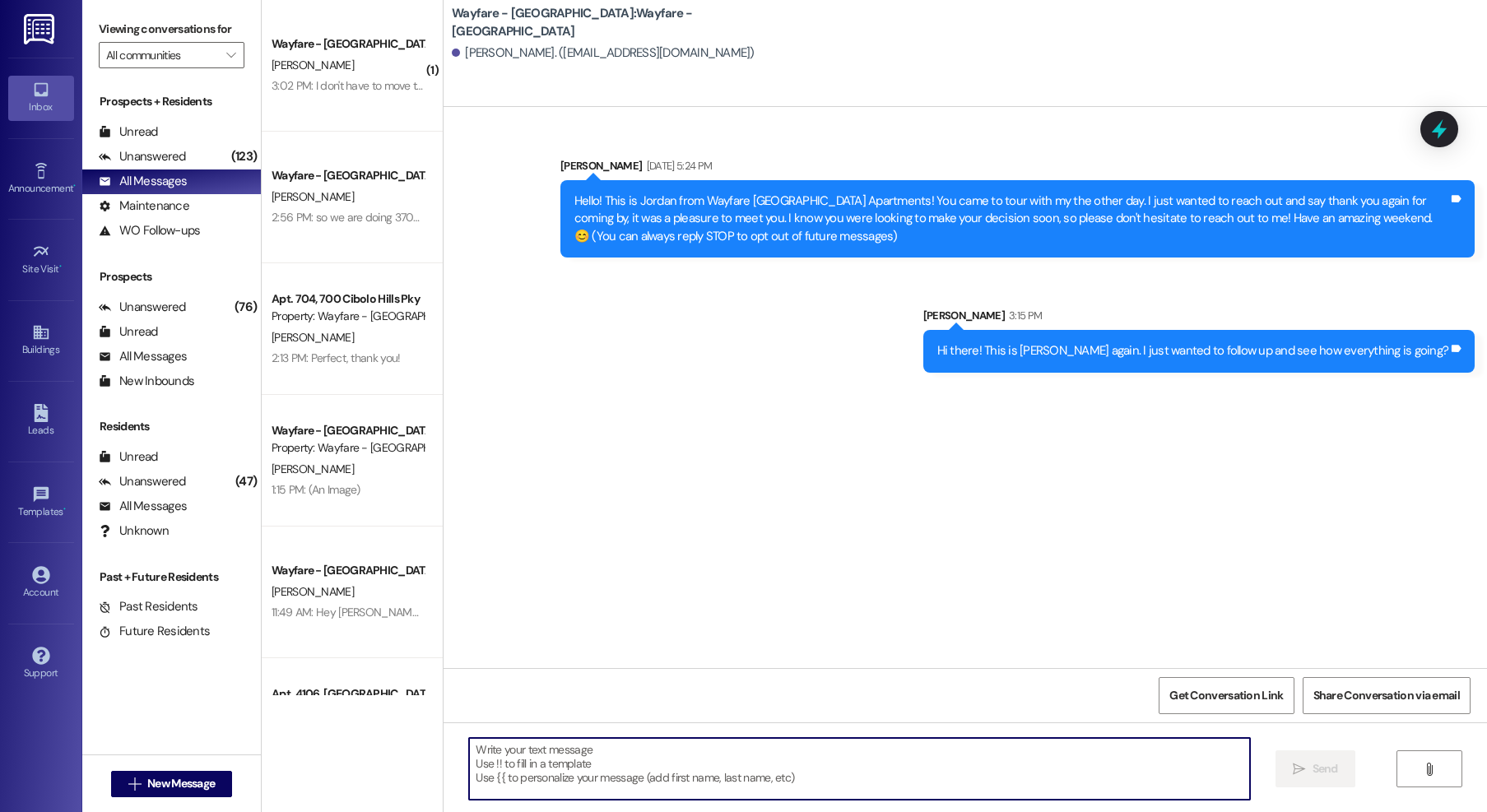
click at [1086, 359] on div "Hi there! This is Jordan again. I just wanted to follow up and see how everythi…" at bounding box center [1193, 350] width 512 height 17
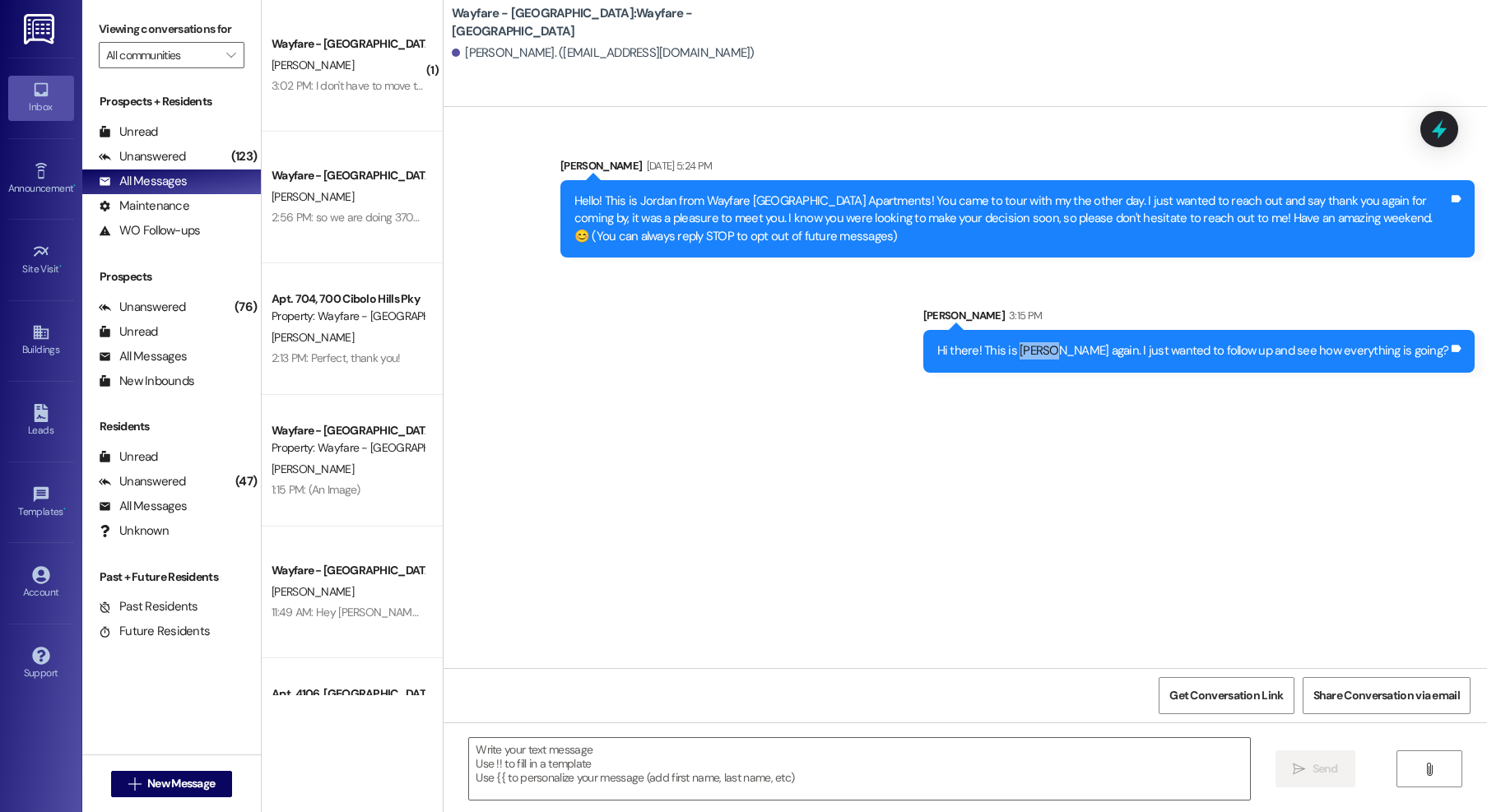
click at [1086, 359] on div "Hi there! This is Jordan again. I just wanted to follow up and see how everythi…" at bounding box center [1193, 350] width 512 height 17
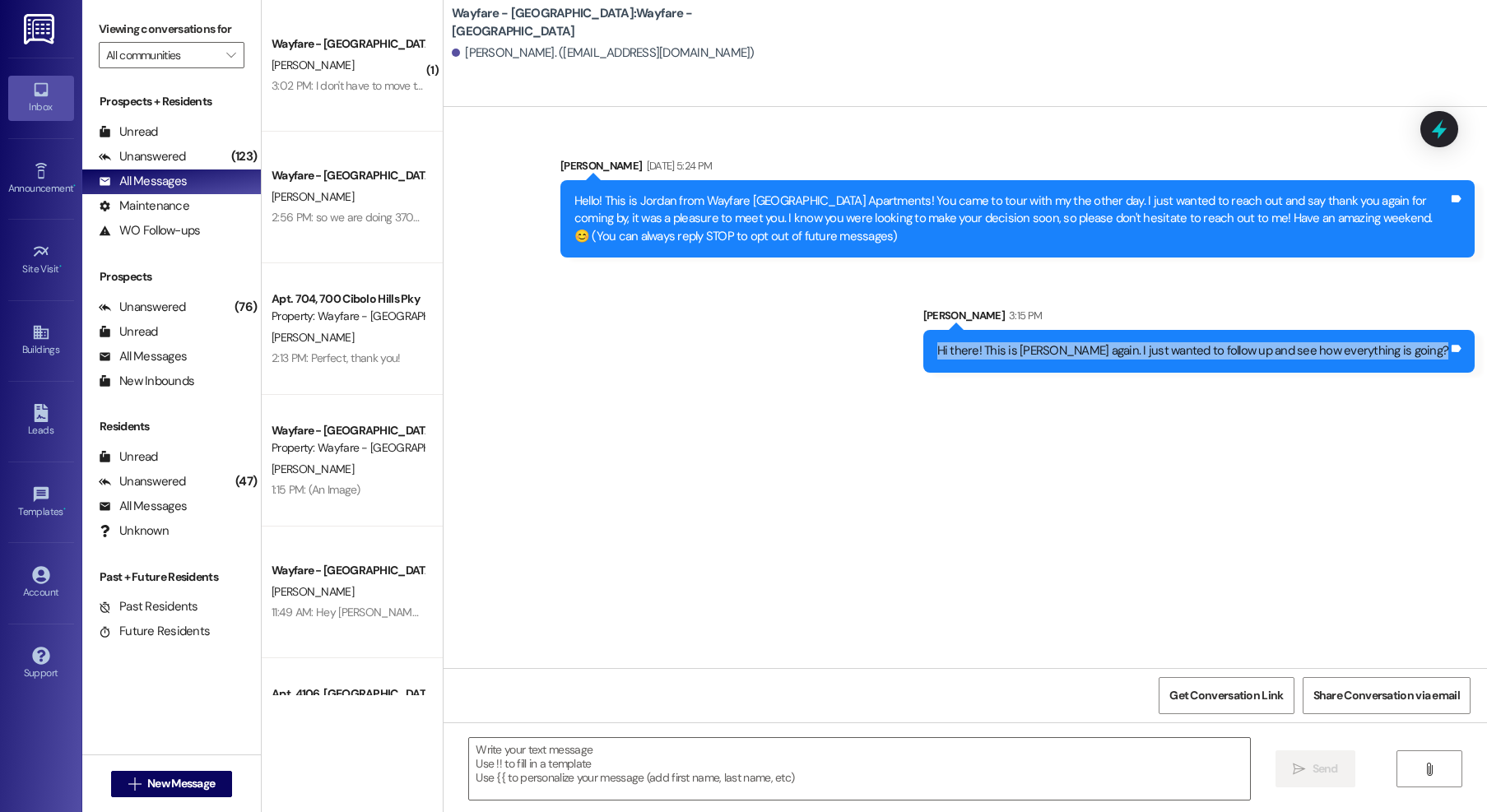
click at [1086, 359] on div "Hi there! This is Jordan again. I just wanted to follow up and see how everythi…" at bounding box center [1193, 350] width 512 height 17
click at [188, 777] on span "New Message" at bounding box center [181, 783] width 67 height 17
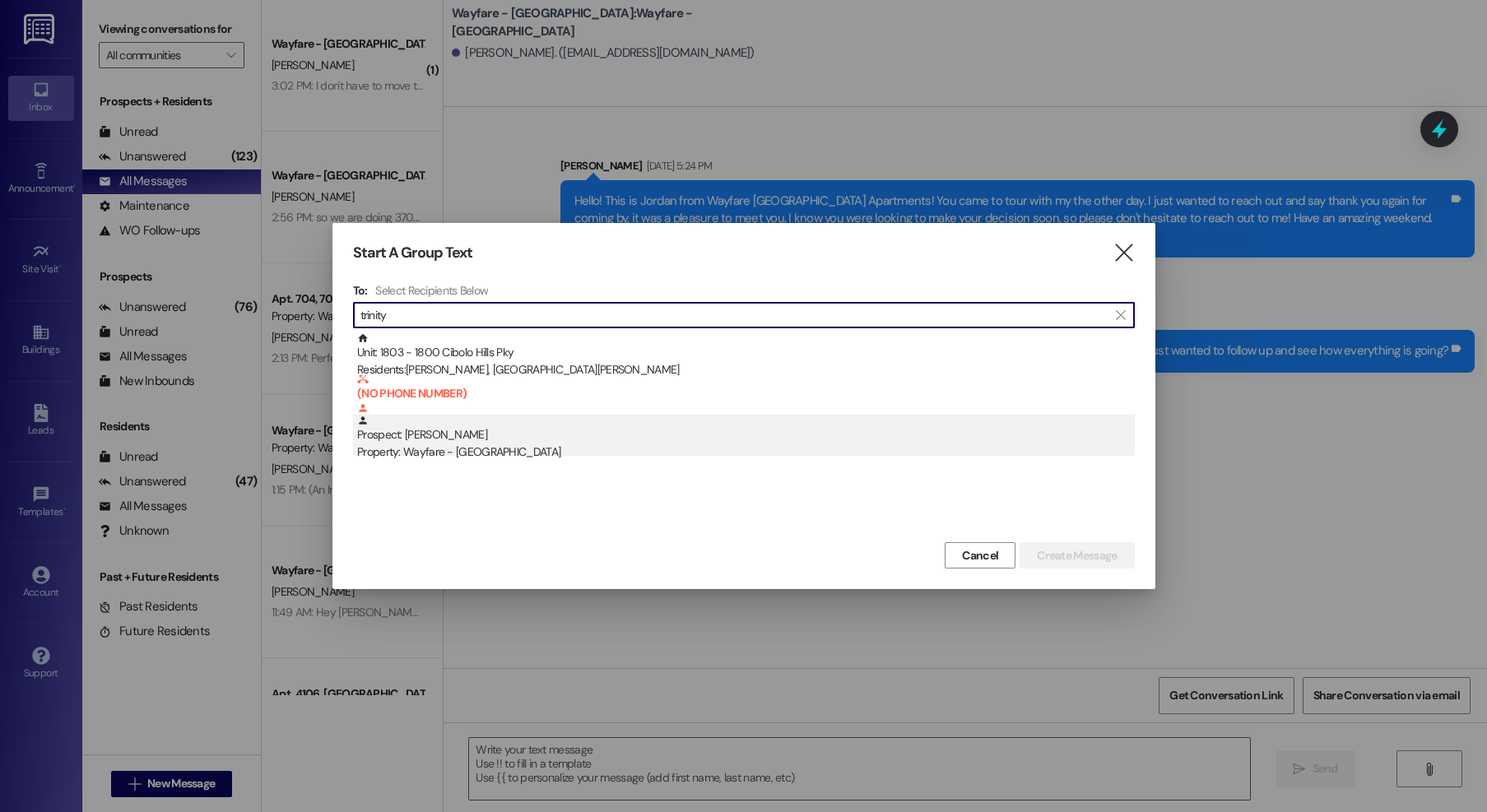
type input "trinity"
click at [556, 452] on div "Property: Wayfare - [GEOGRAPHIC_DATA]" at bounding box center [746, 452] width 778 height 17
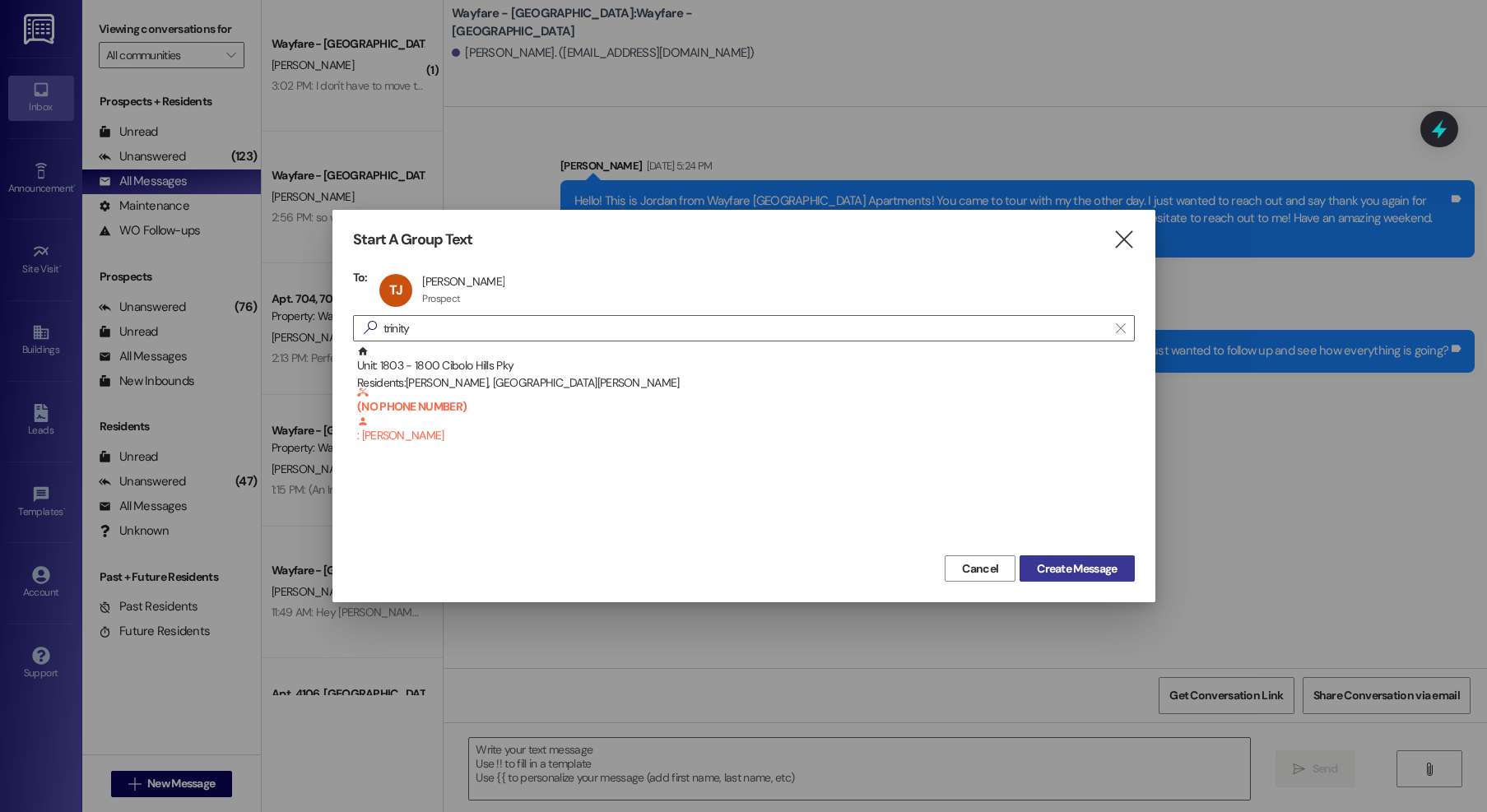
click at [1060, 572] on span "Create Message" at bounding box center [1076, 569] width 80 height 17
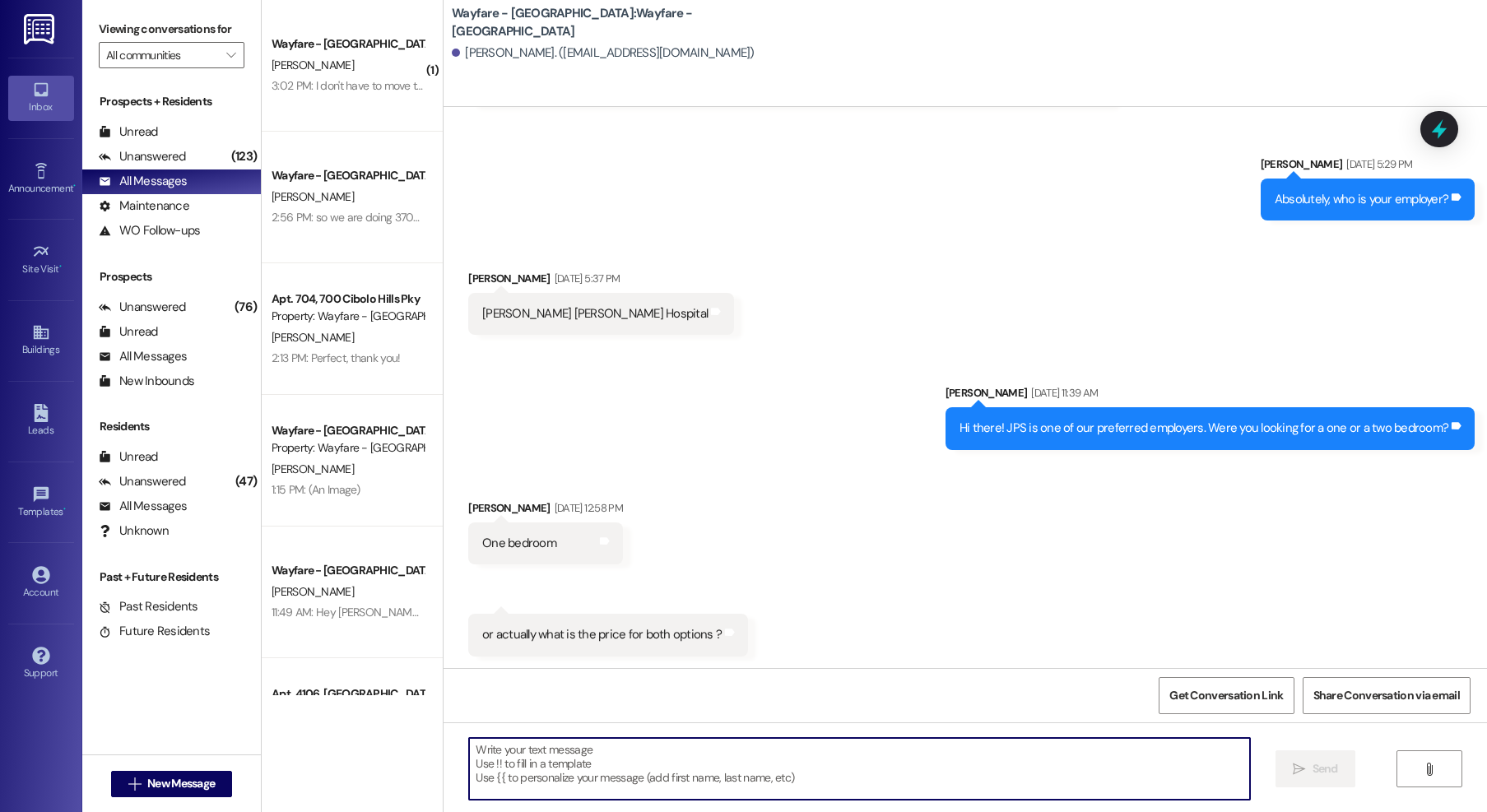
click at [1011, 776] on textarea at bounding box center [859, 769] width 781 height 61
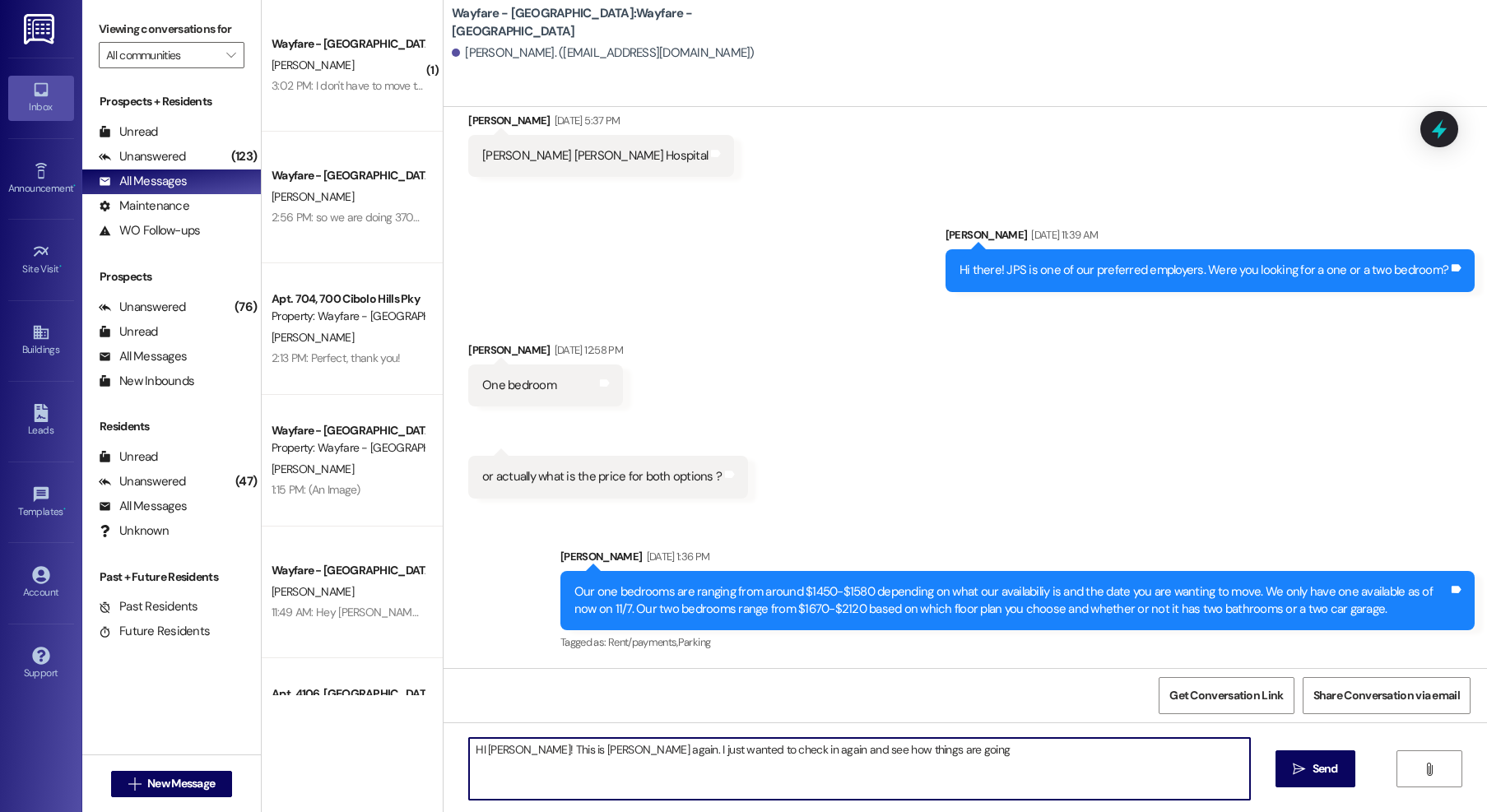
type textarea "HI Trinity! This is Jordan again. I just wanted to check in again and see how t…"
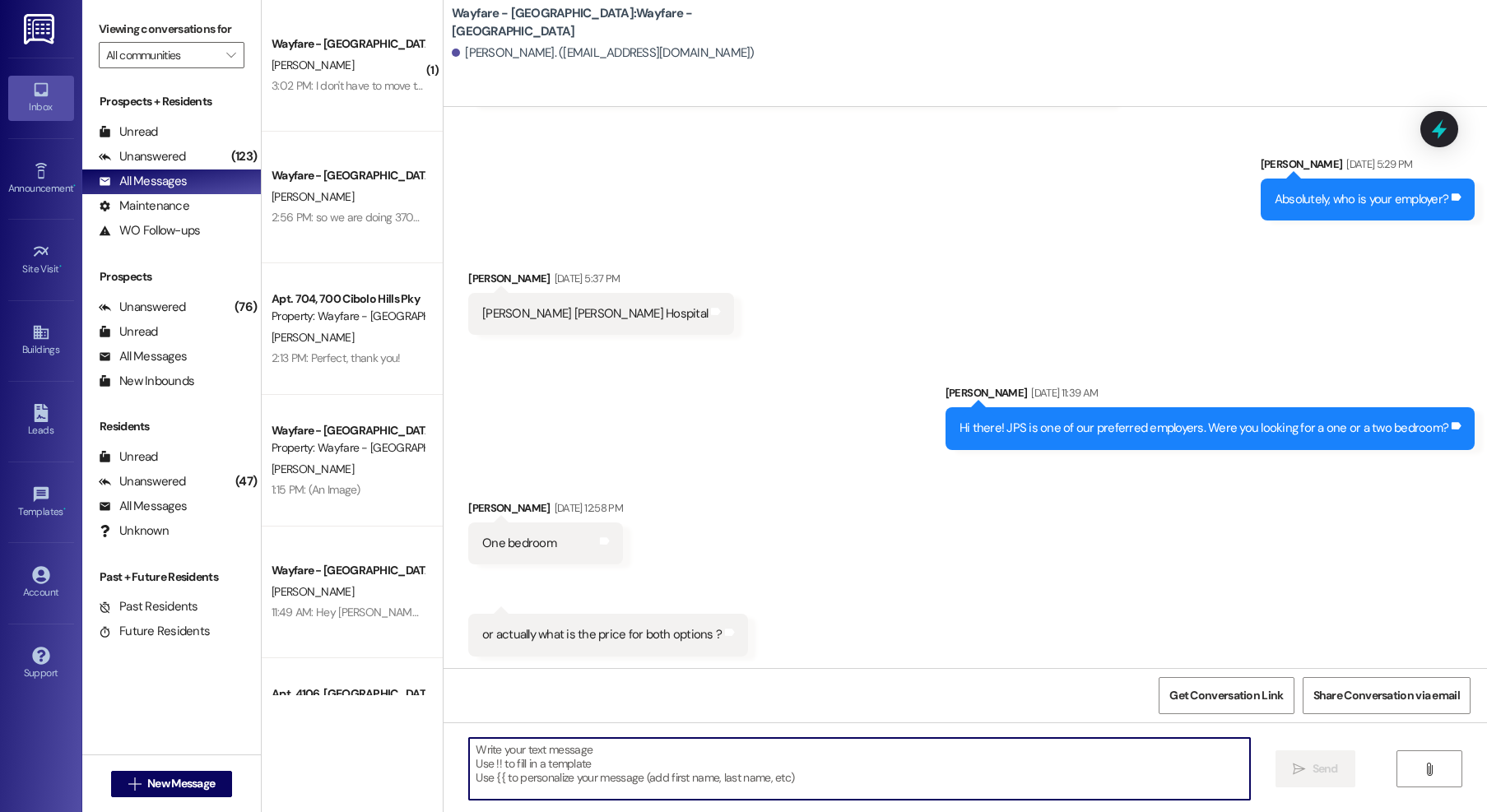
scroll to position [598, 0]
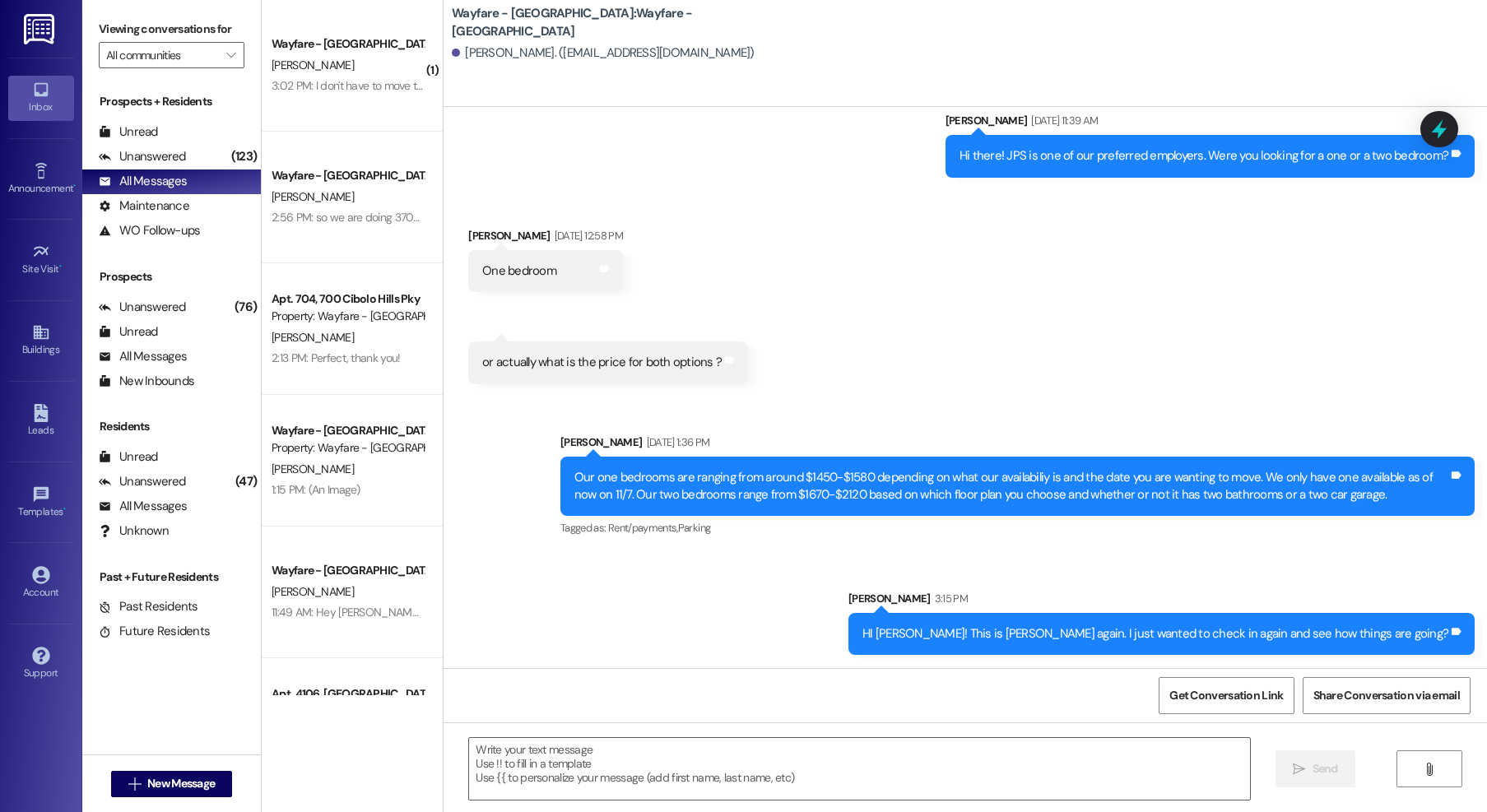
click at [1110, 633] on div "HI Trinity! This is Jordan again. I just wanted to check in again and see how t…" at bounding box center [1155, 634] width 586 height 17
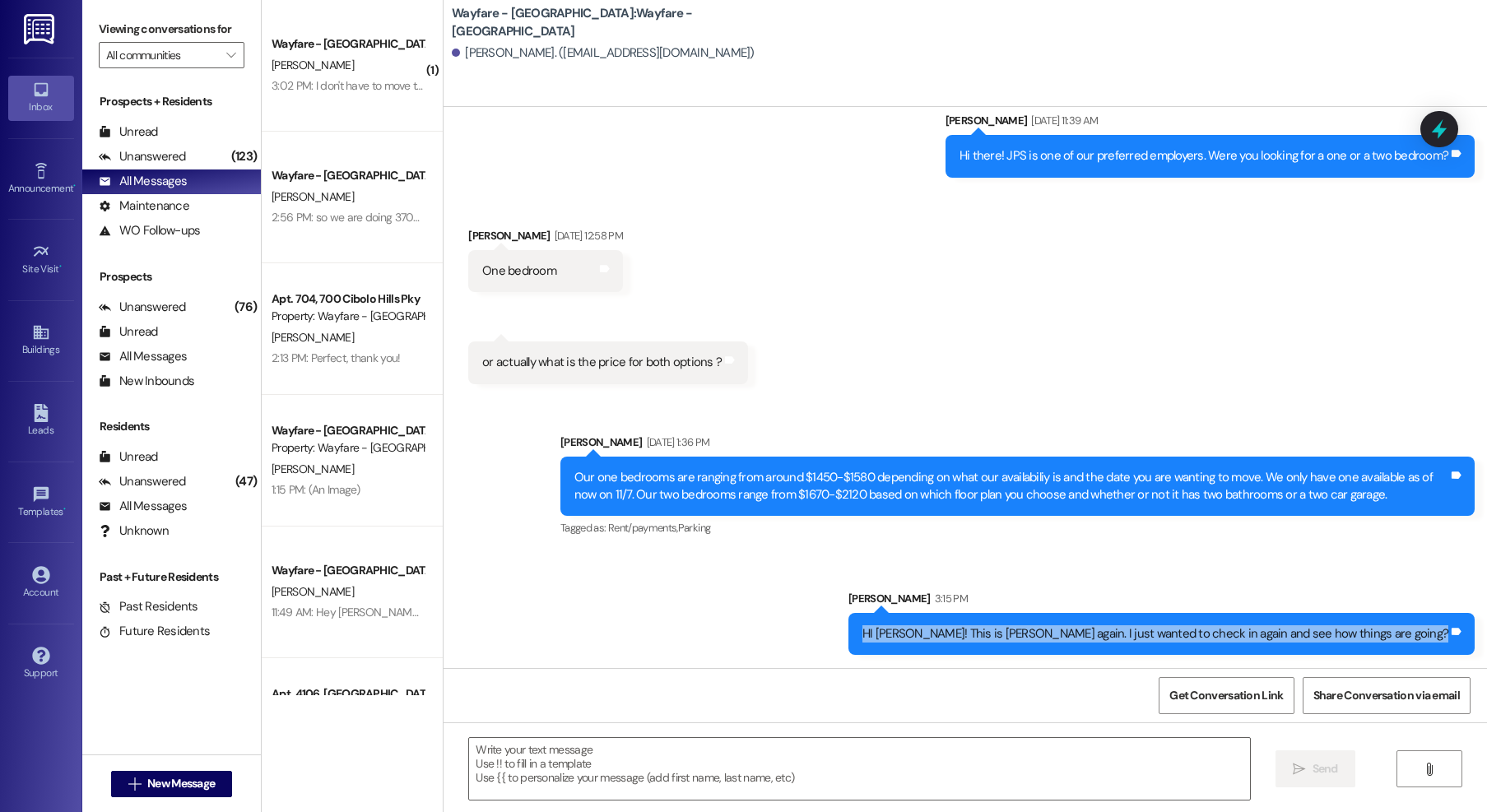
click at [1110, 633] on div "HI Trinity! This is Jordan again. I just wanted to check in again and see how t…" at bounding box center [1155, 634] width 586 height 17
copy div "HI Trinity! This is Jordan again. I just wanted to check in again and see how t…"
click at [164, 776] on span "New Message" at bounding box center [181, 783] width 67 height 17
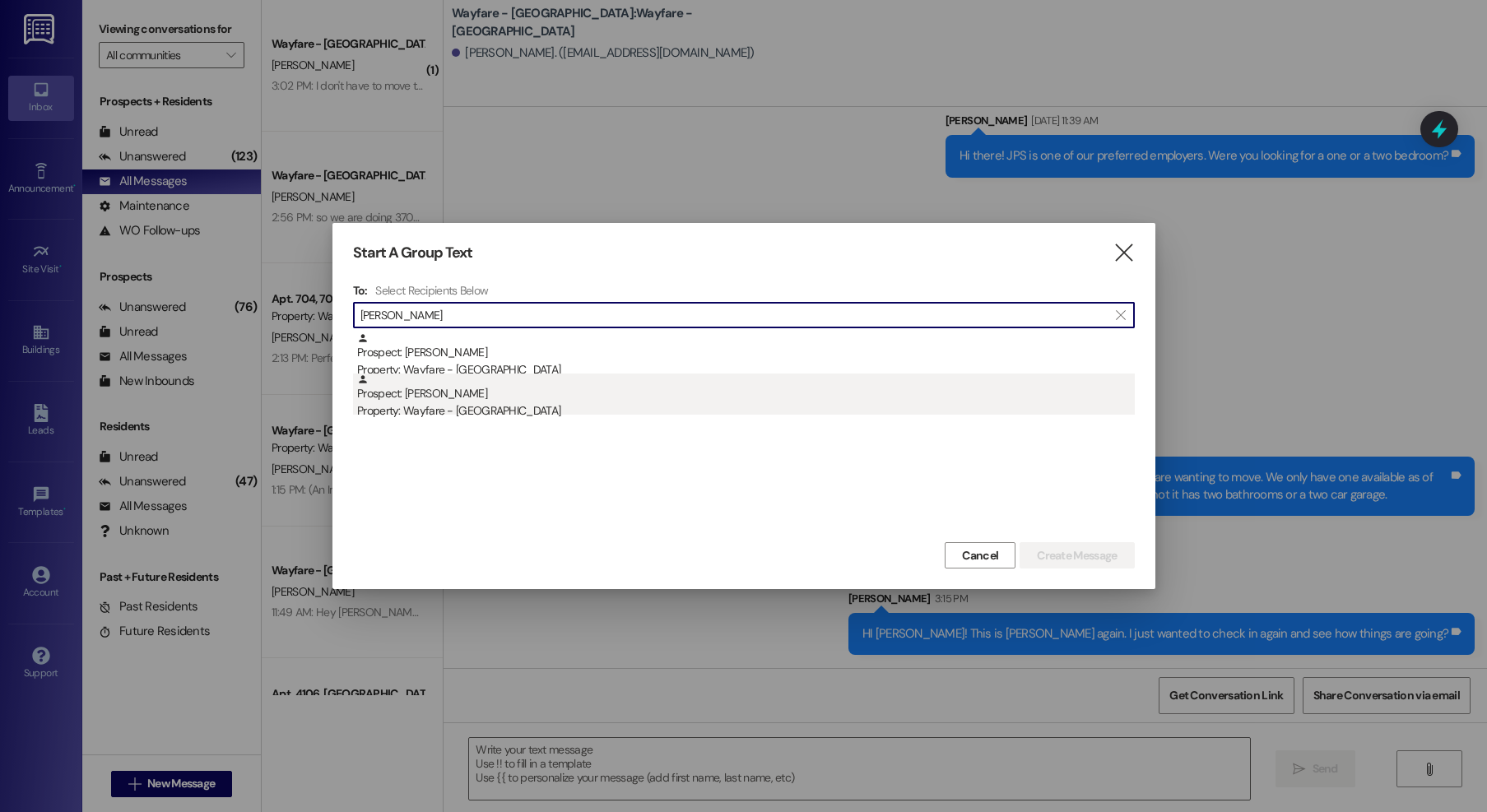
type input "ethan"
click at [524, 410] on div "Property: Wayfare - [GEOGRAPHIC_DATA]" at bounding box center [746, 411] width 778 height 17
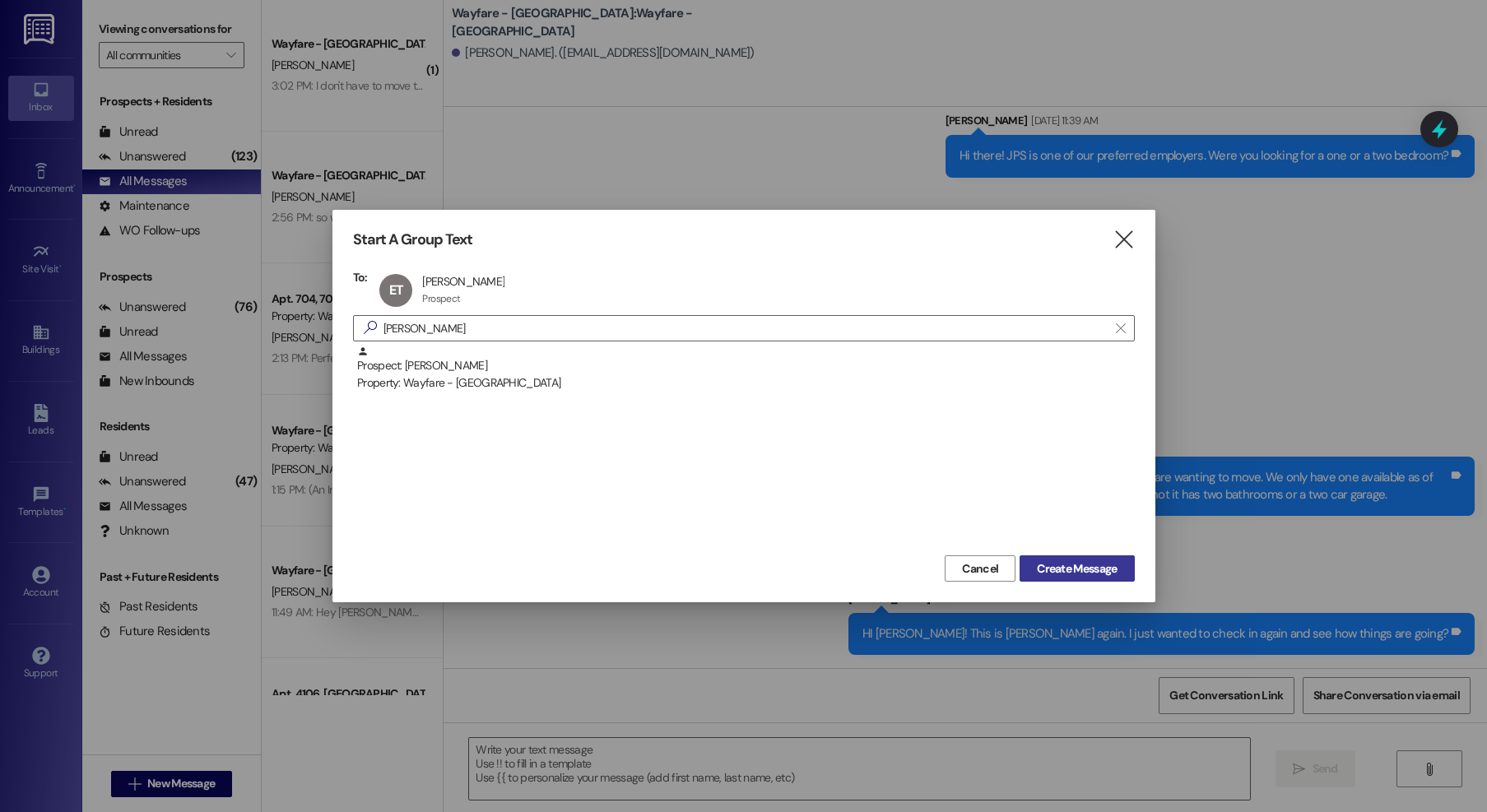
click at [1046, 568] on span "Create Message" at bounding box center [1076, 569] width 80 height 17
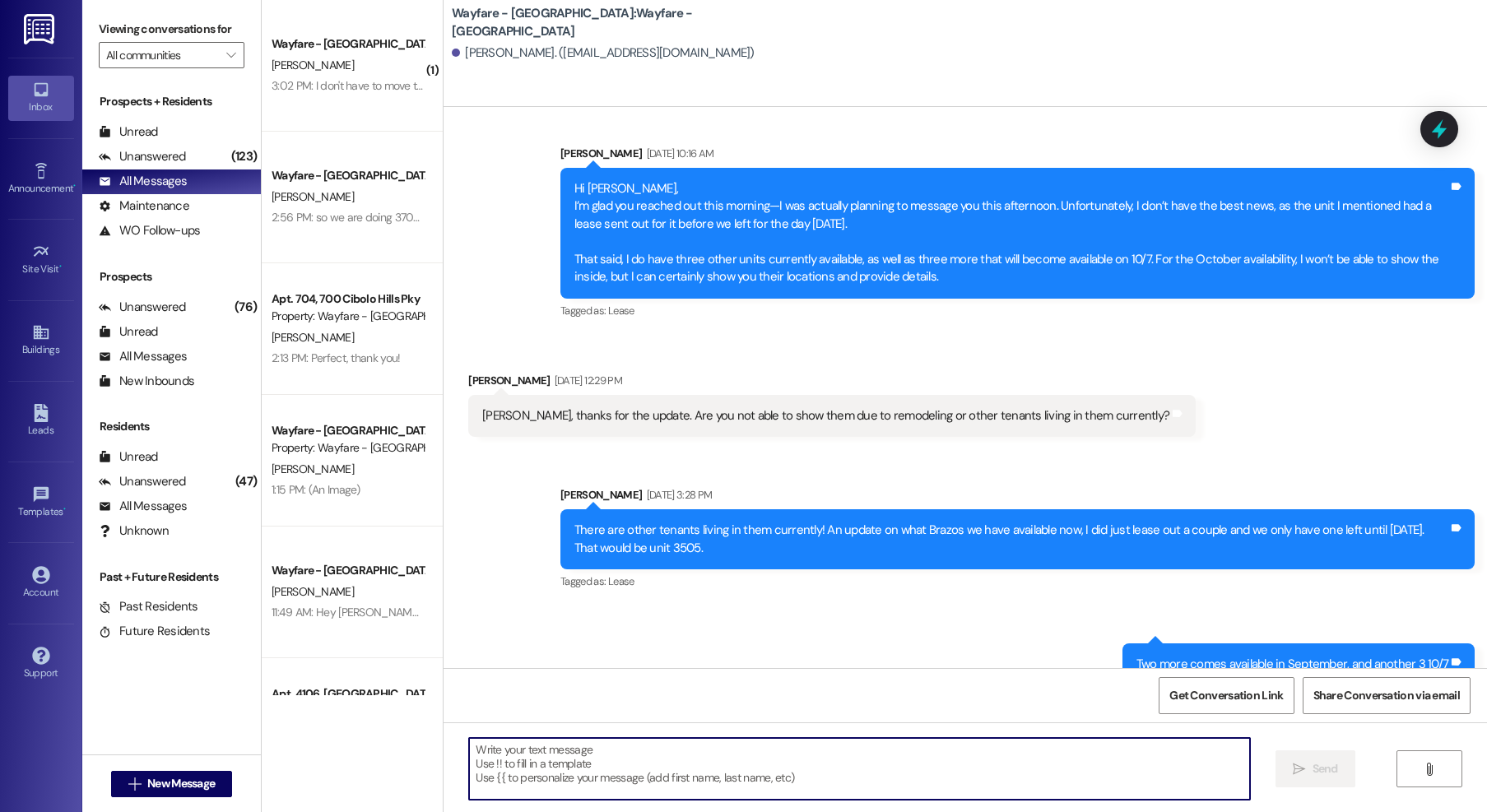
click at [965, 778] on textarea at bounding box center [859, 769] width 781 height 61
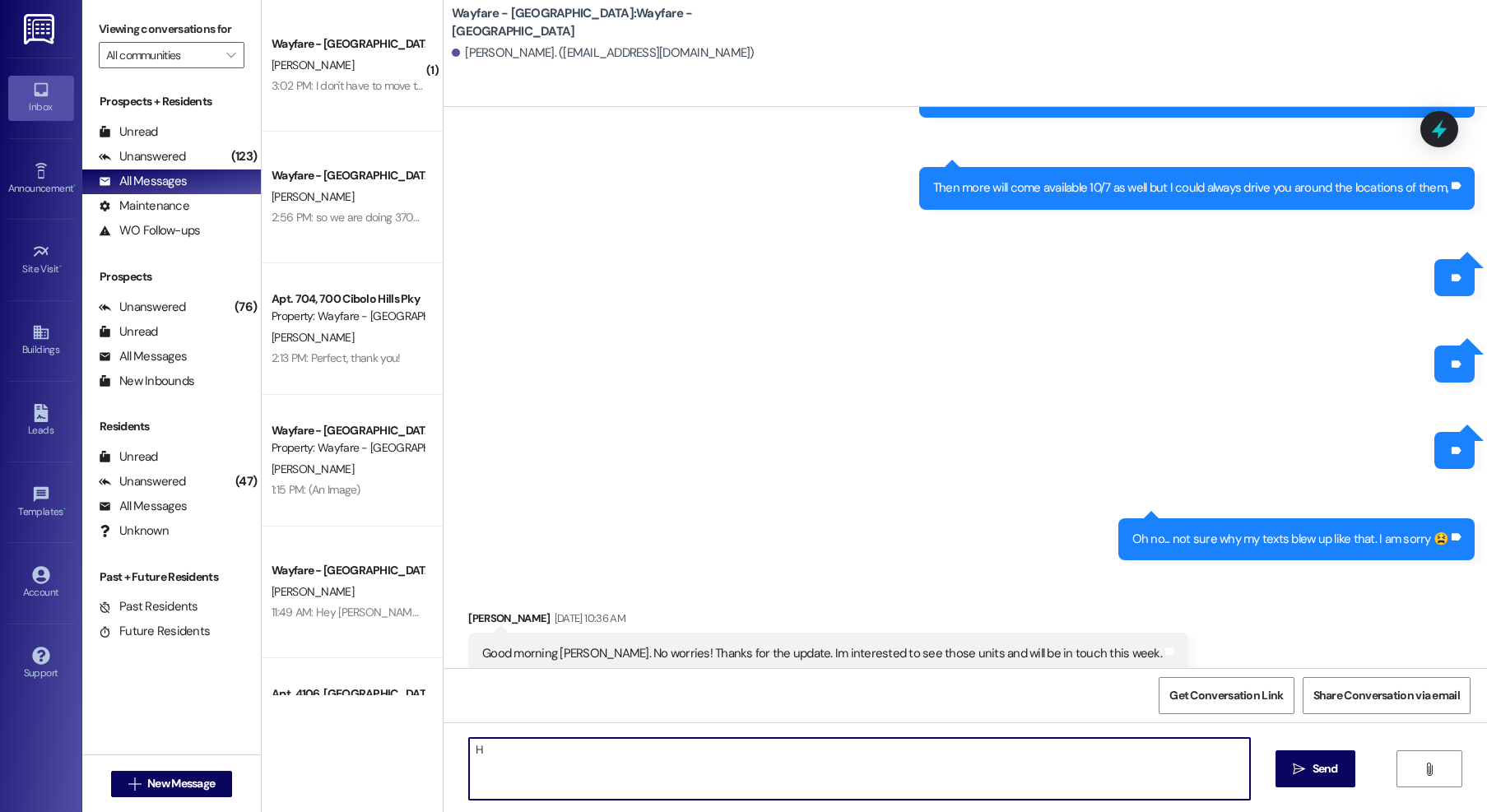
scroll to position [2198, 0]
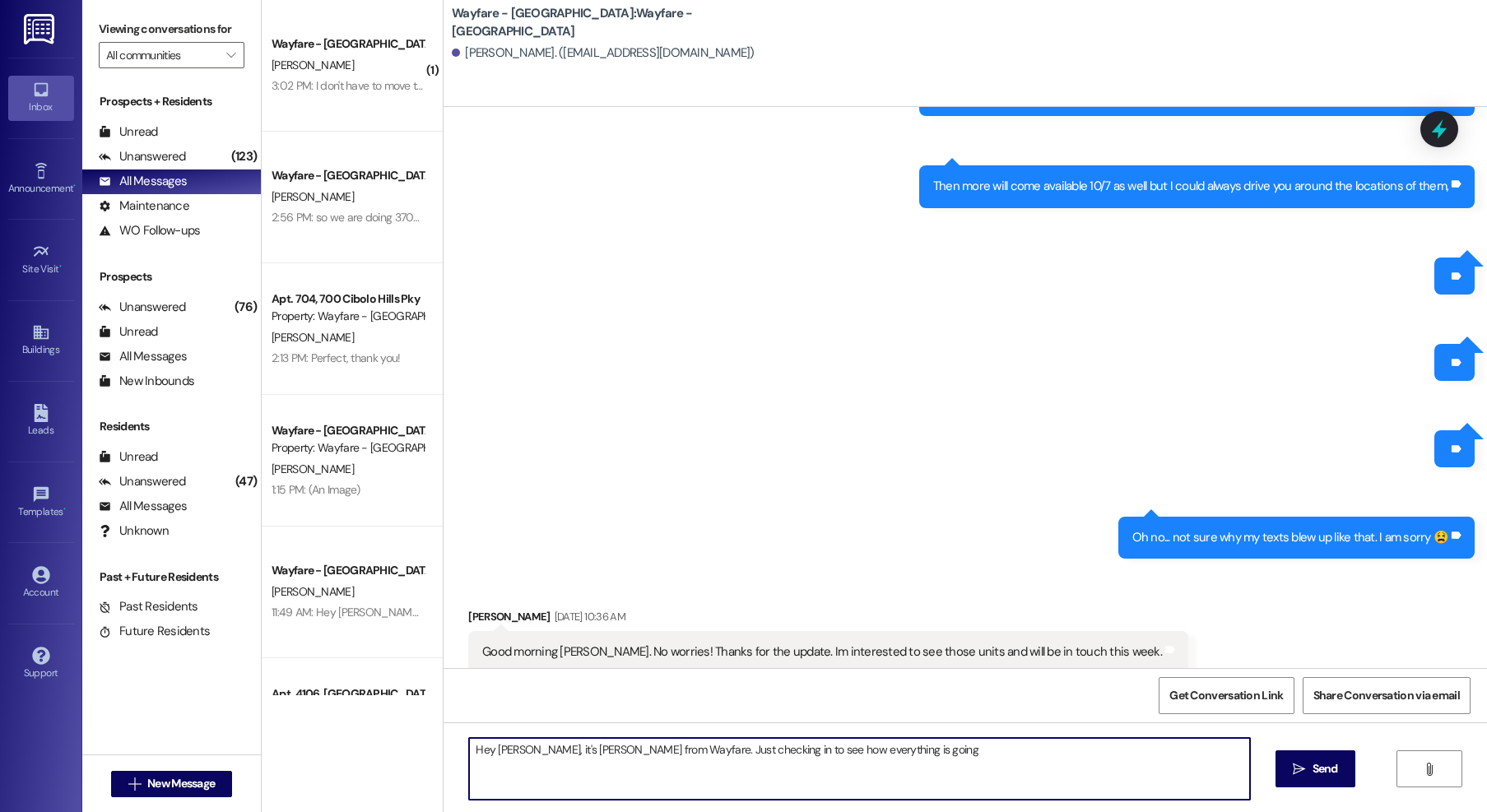
type textarea "Hey Ethan, it's Jordan from Wayfare. Just checking in to see how everything is …"
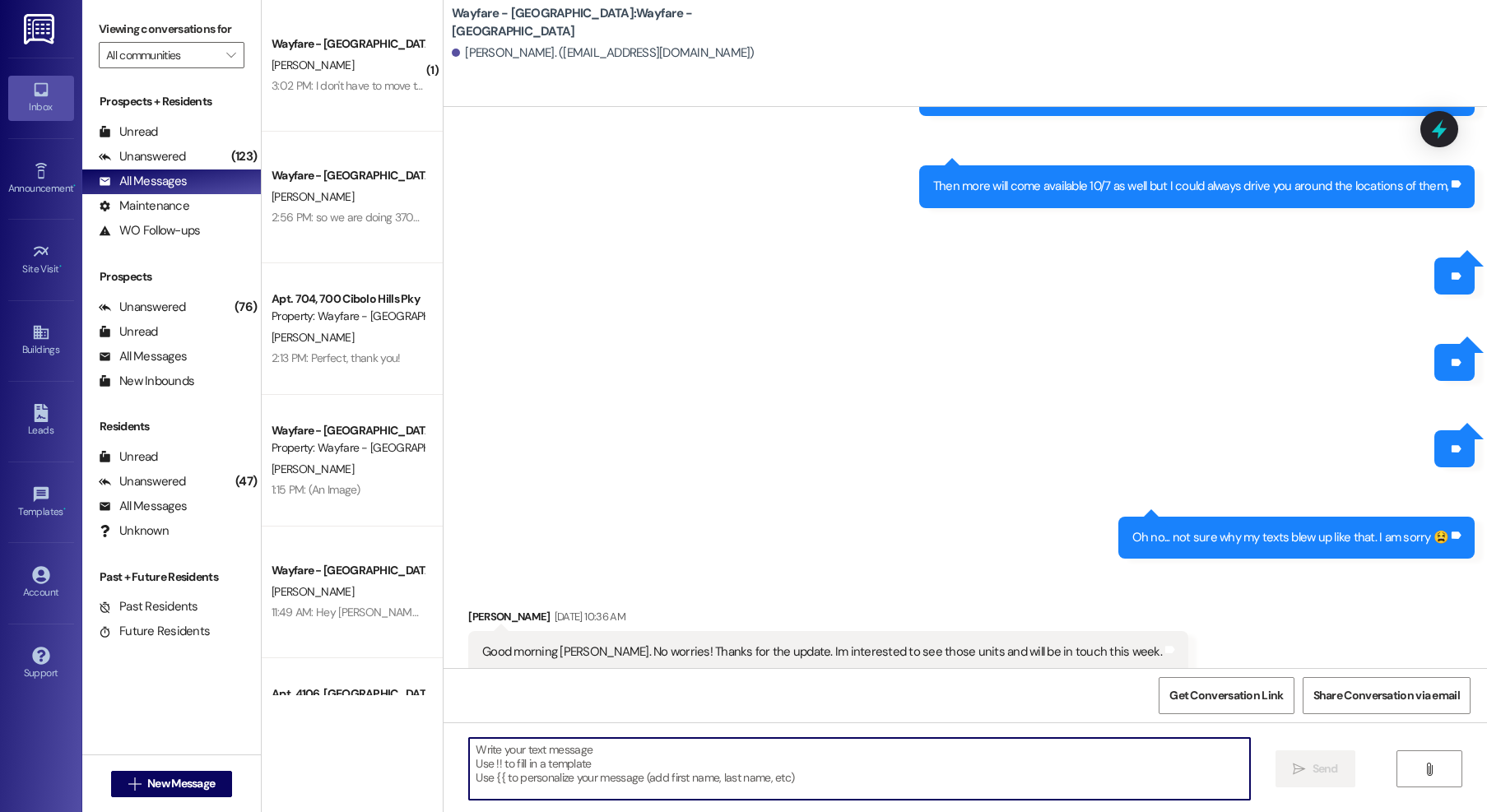
scroll to position [2313, 0]
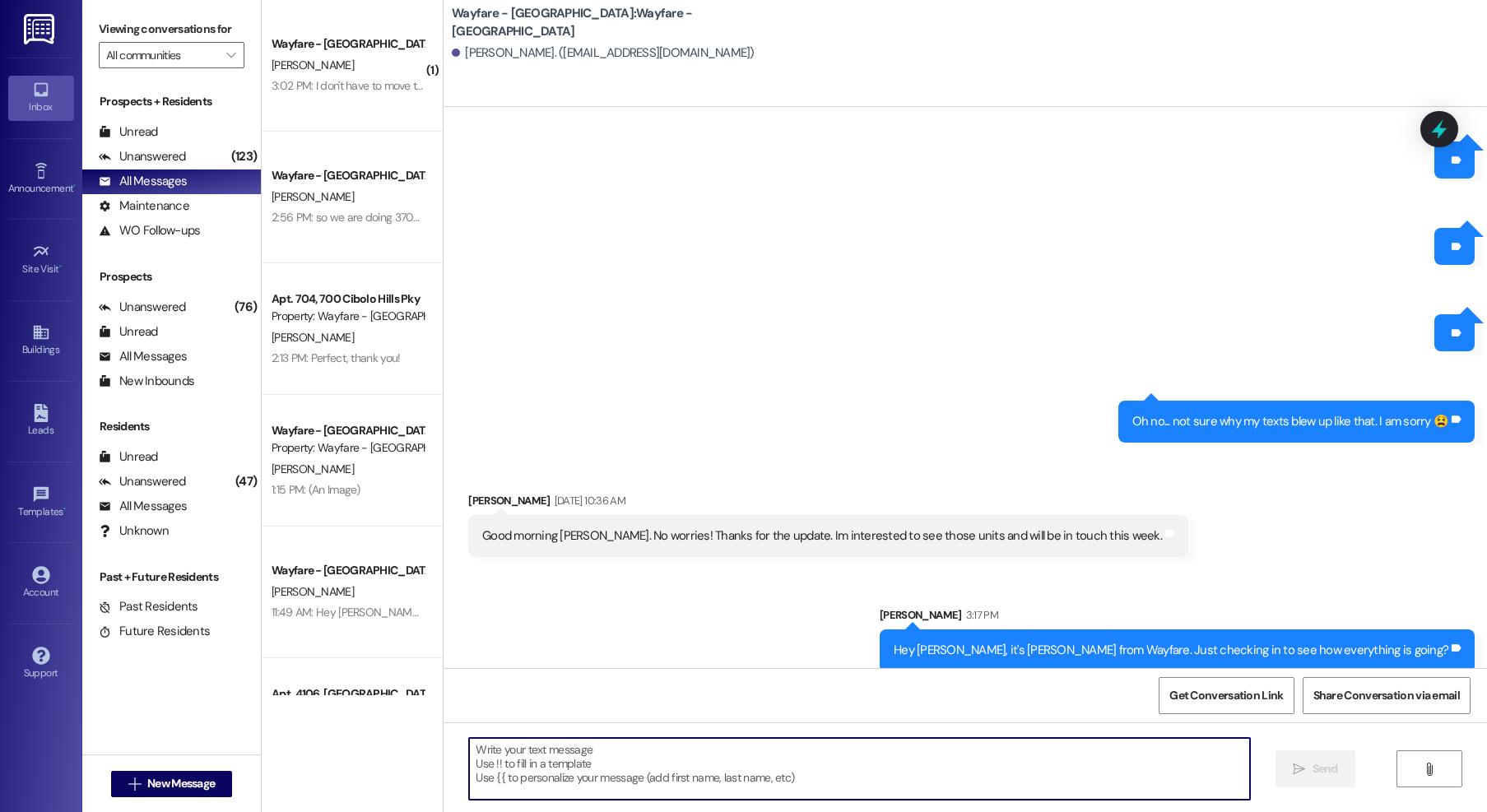
click at [1235, 645] on div "Hey Ethan, it's Jordan from Wayfare. Just checking in to see how everything is …" at bounding box center [1177, 650] width 595 height 42
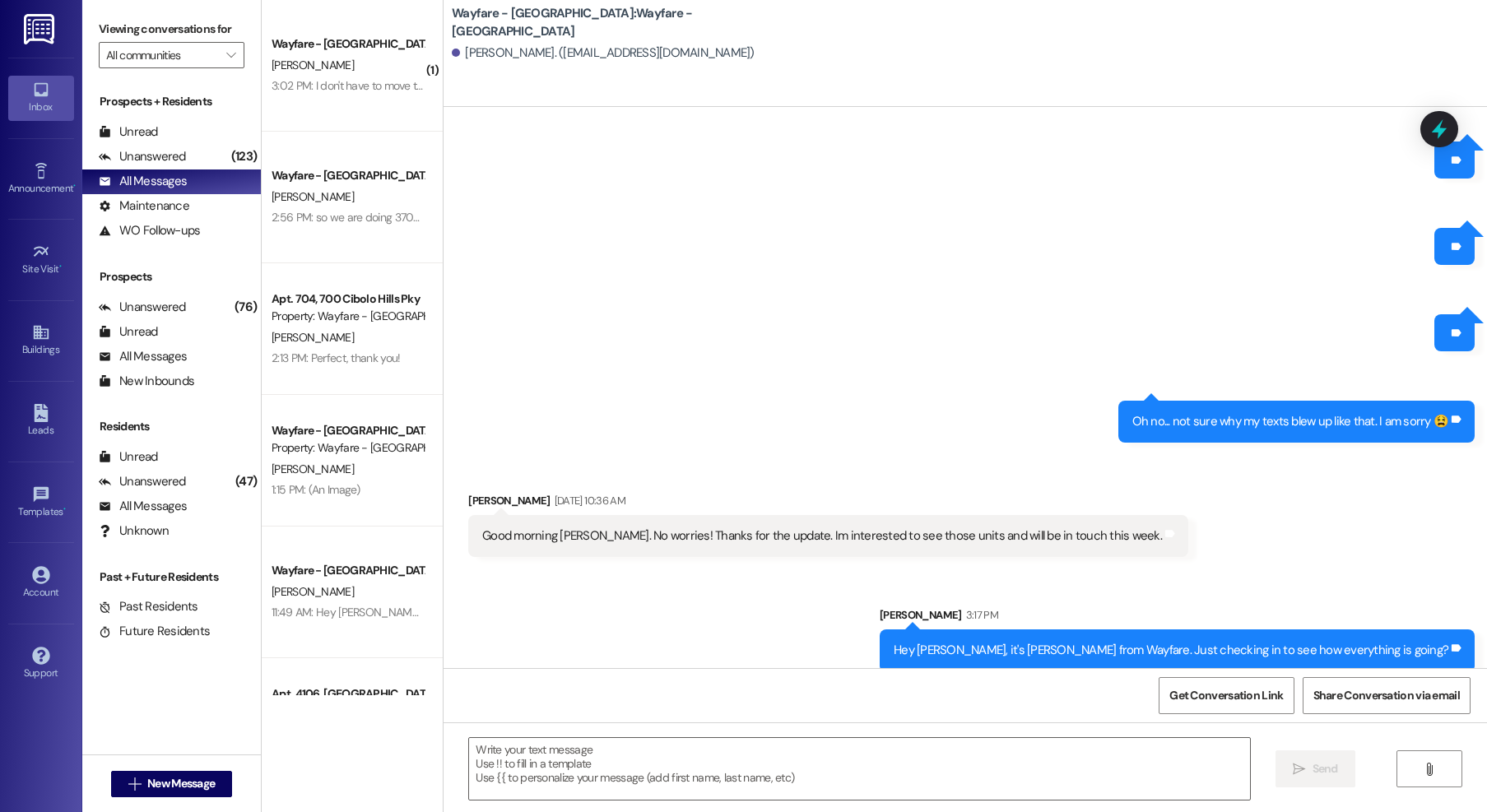
click at [1238, 642] on div "Hey Ethan, it's Jordan from Wayfare. Just checking in to see how everything is …" at bounding box center [1171, 650] width 555 height 17
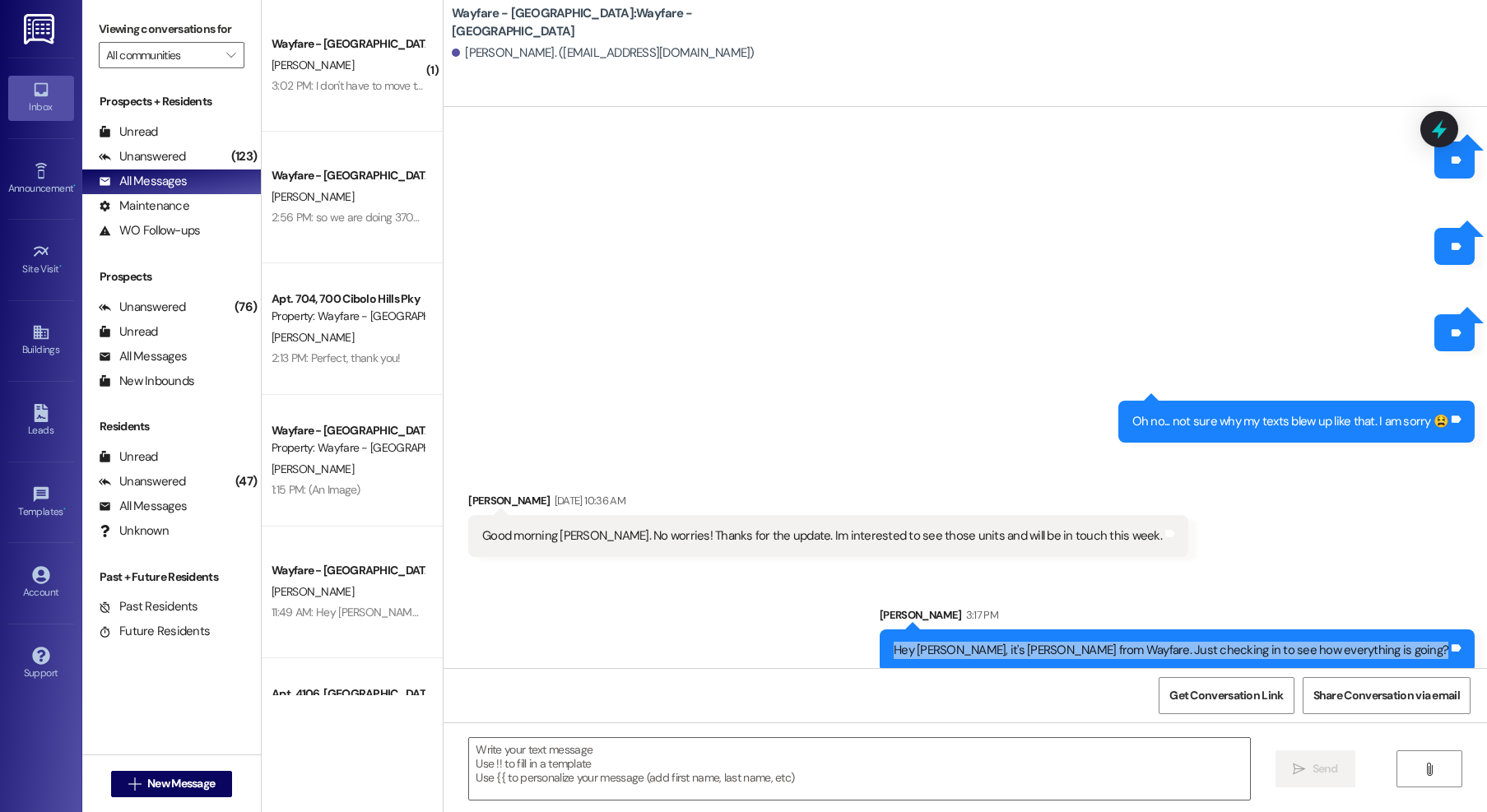
click at [1238, 642] on div "Hey Ethan, it's Jordan from Wayfare. Just checking in to see how everything is …" at bounding box center [1171, 650] width 555 height 17
copy div "Hey Ethan, it's Jordan from Wayfare. Just checking in to see how everything is …"
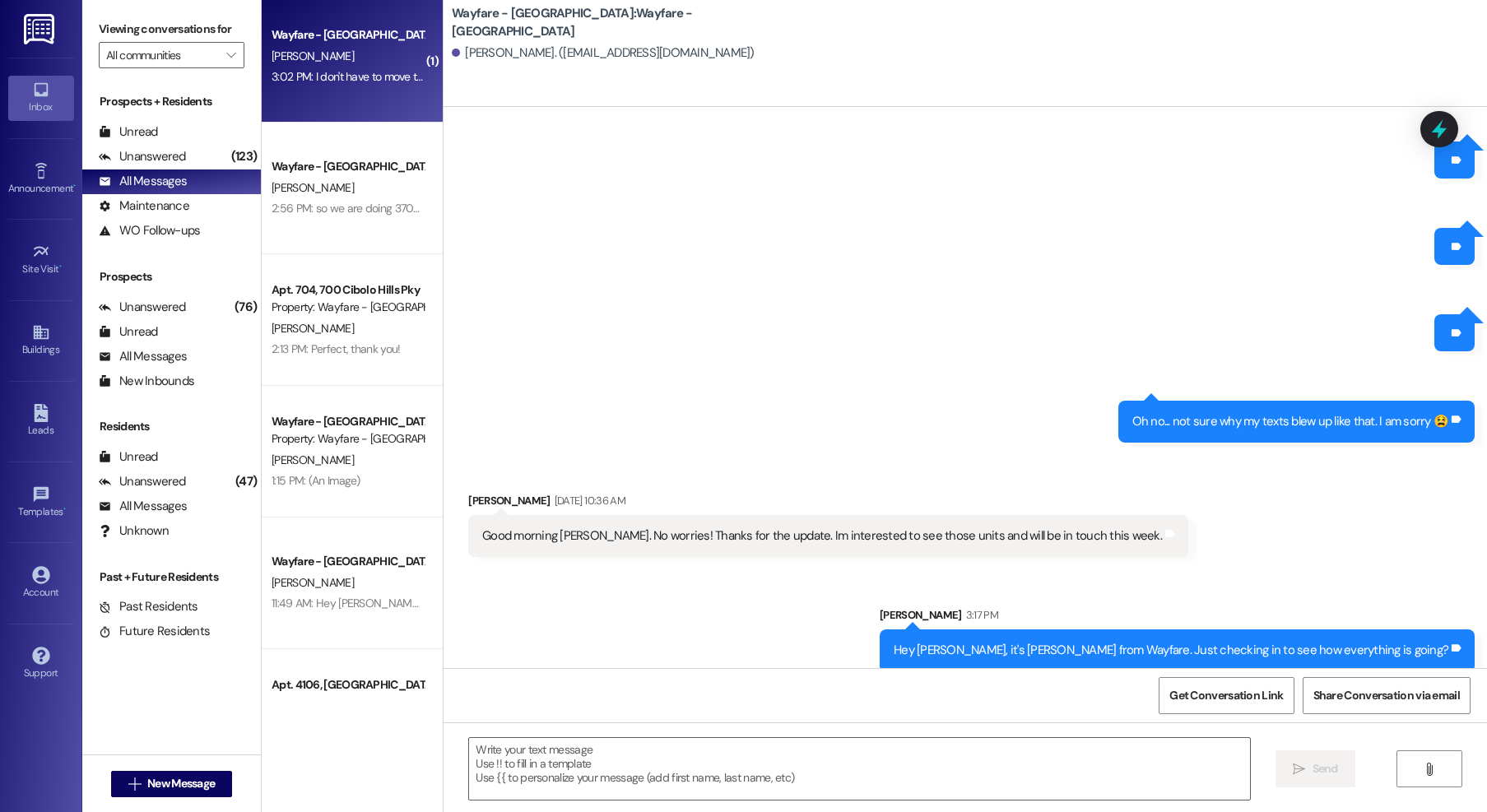
click at [296, 60] on div "( 1 ) Wayfare - Cibolo Hills Prospect D. shirley 3:02 PM: I don't have to move …" at bounding box center [352, 348] width 181 height 695
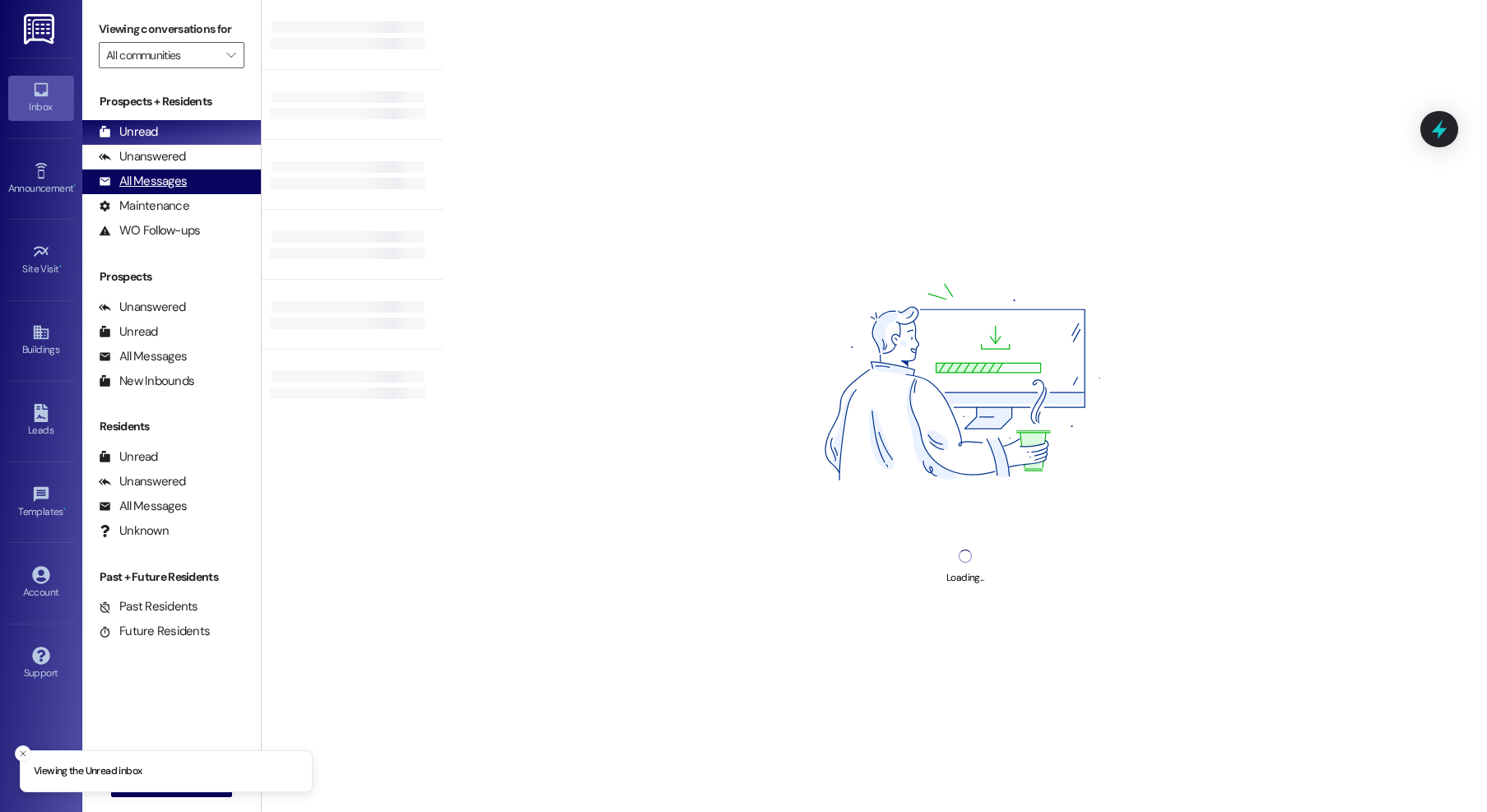
click at [123, 170] on div "All Messages (undefined)" at bounding box center [172, 182] width 178 height 25
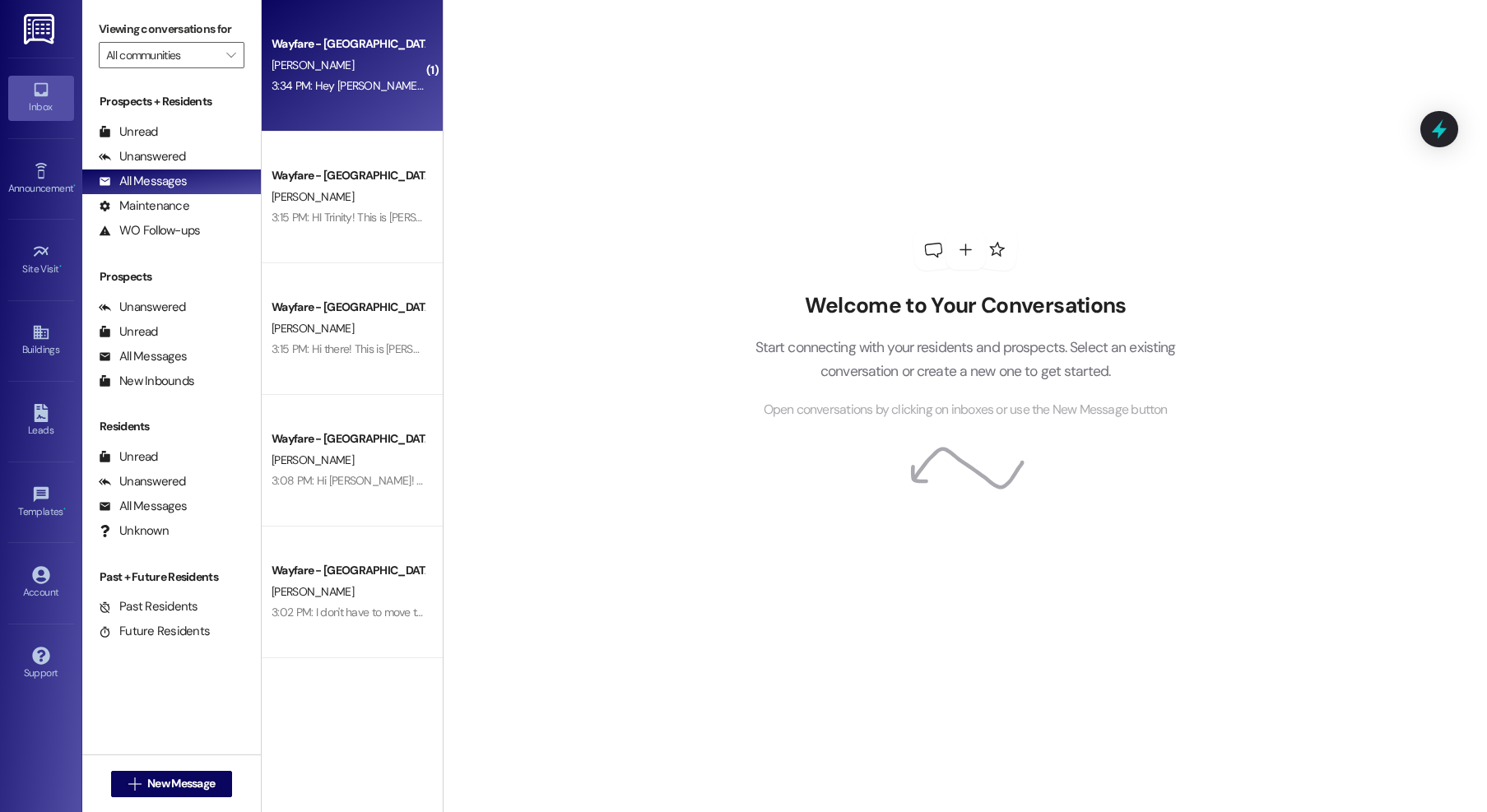
click at [369, 47] on div "Wayfare - [GEOGRAPHIC_DATA]" at bounding box center [347, 44] width 152 height 17
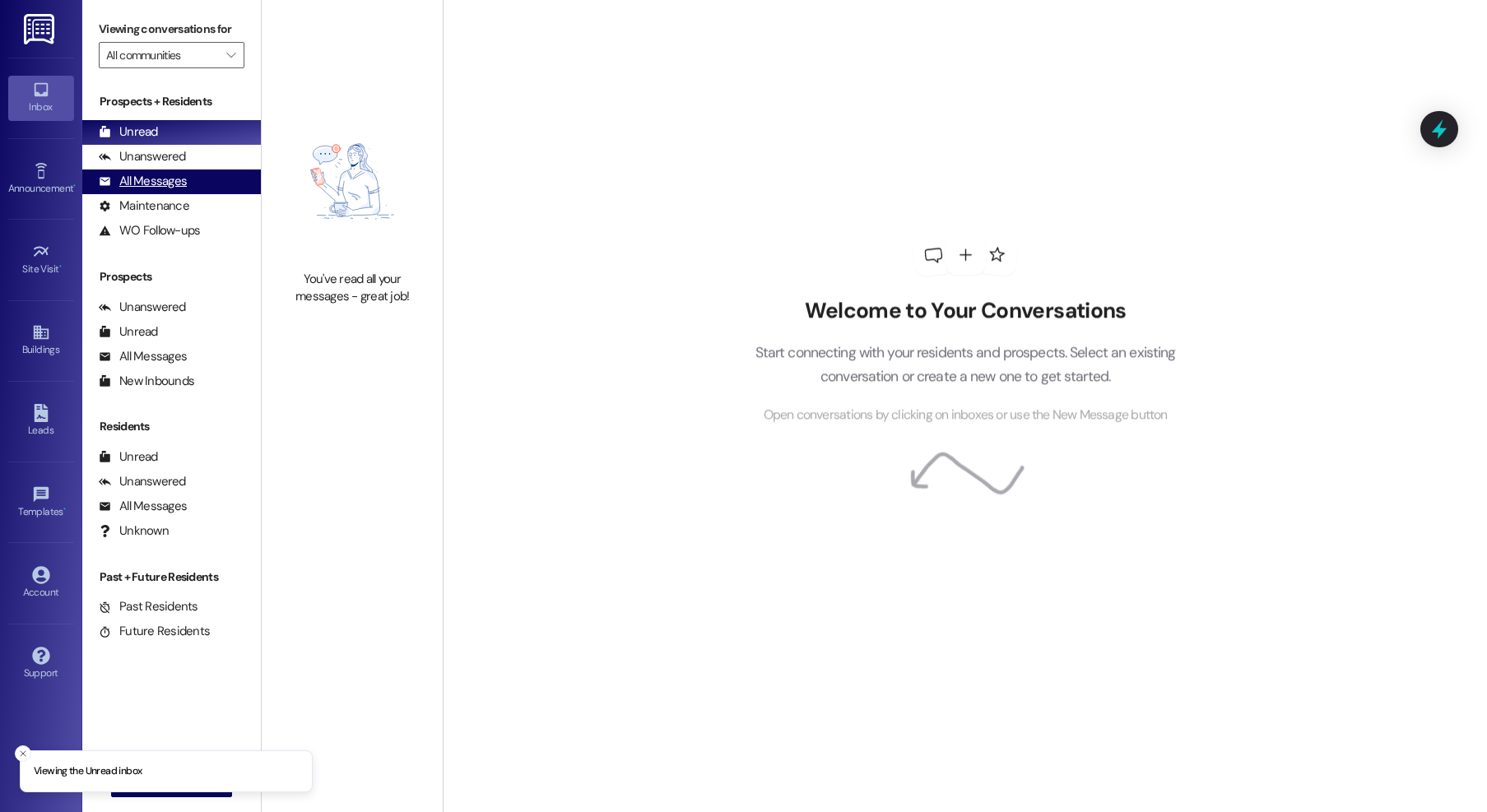
click at [127, 176] on div "All Messages" at bounding box center [143, 181] width 88 height 17
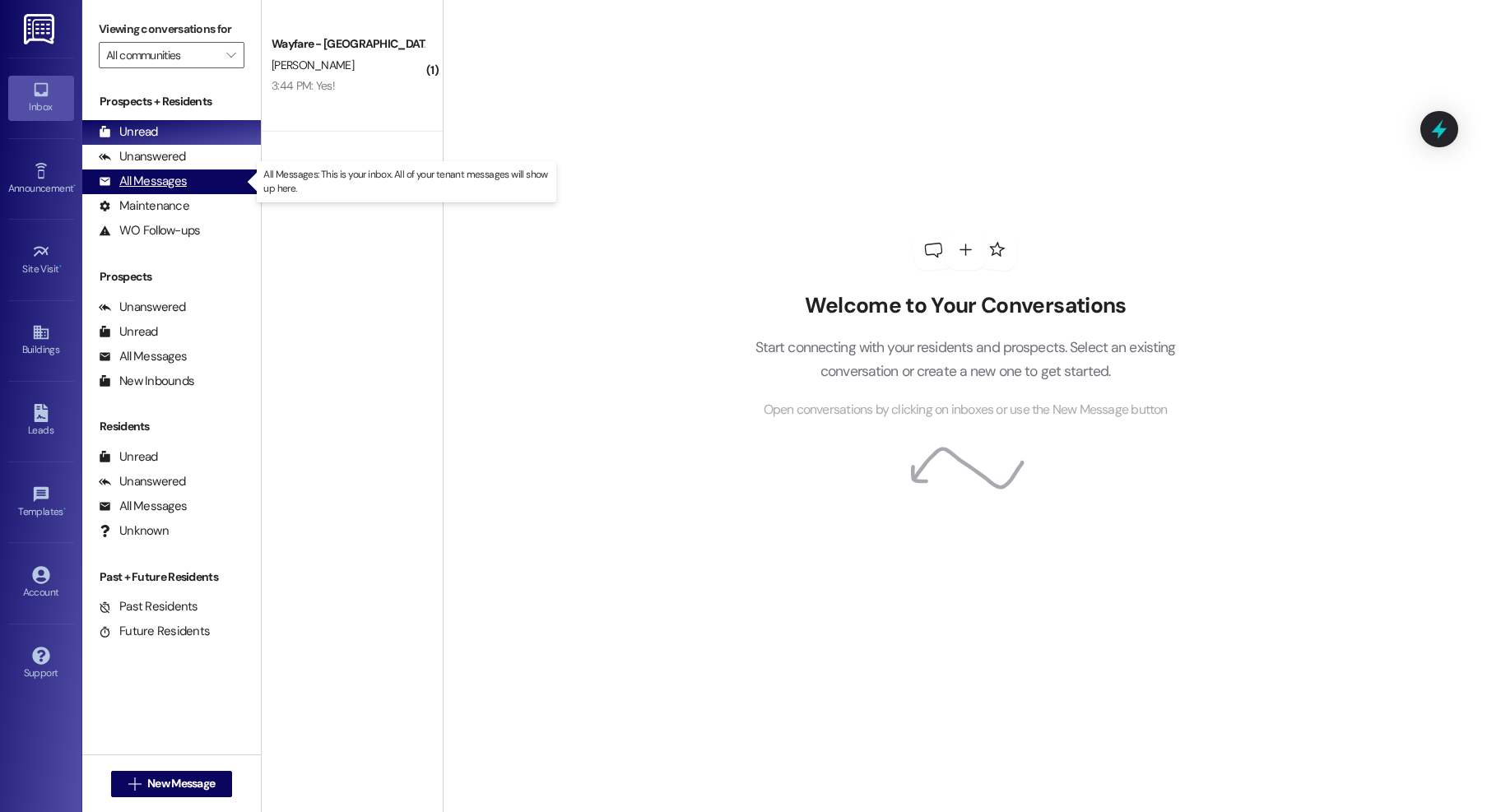
click at [186, 183] on div "All Messages (undefined)" at bounding box center [172, 182] width 178 height 25
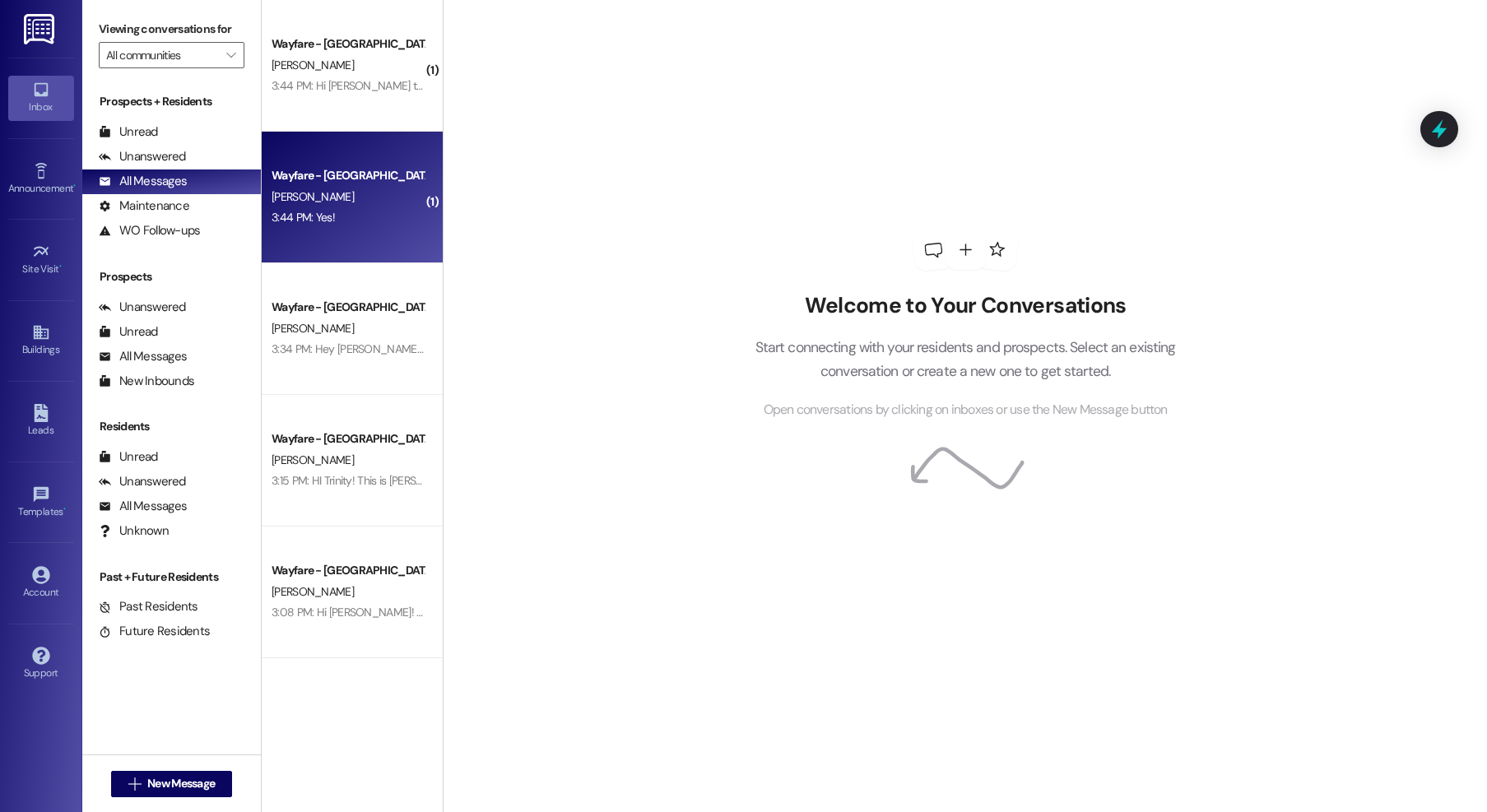
click at [391, 184] on div "Wayfare - [GEOGRAPHIC_DATA]" at bounding box center [347, 175] width 152 height 17
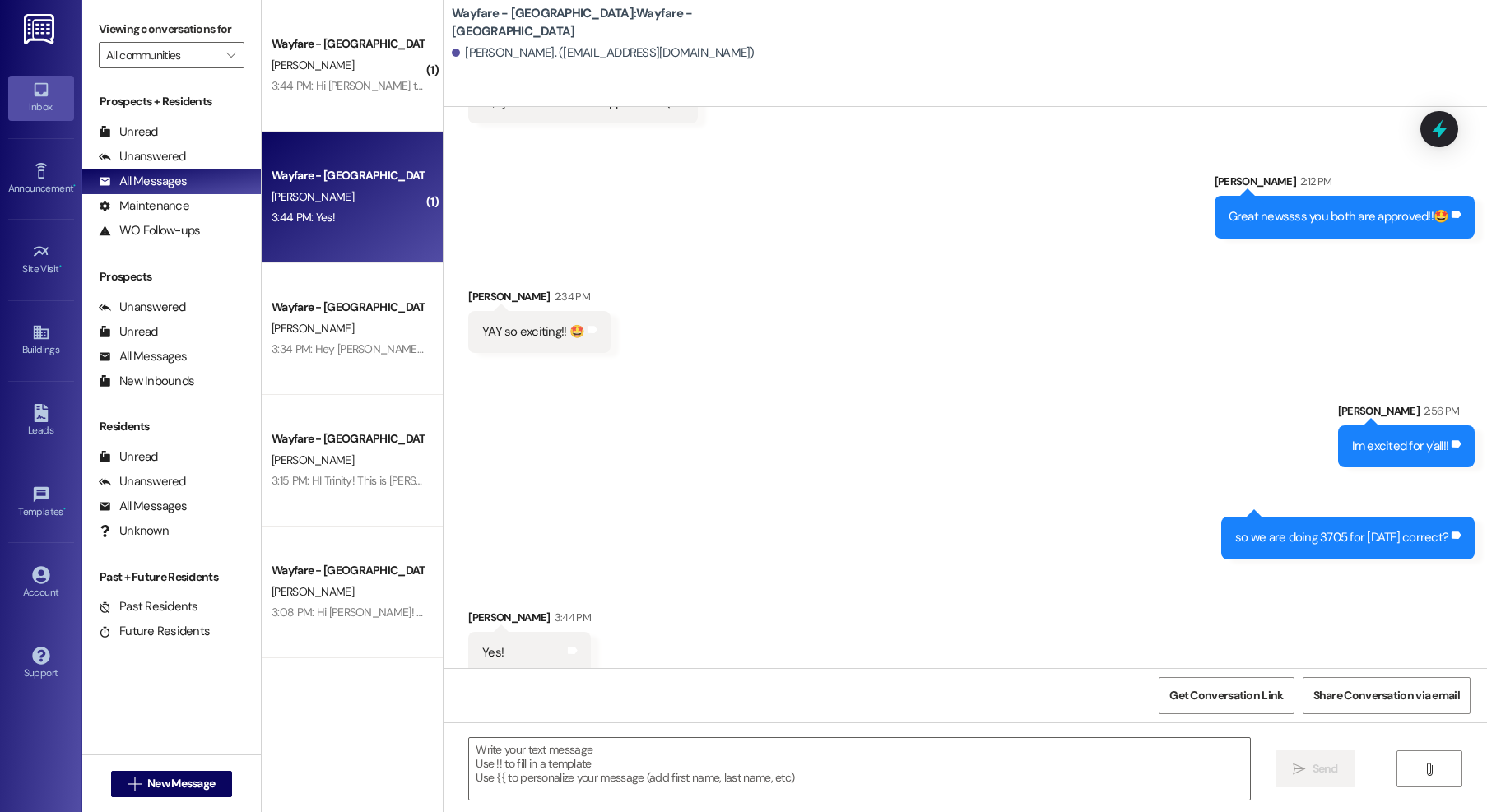
scroll to position [1377, 0]
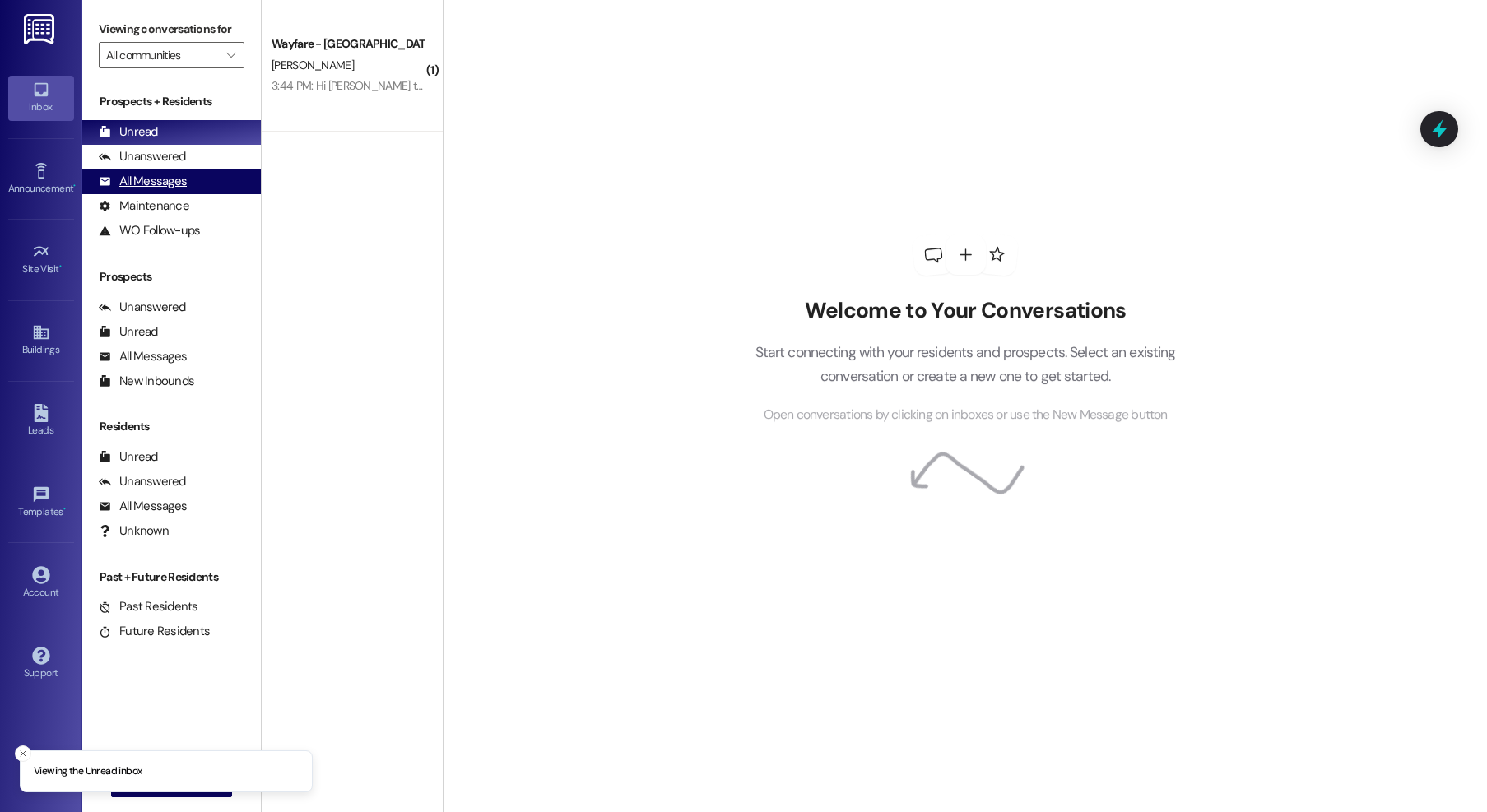
click at [126, 178] on div "All Messages" at bounding box center [143, 181] width 88 height 17
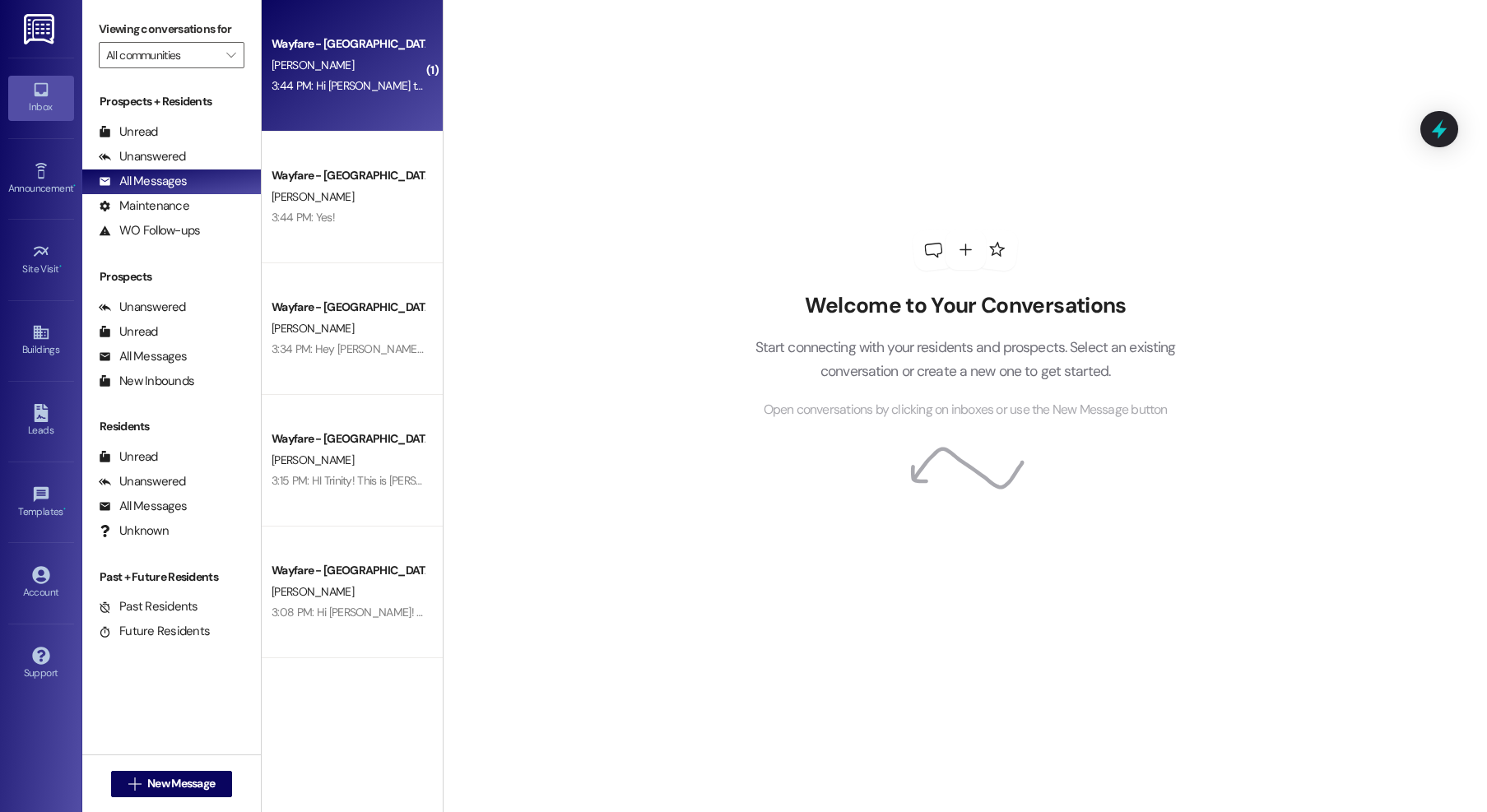
click at [359, 73] on div "[PERSON_NAME]" at bounding box center [348, 65] width 155 height 20
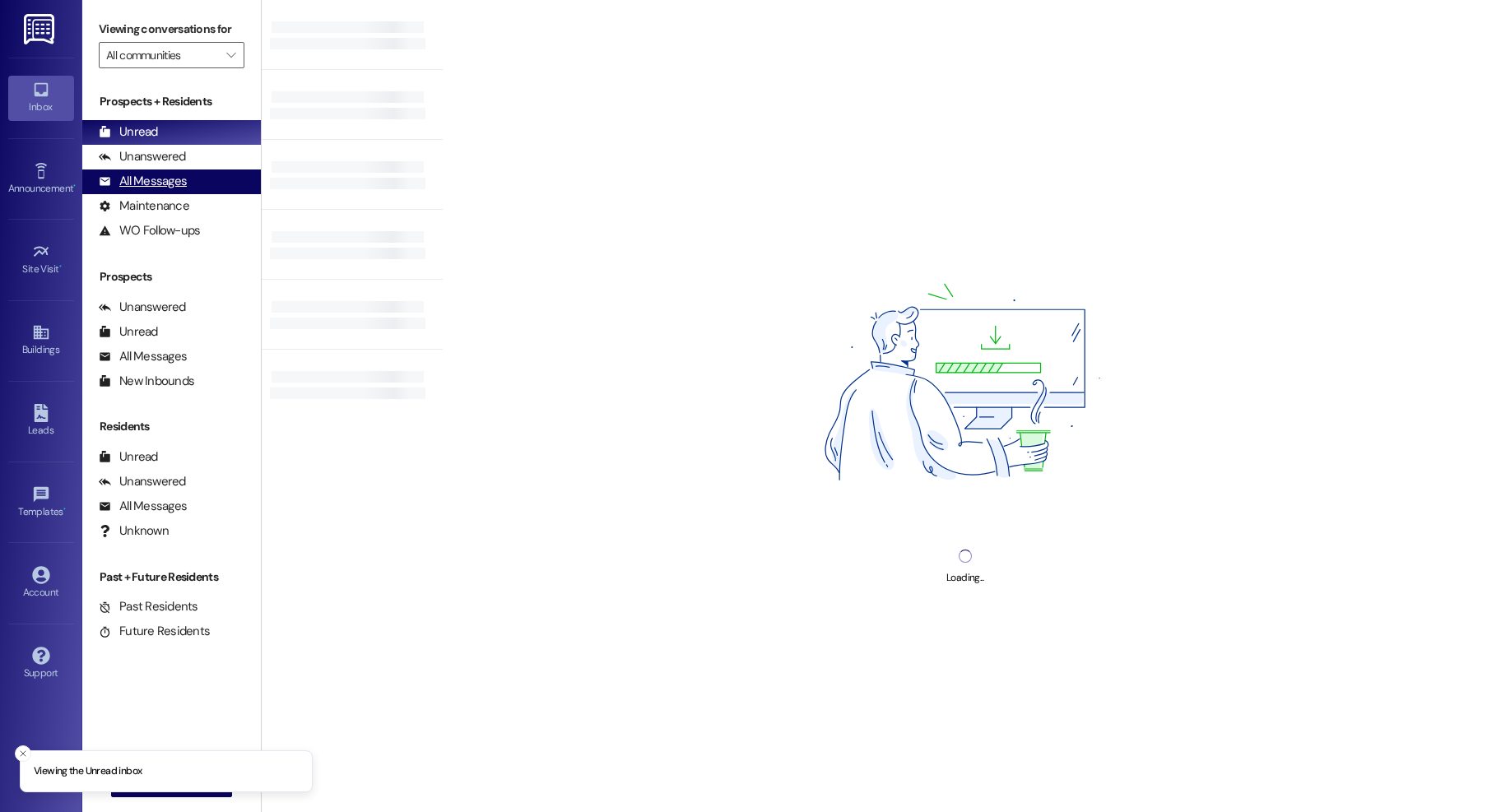
click at [145, 173] on div "All Messages" at bounding box center [143, 181] width 88 height 17
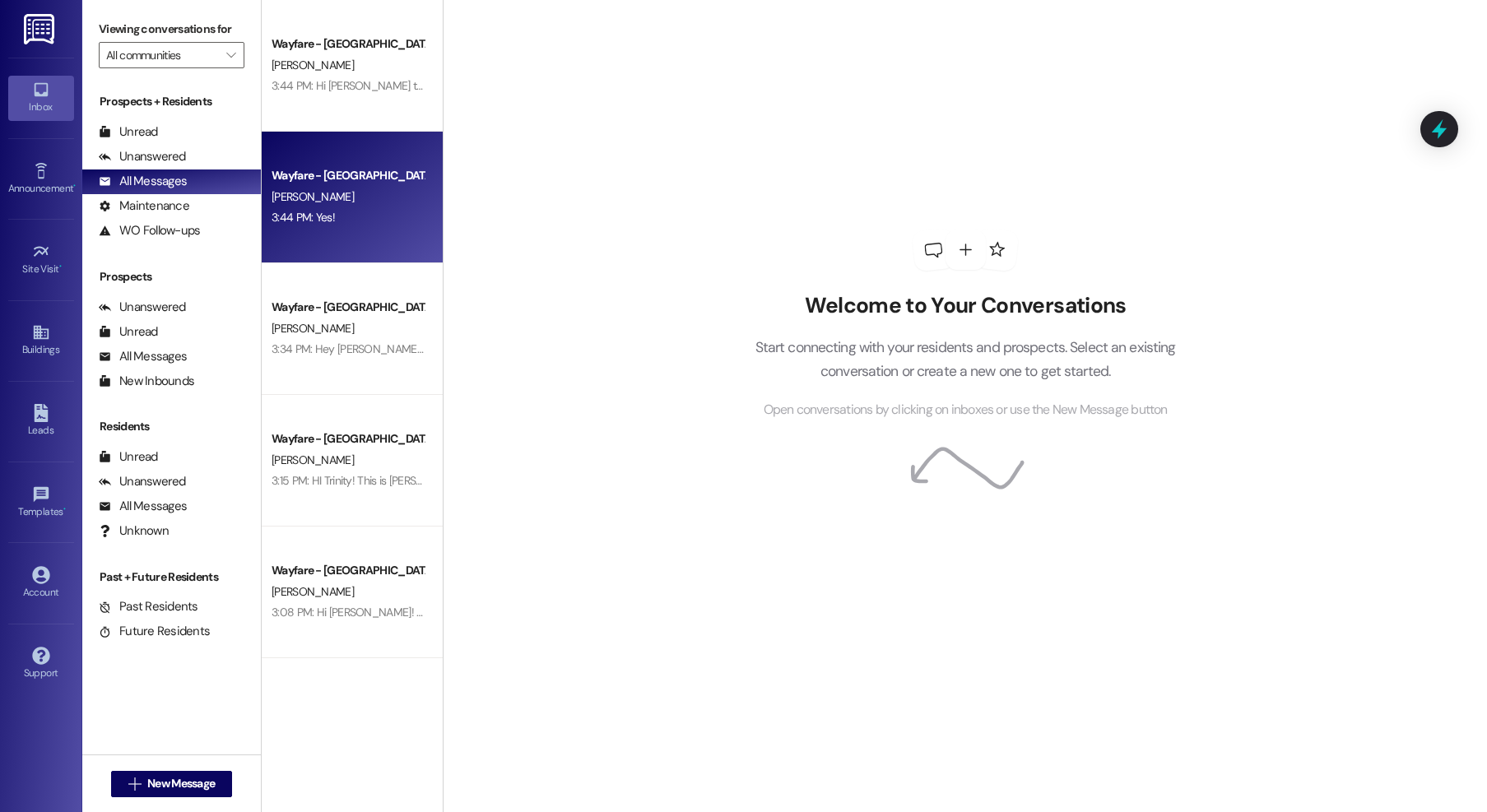
click at [296, 228] on div "3:44 PM: Yes! 3:44 PM: Yes!" at bounding box center [348, 216] width 155 height 20
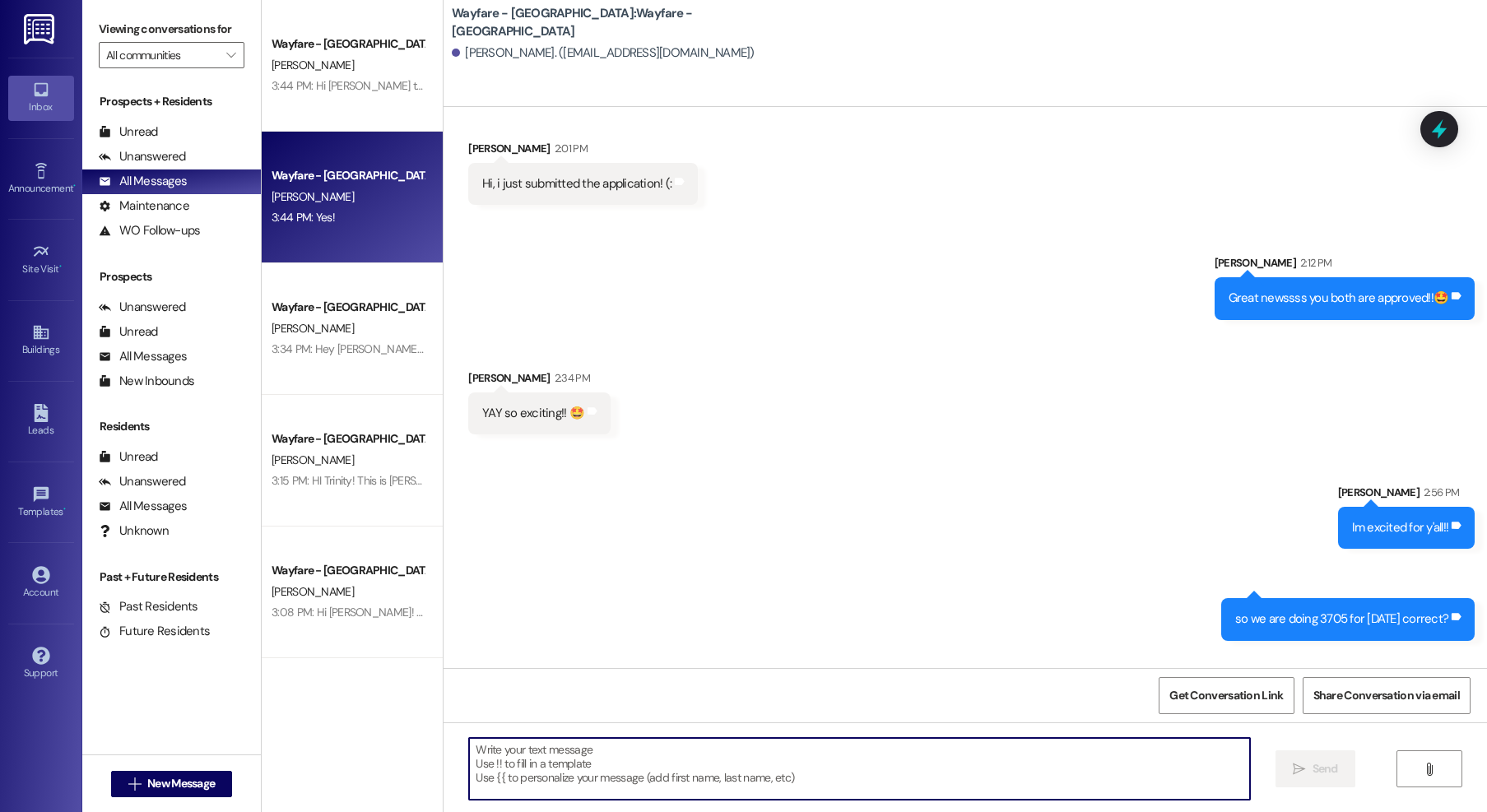
click at [606, 758] on textarea at bounding box center [859, 769] width 781 height 61
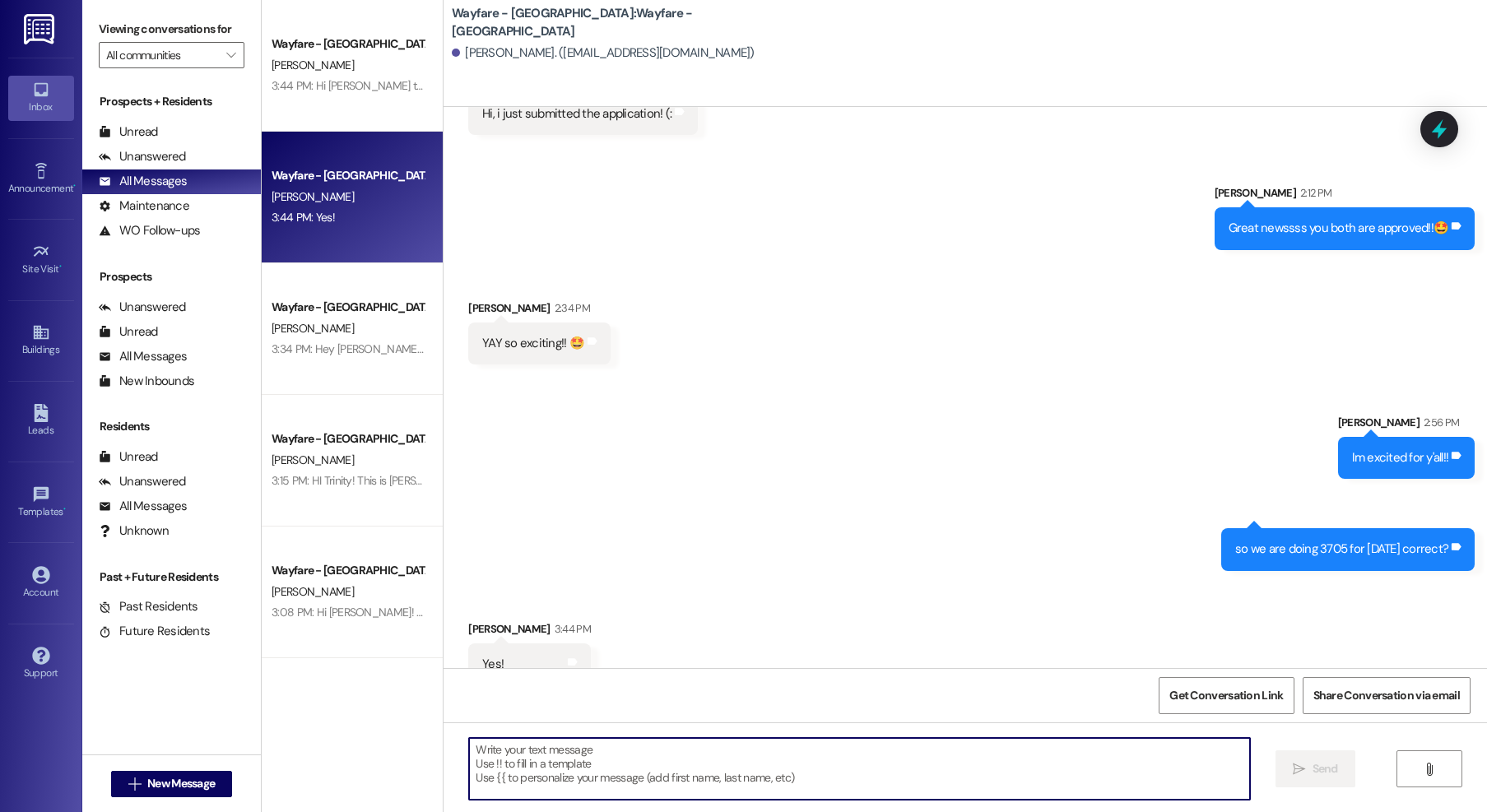
scroll to position [1377, 0]
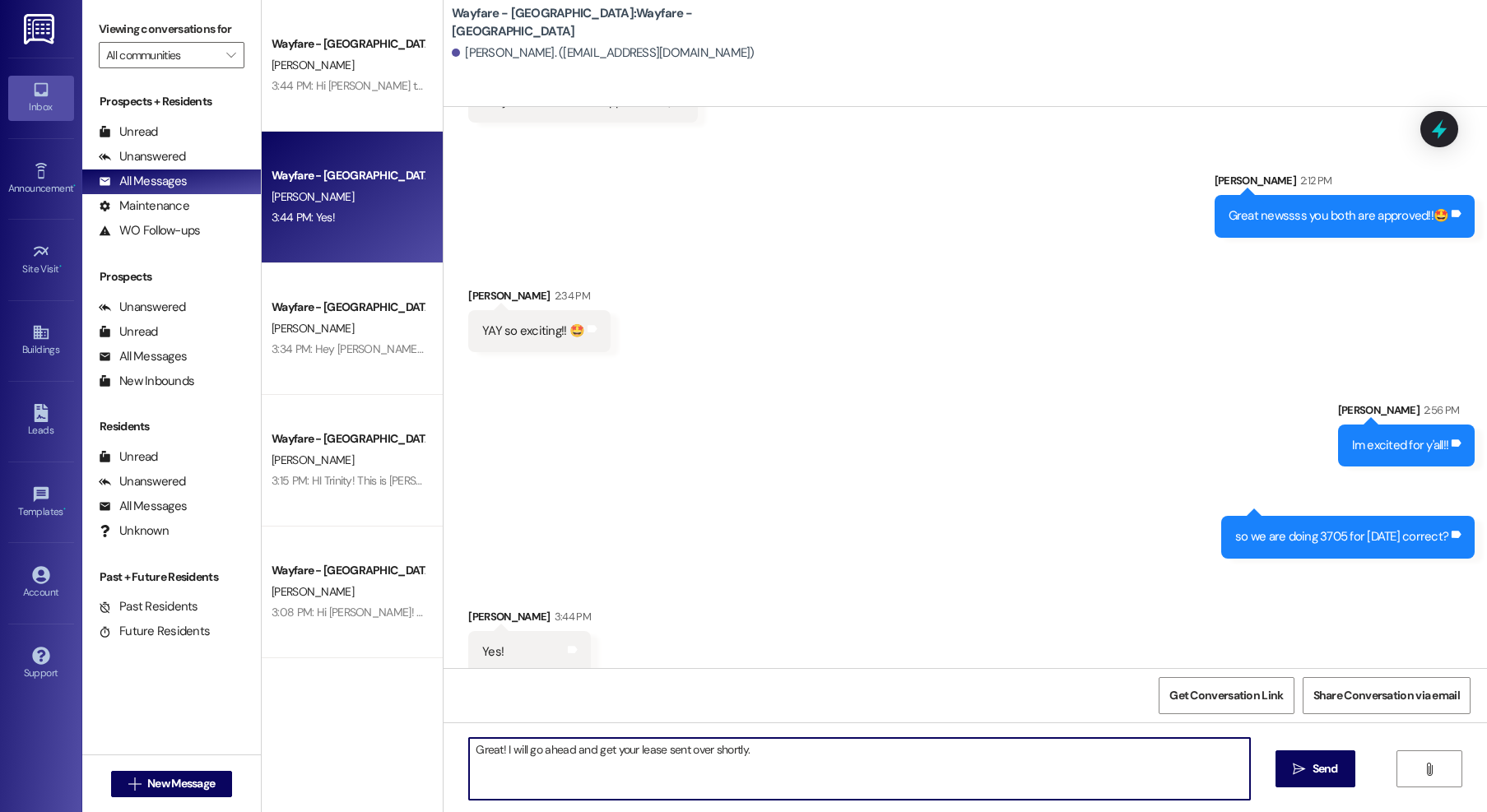
type textarea "Great! I will go ahead and get your lease sent over shortly."
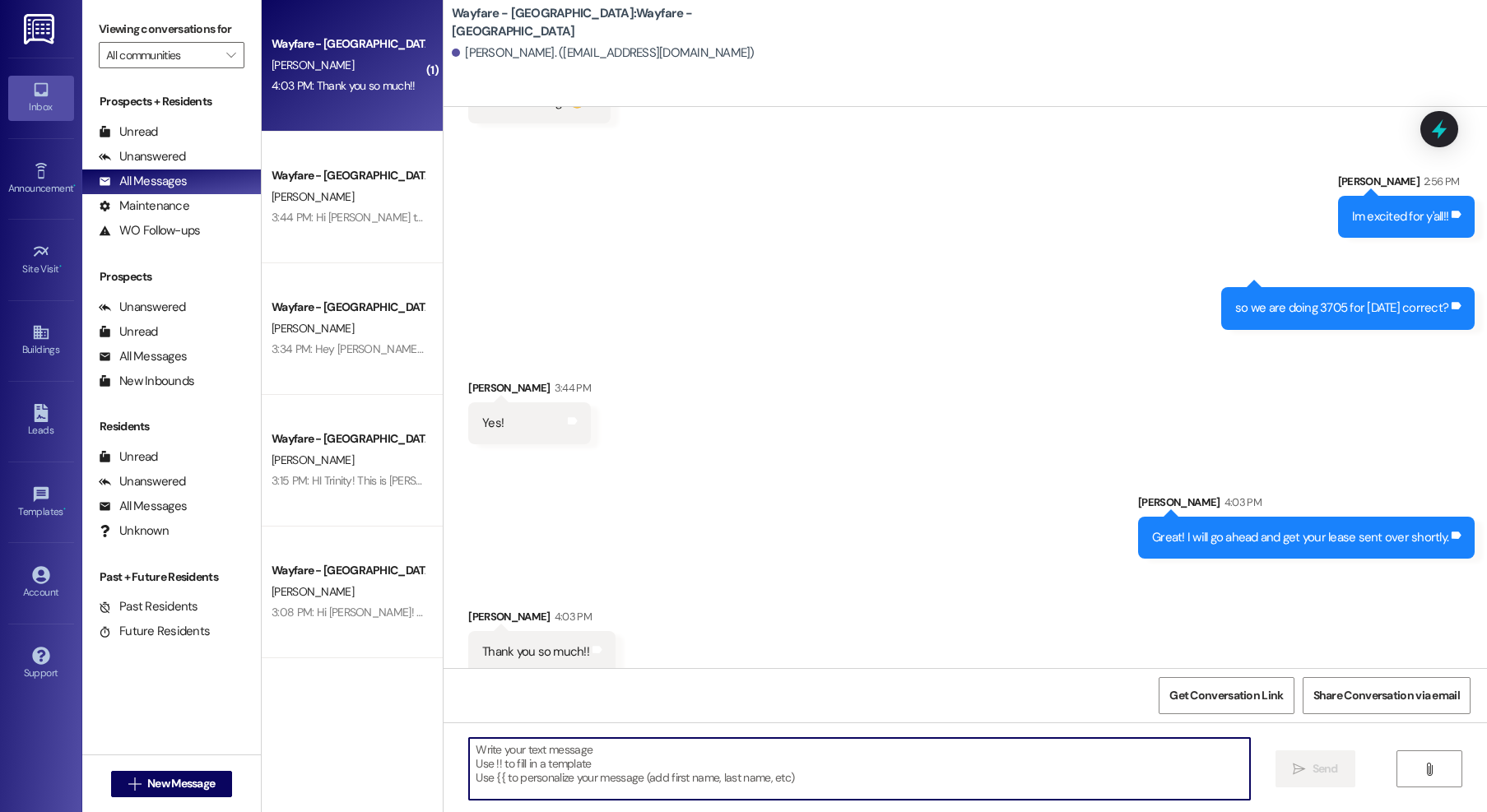
scroll to position [1607, 0]
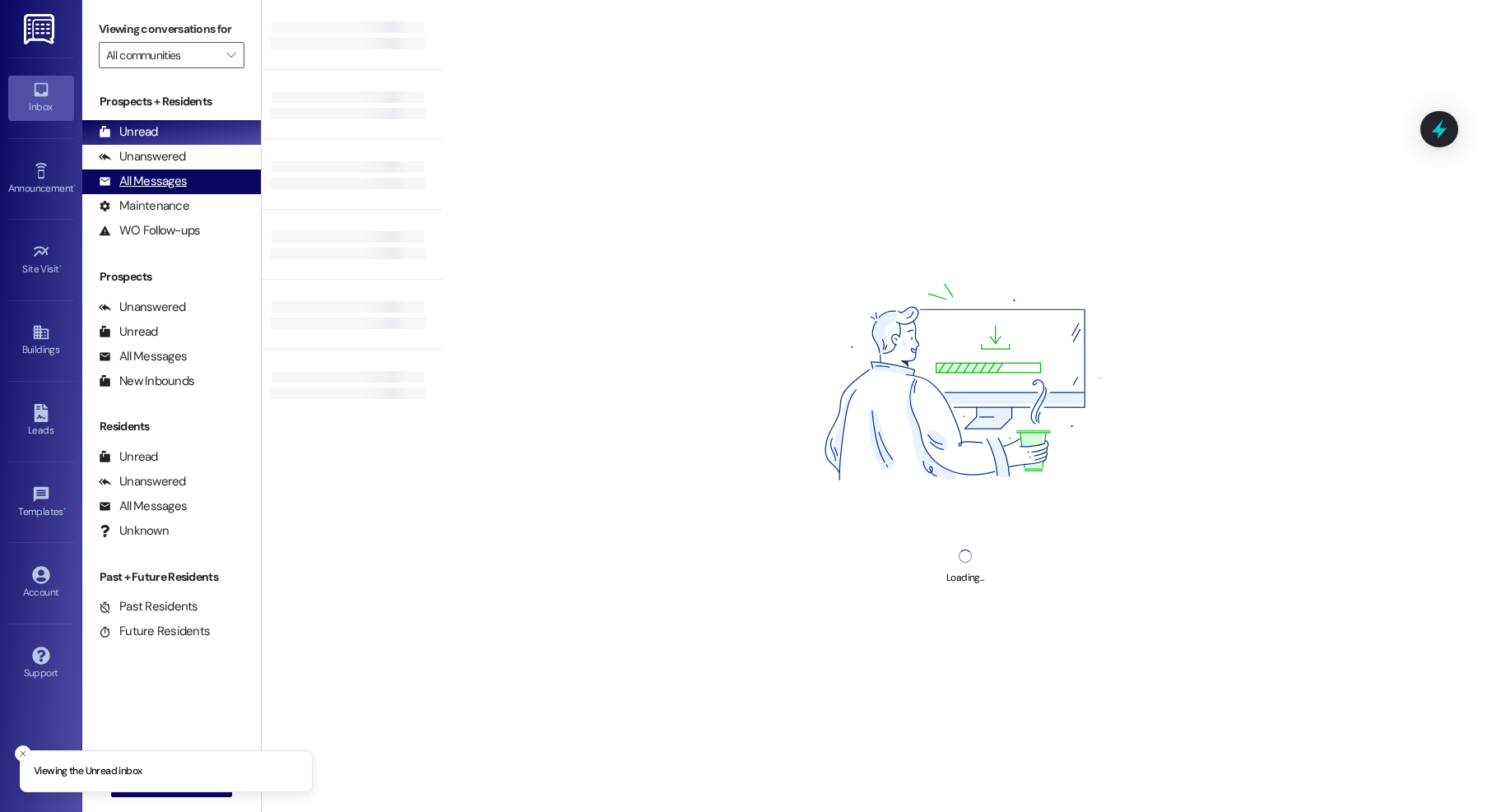
click at [163, 186] on div "All Messages" at bounding box center [143, 181] width 88 height 17
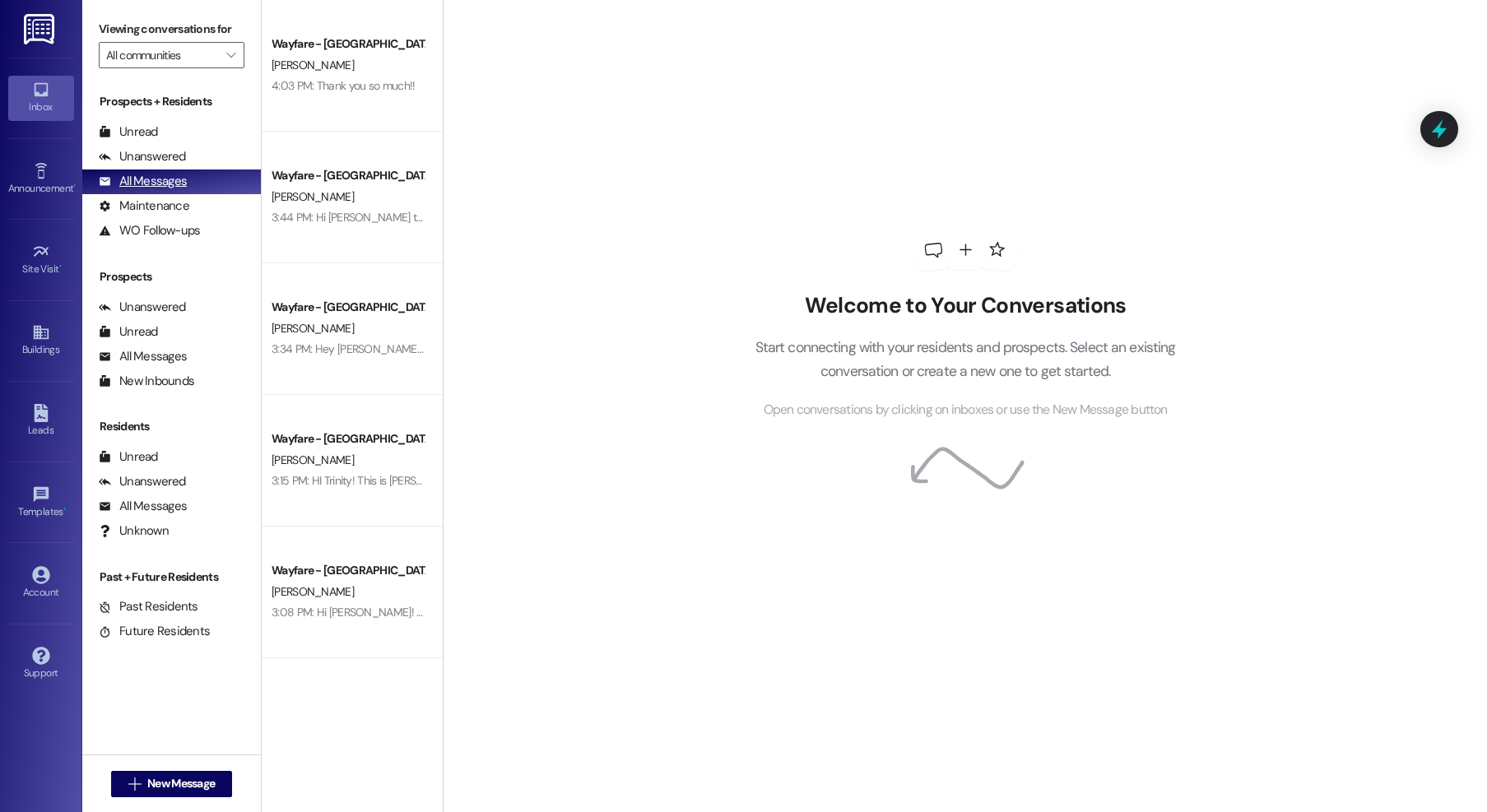
click at [155, 183] on div "All Messages" at bounding box center [143, 181] width 88 height 17
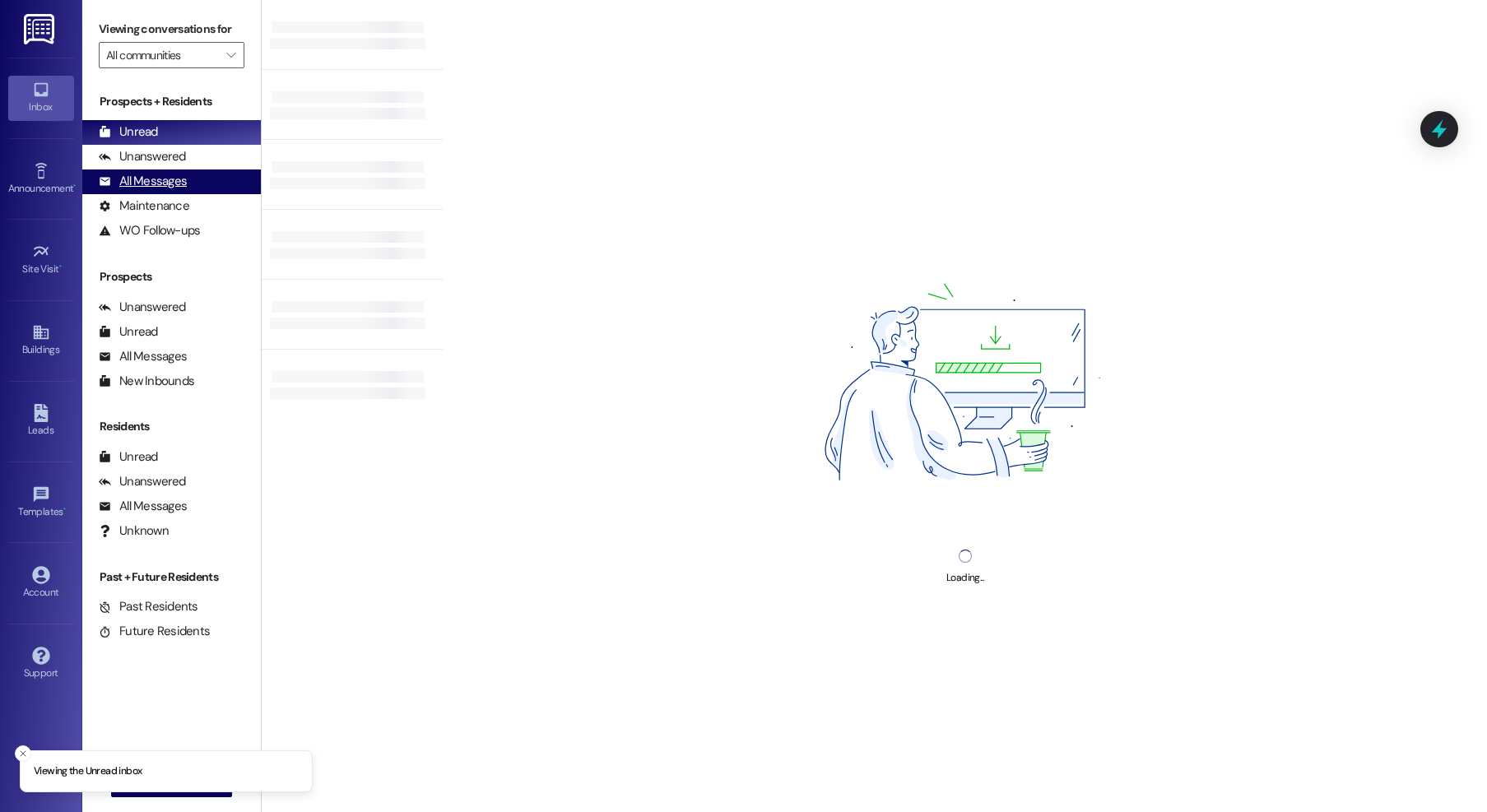
click at [167, 186] on div "All Messages" at bounding box center [143, 181] width 88 height 17
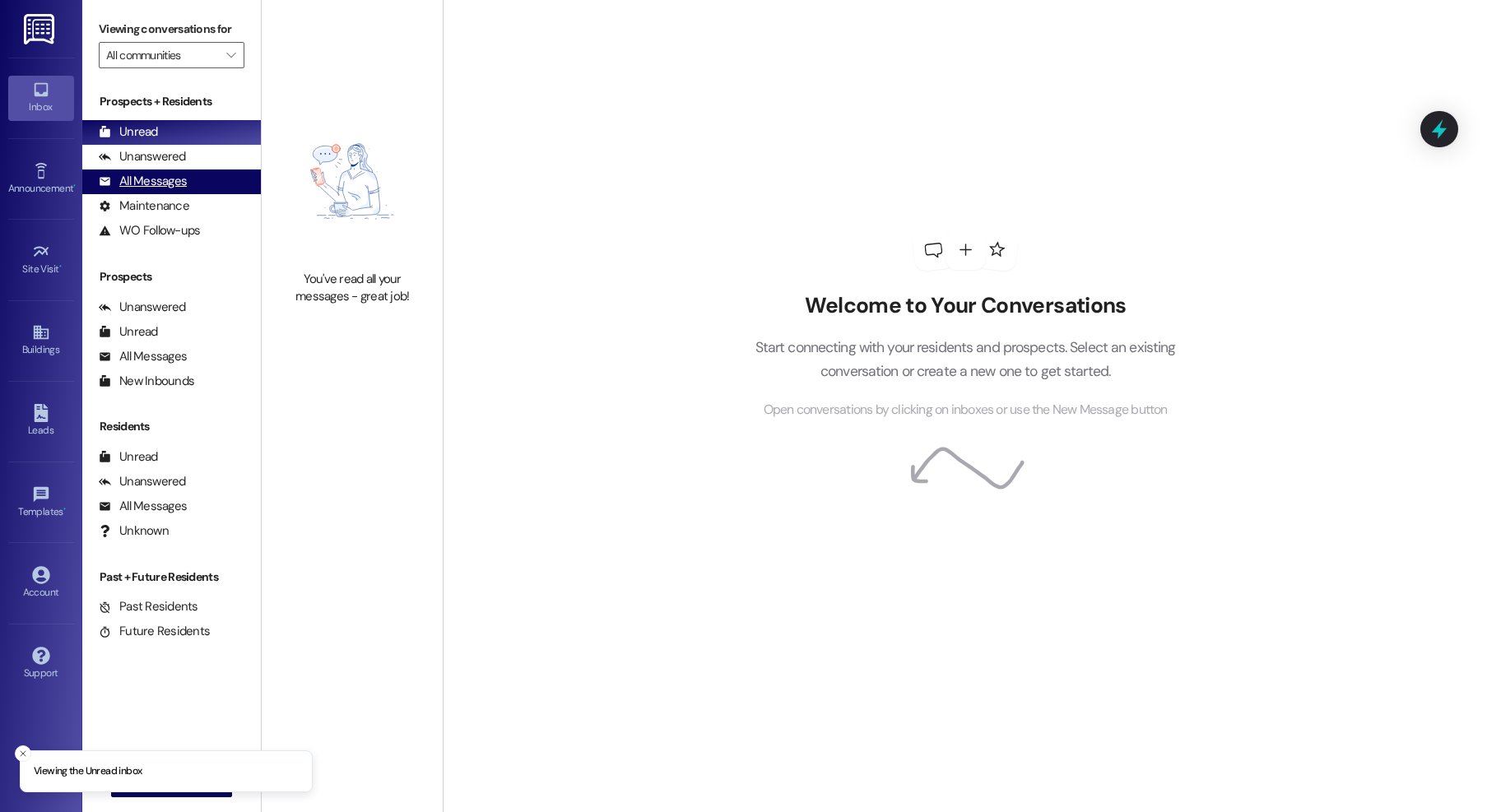
click at [147, 178] on div "All Messages" at bounding box center [143, 181] width 88 height 17
click at [132, 184] on div "All Messages" at bounding box center [143, 181] width 88 height 17
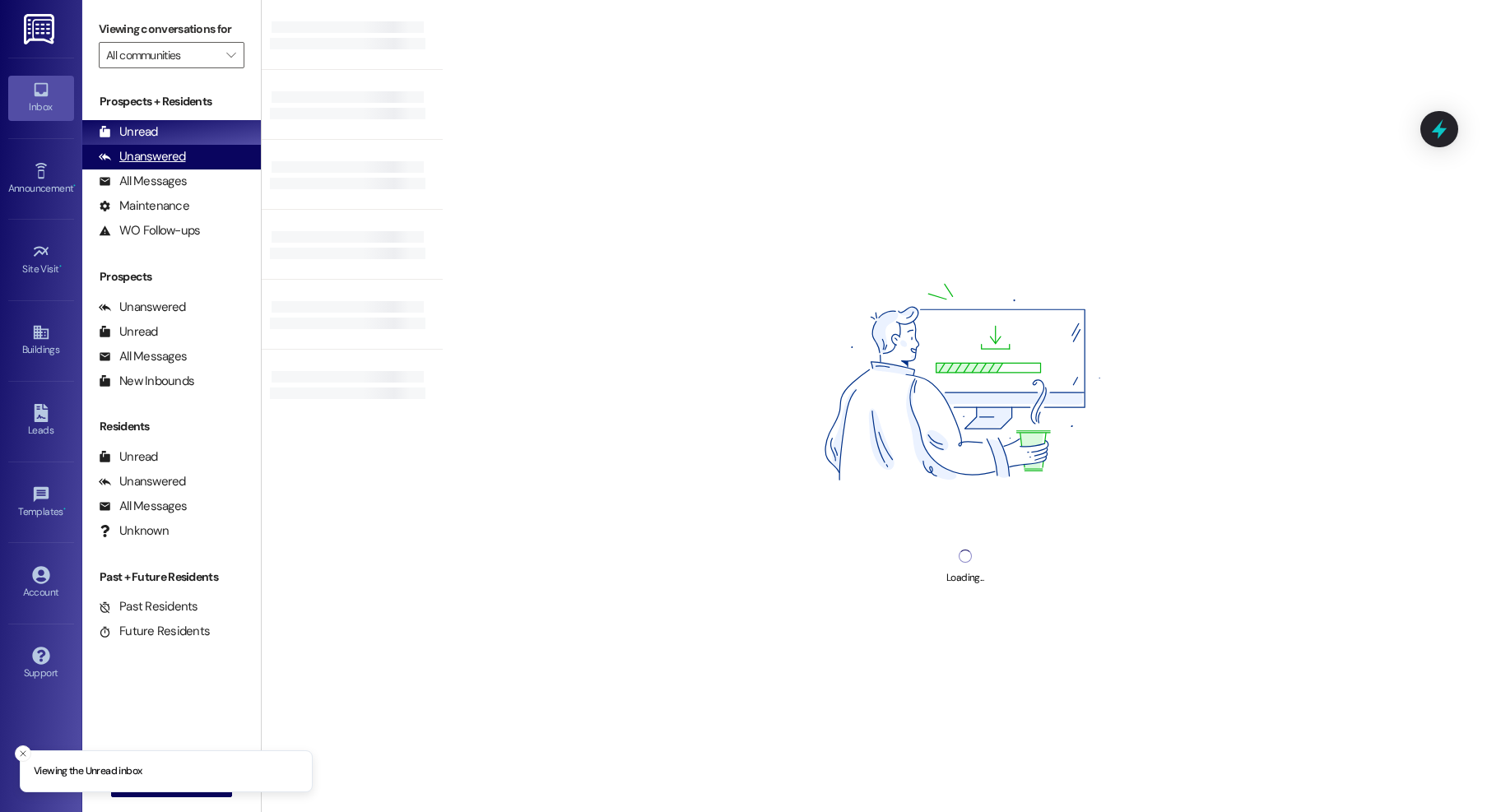
click at [149, 162] on div "Unanswered" at bounding box center [142, 157] width 87 height 17
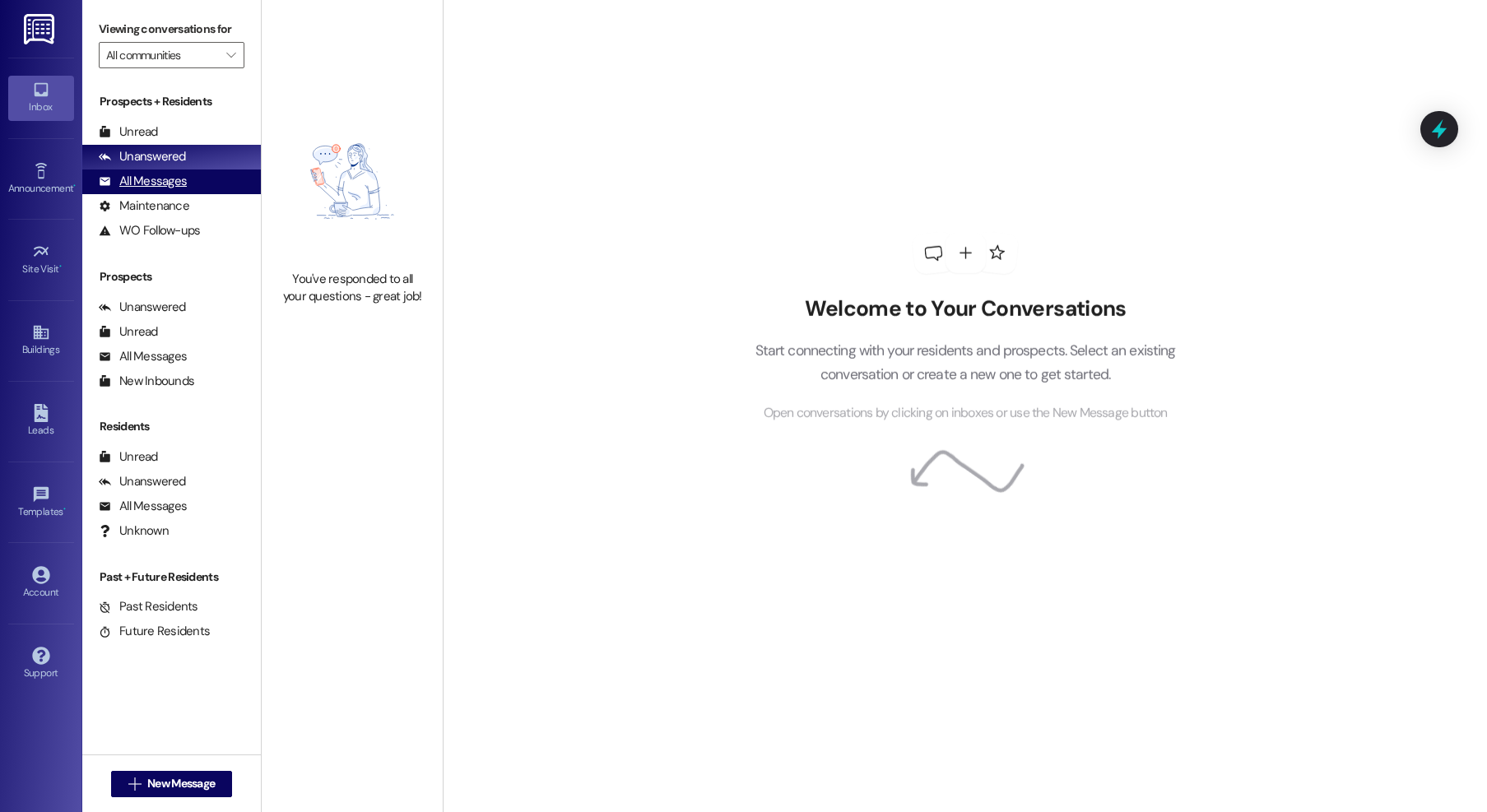
click at [142, 184] on div "All Messages" at bounding box center [143, 181] width 88 height 17
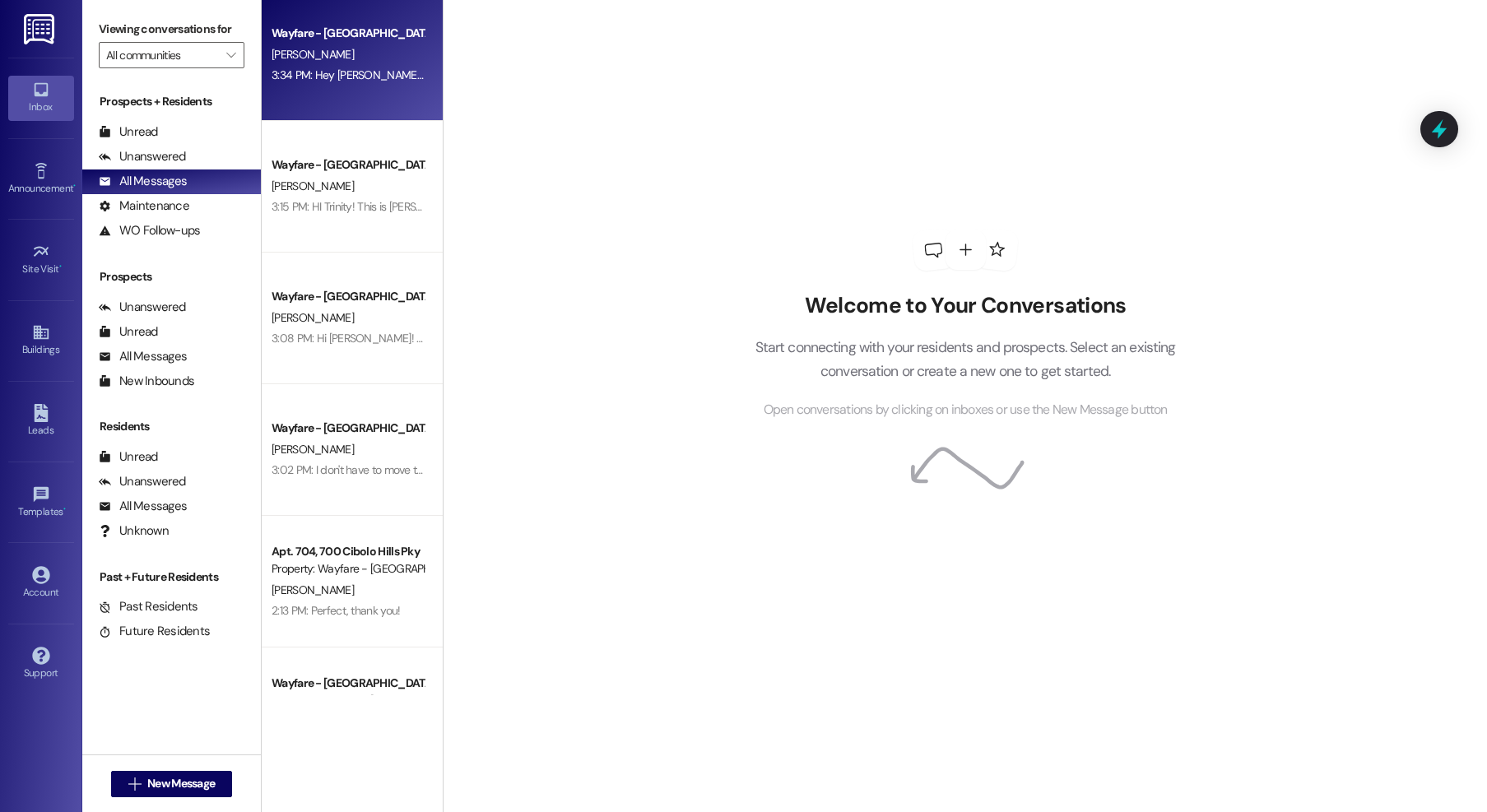
scroll to position [283, 0]
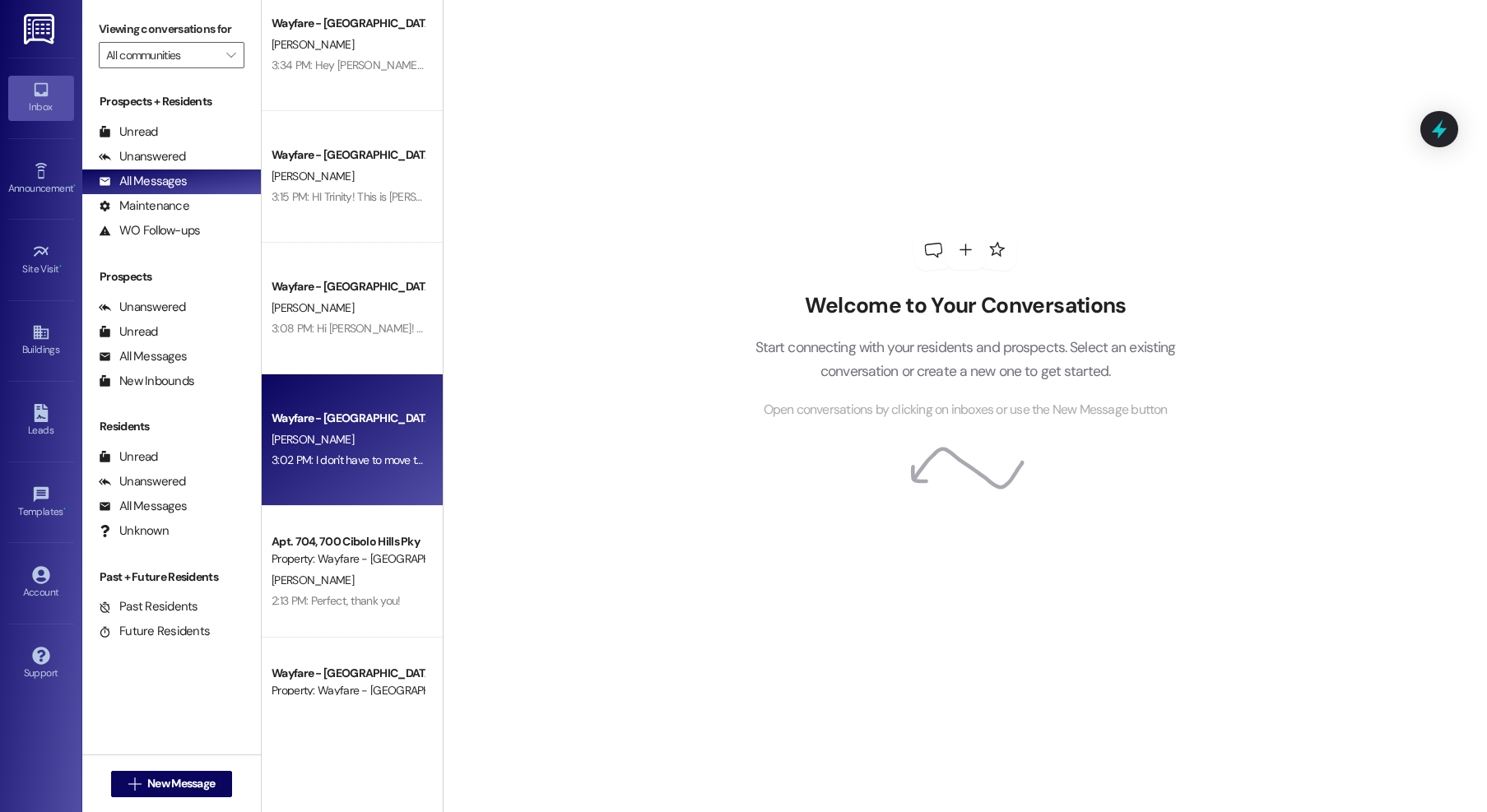
click at [373, 417] on div "Wayfare - [GEOGRAPHIC_DATA]" at bounding box center [347, 418] width 152 height 17
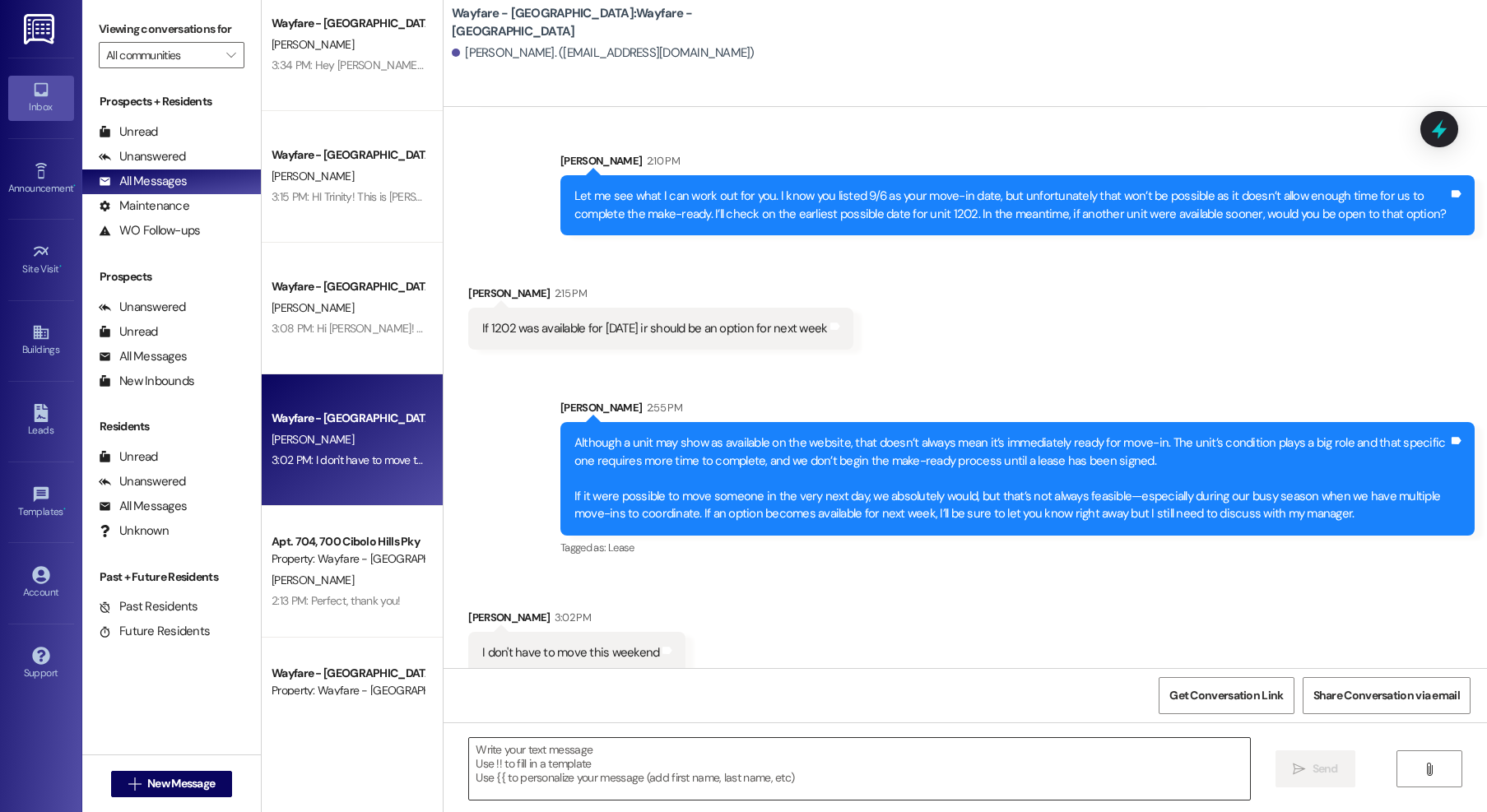
scroll to position [386, 0]
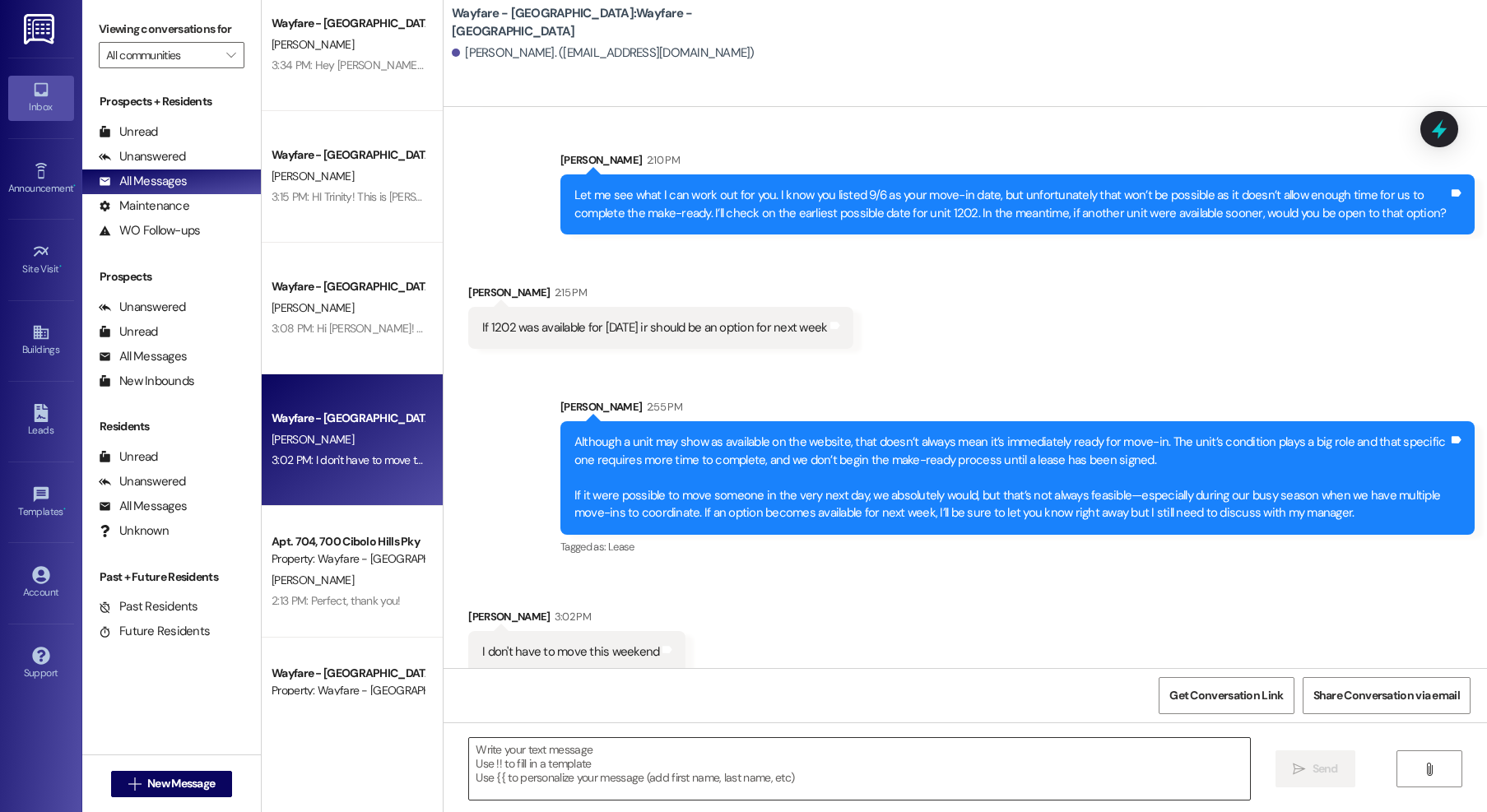
click at [654, 782] on textarea at bounding box center [859, 769] width 781 height 61
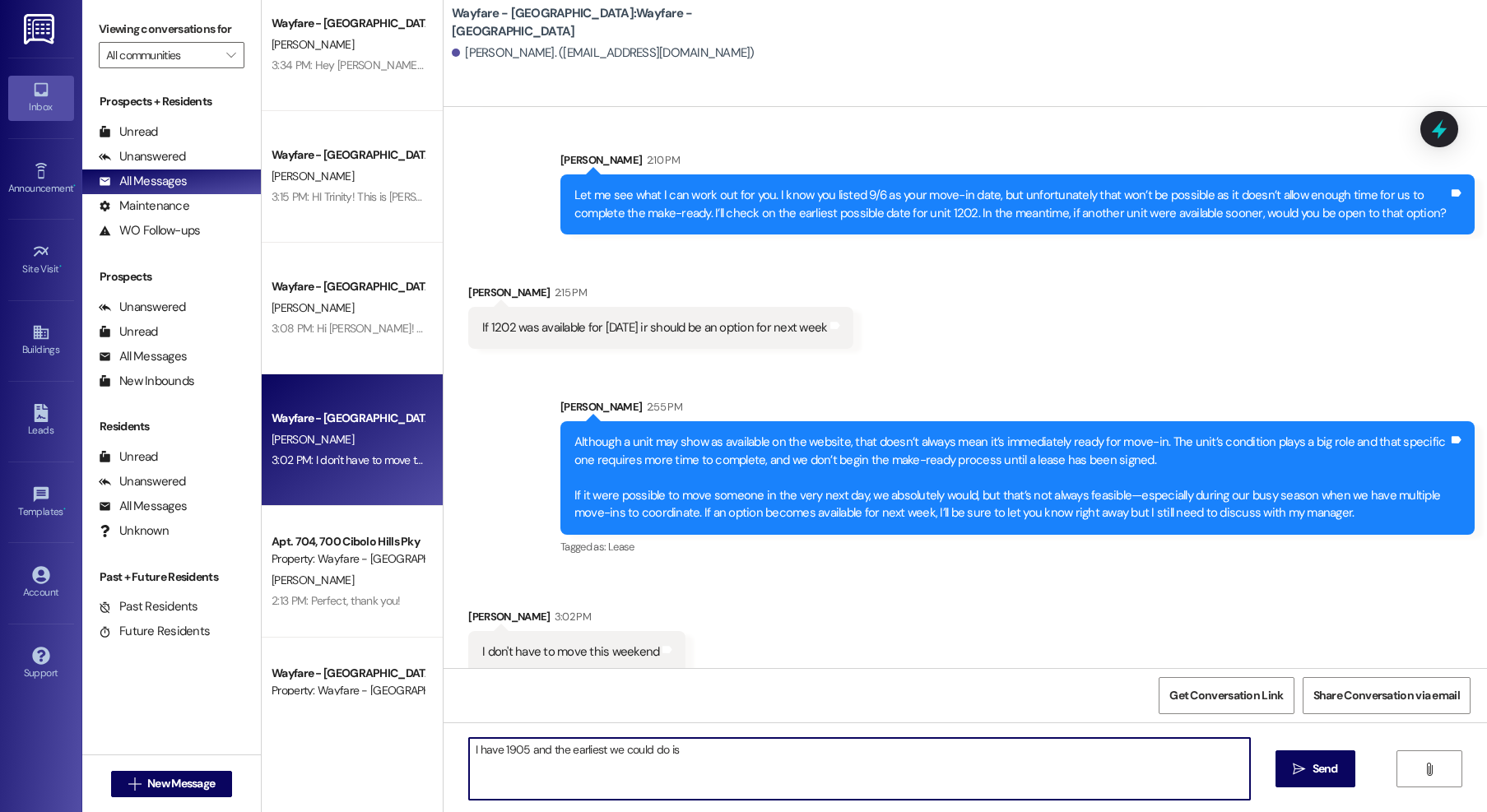
click at [712, 761] on textarea "I have 1905 and the earliest we could do is" at bounding box center [859, 769] width 781 height 61
click at [706, 750] on textarea "I have 1905 and the earliest we could do is" at bounding box center [859, 769] width 781 height 61
click at [789, 749] on textarea "I have 1905 and the earliest we could do is" at bounding box center [859, 769] width 781 height 61
type textarea "I have 1905 and the earliest we could do is [DATE] 9/9"
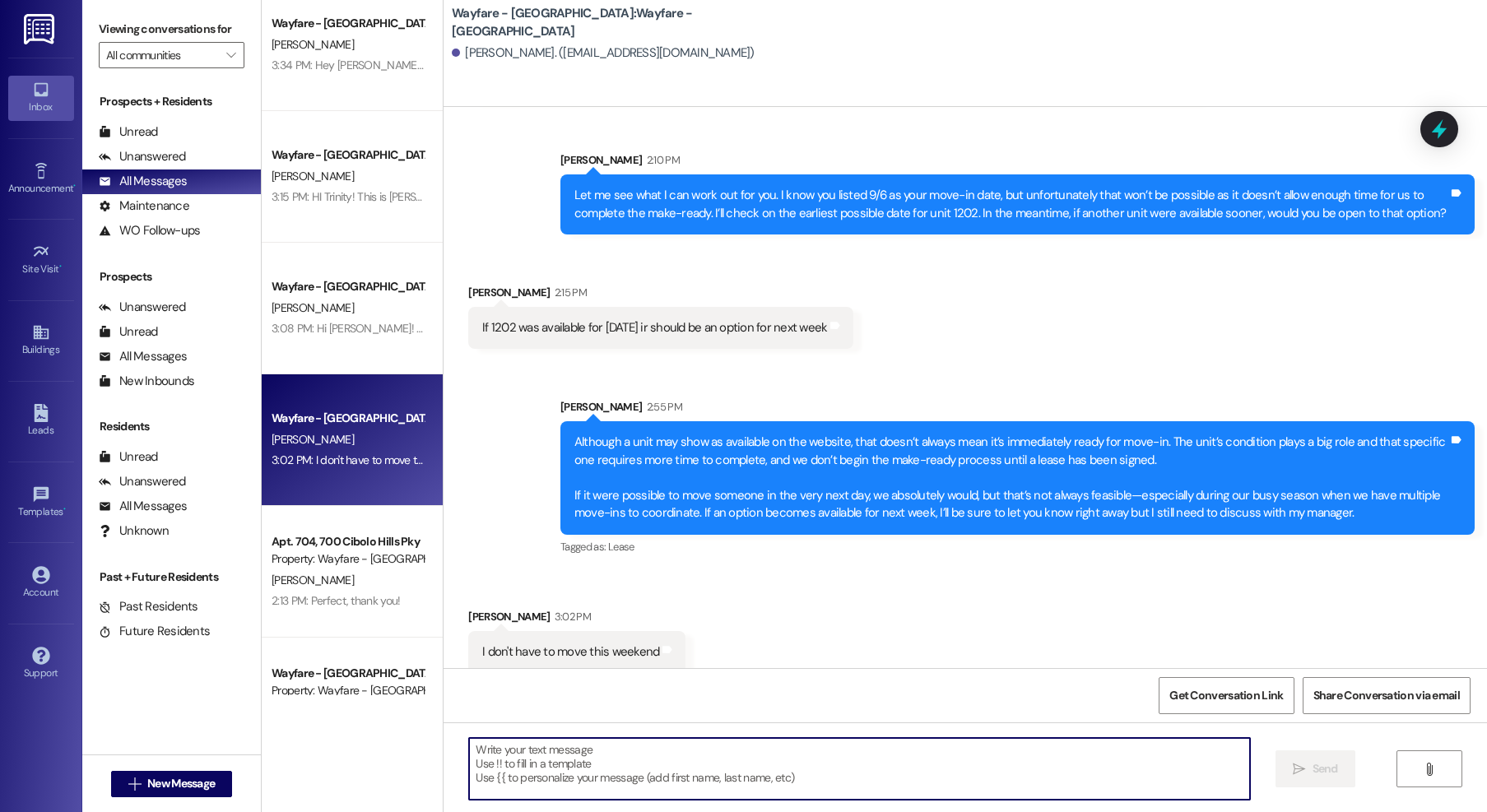
scroll to position [501, 0]
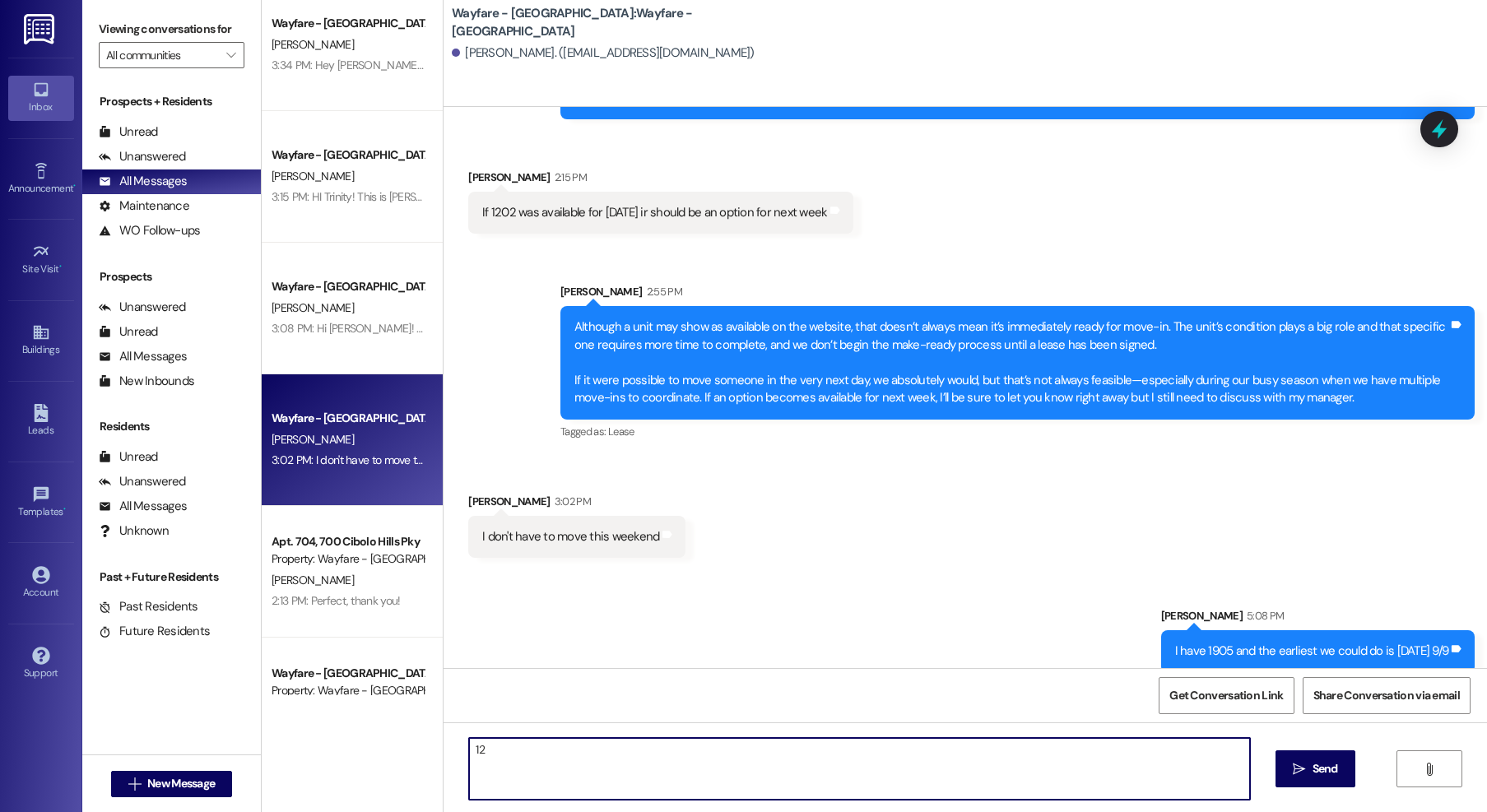
type textarea "1"
type textarea "My manager let me know 1202 is going to be about a 2 week make ready."
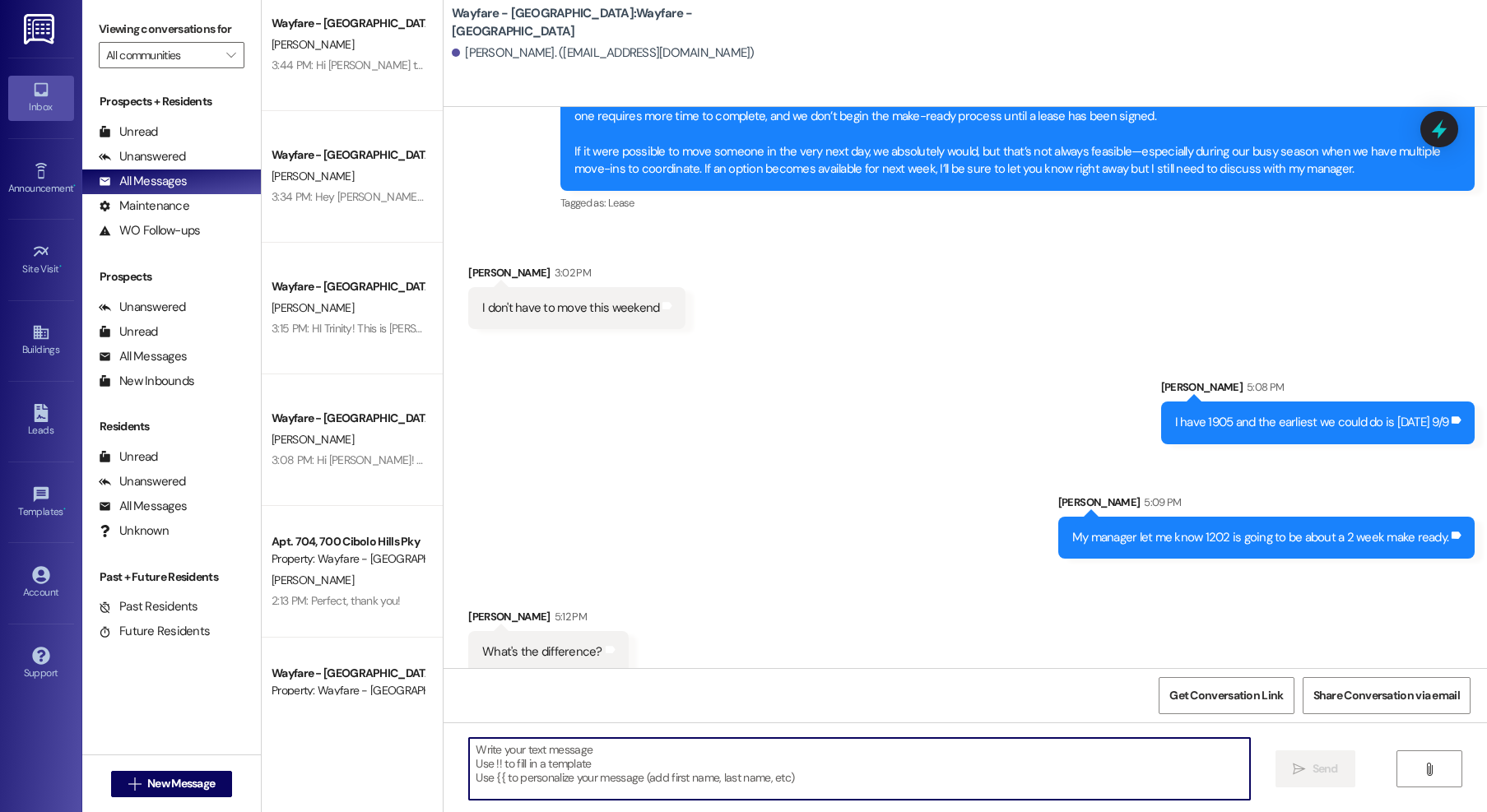
scroll to position [731, 0]
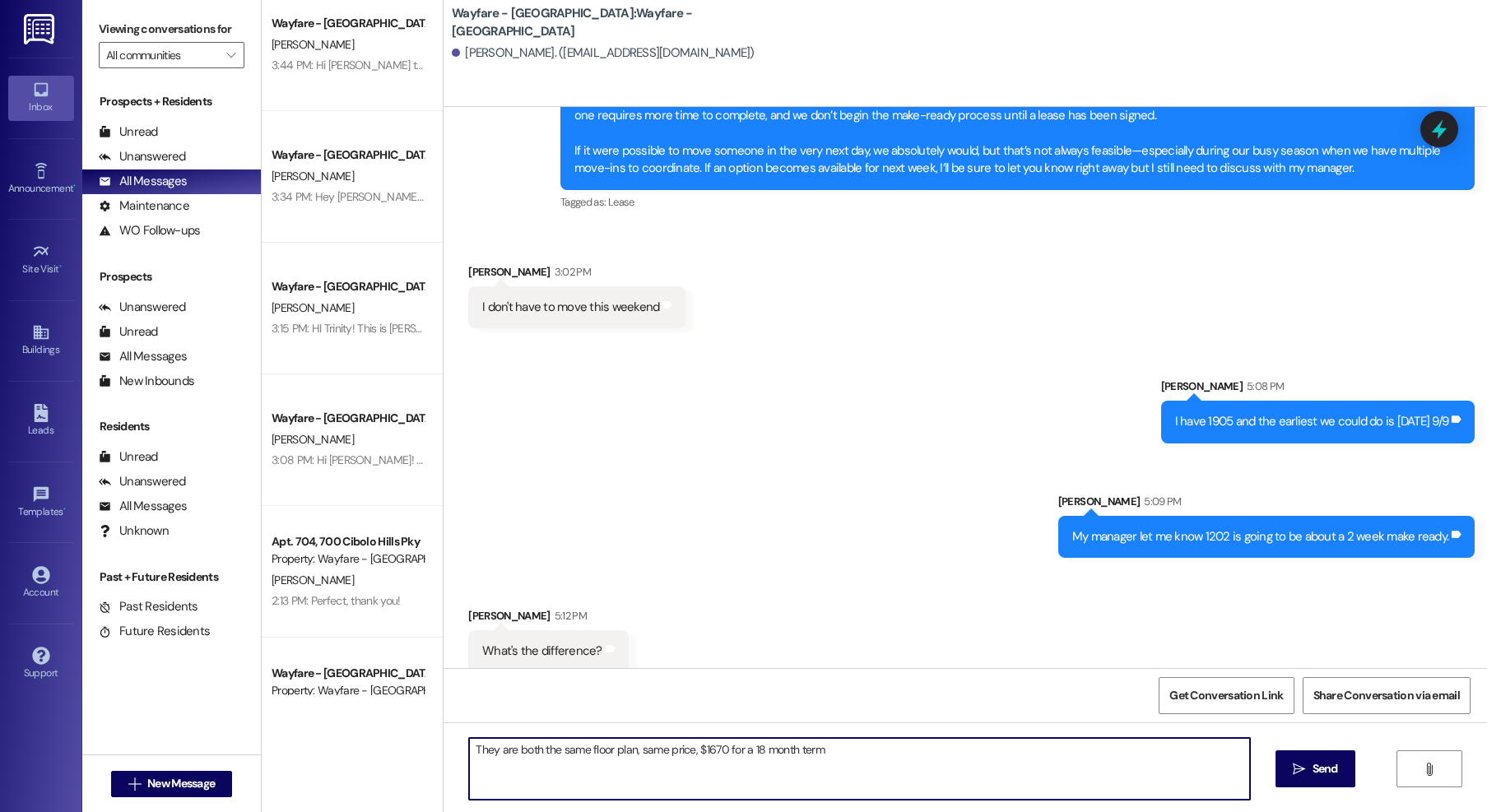
type textarea "They are both the same floor plan, same price, $1670 for a 18 month term."
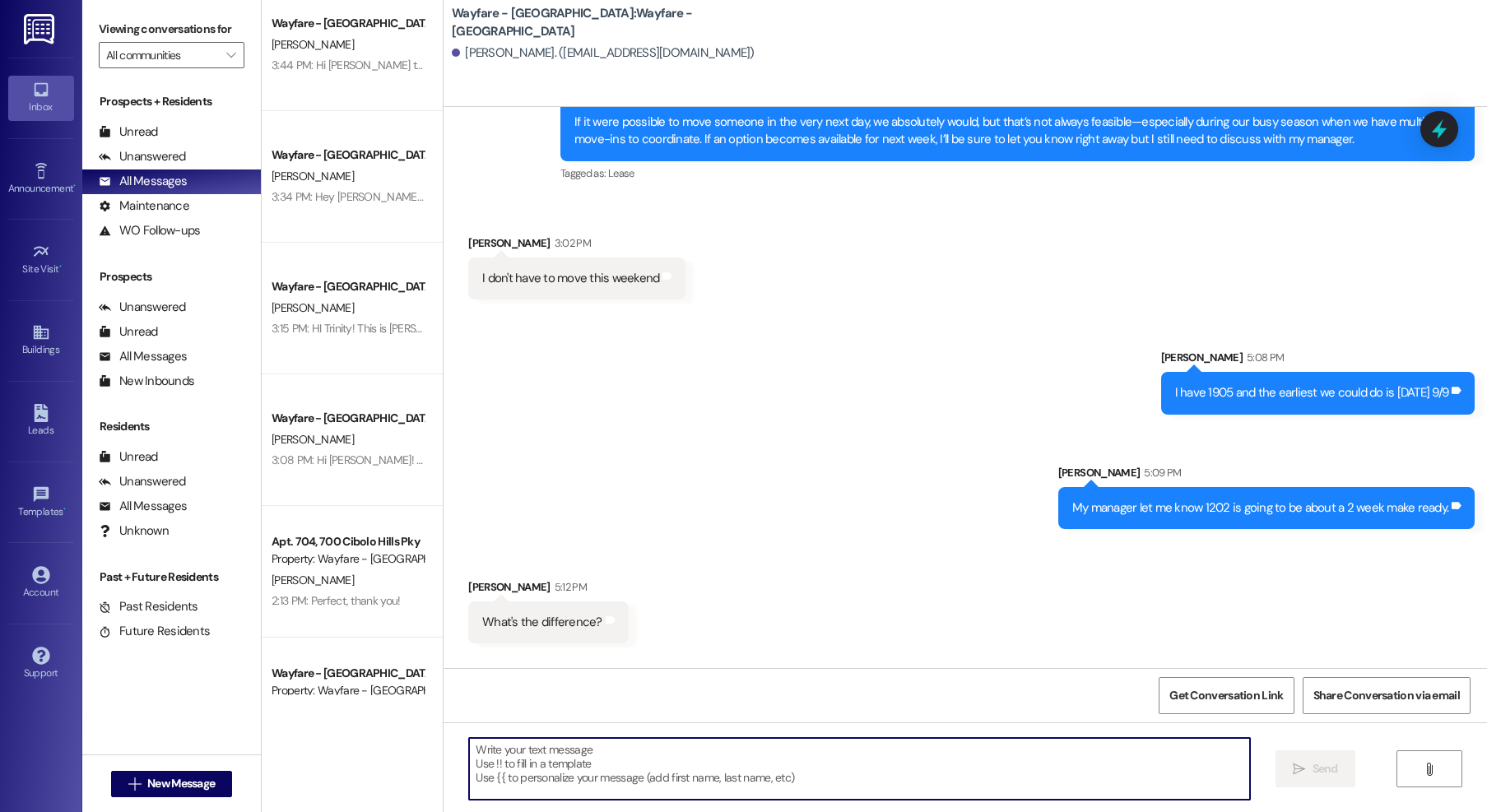
scroll to position [845, 0]
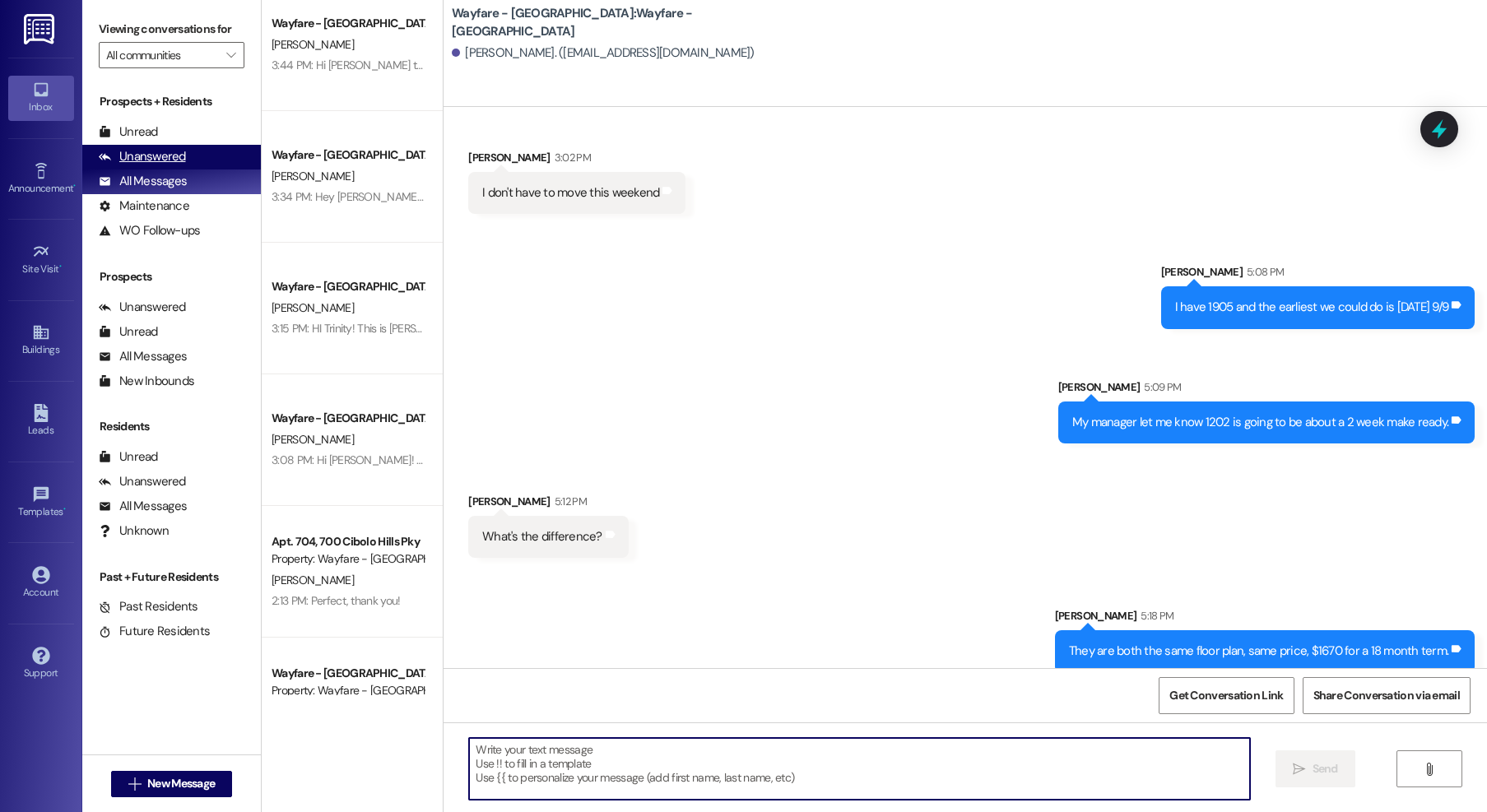
click at [172, 161] on div "Unanswered" at bounding box center [142, 157] width 87 height 17
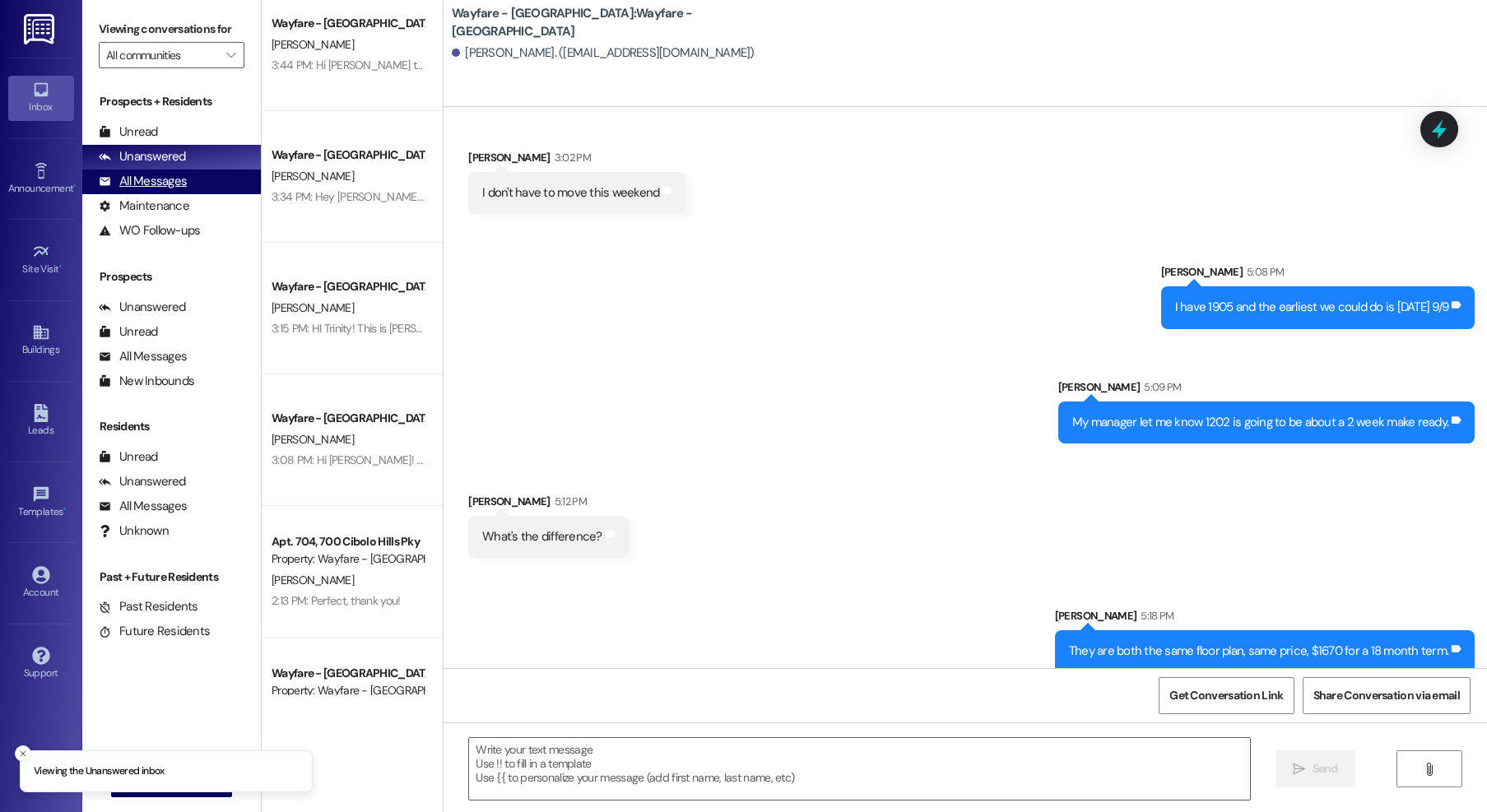
click at [161, 178] on div "All Messages" at bounding box center [143, 181] width 88 height 17
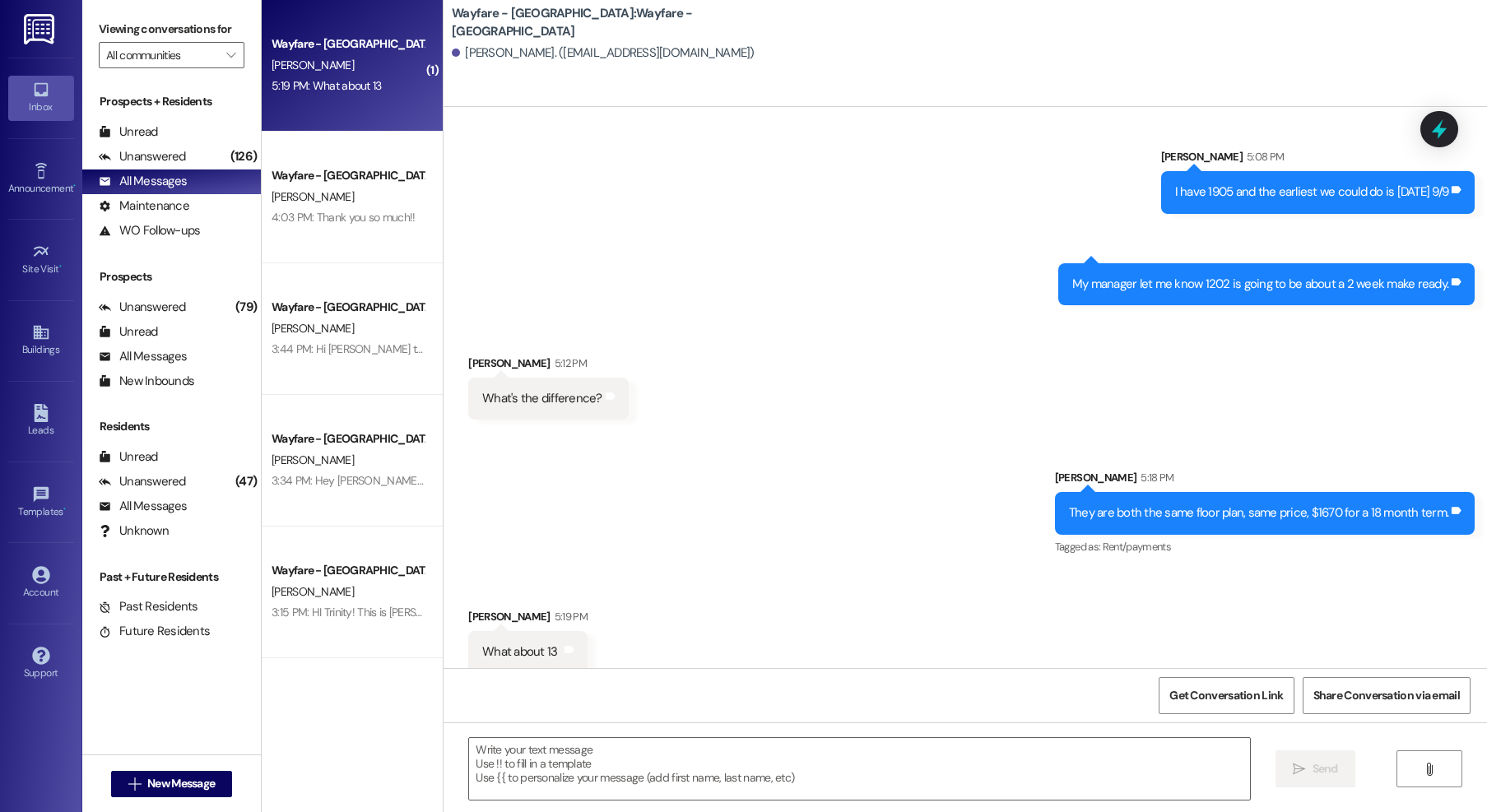
scroll to position [960, 0]
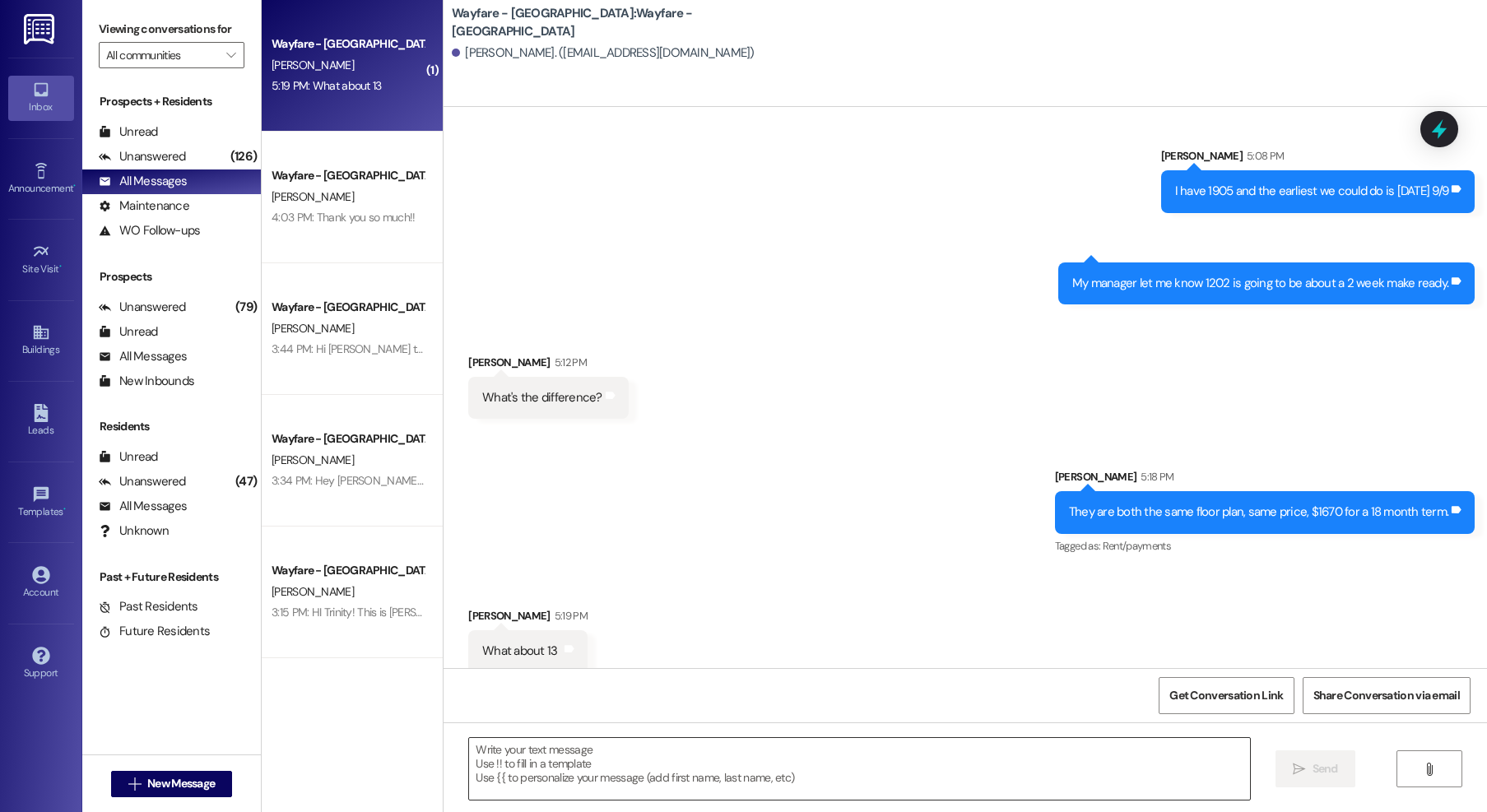
click at [639, 761] on textarea at bounding box center [859, 769] width 781 height 61
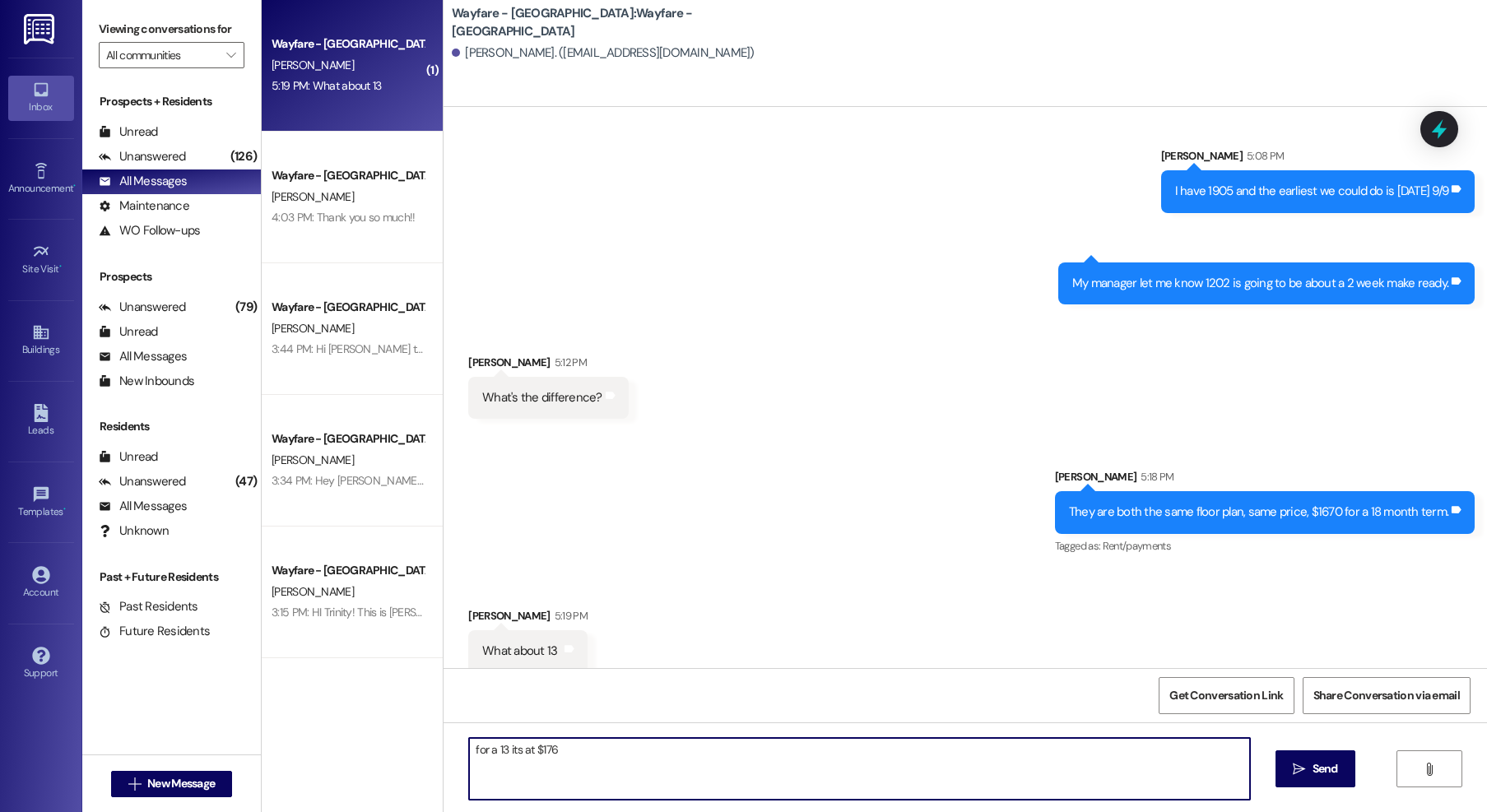
type textarea "for a 13 its at $1769"
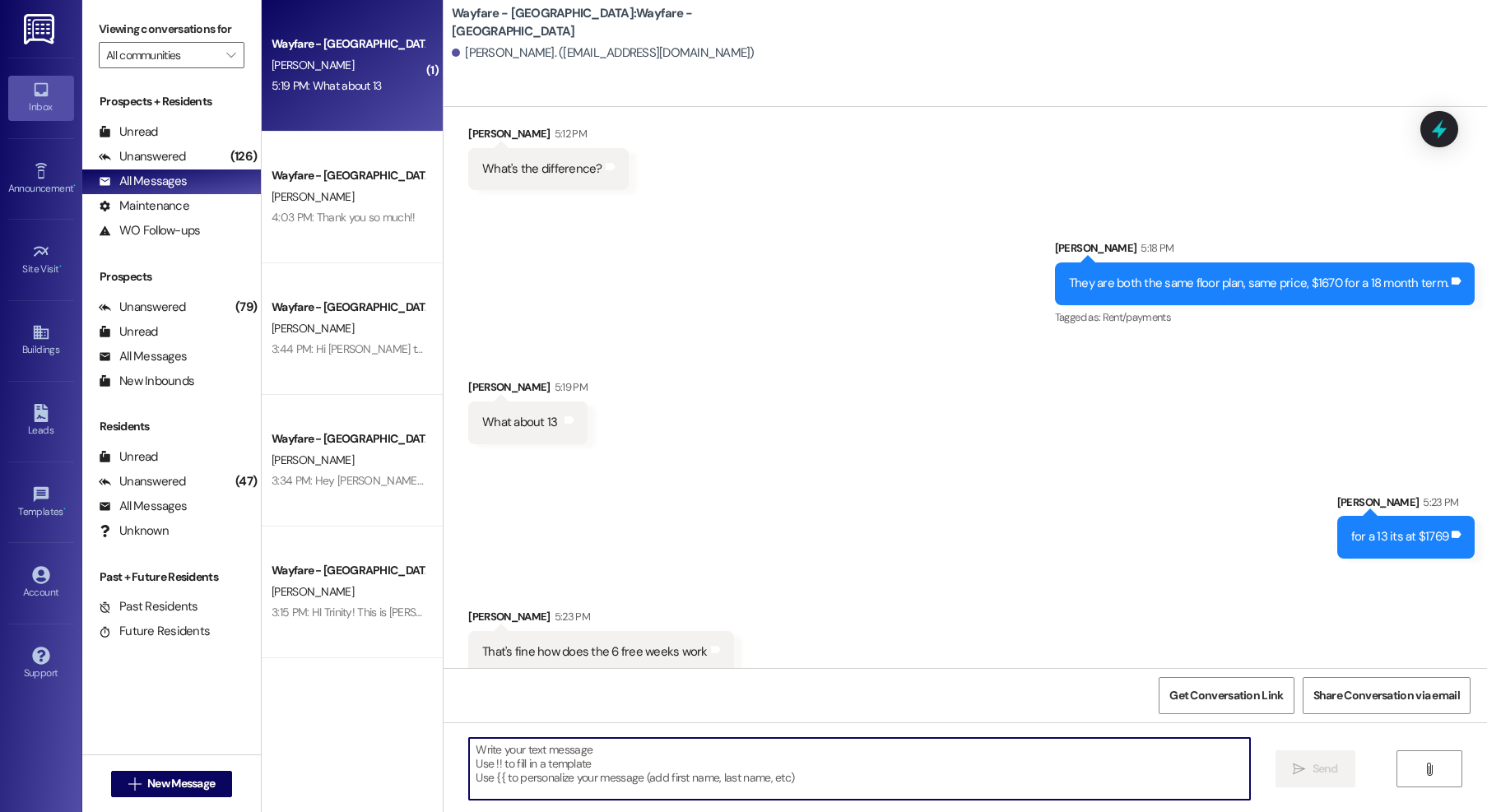
scroll to position [1190, 0]
click at [685, 780] on textarea at bounding box center [859, 769] width 781 height 61
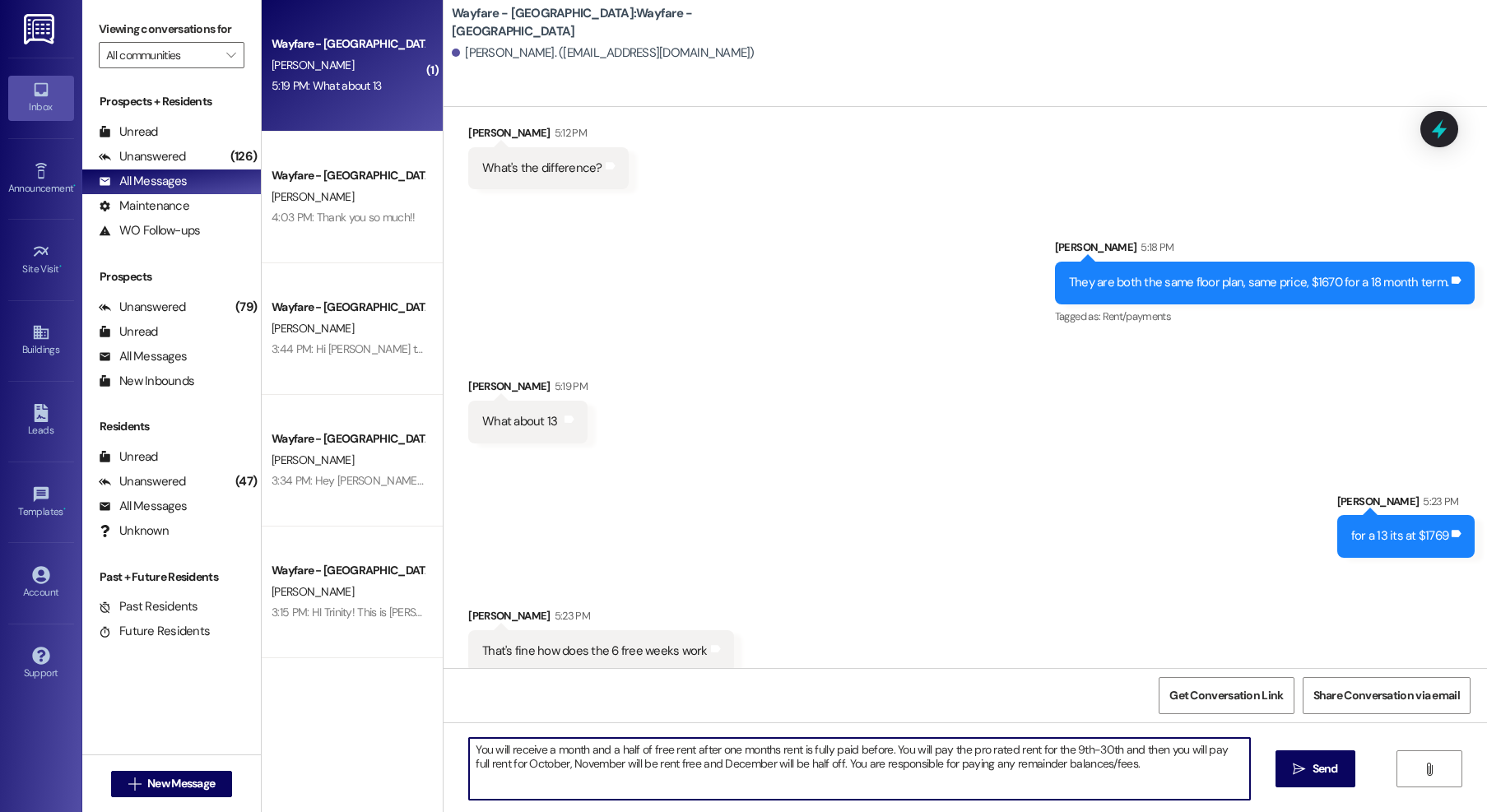
click at [544, 768] on textarea "You will receive a month and a half of free rent after one months rent is fully…" at bounding box center [859, 769] width 781 height 61
click at [578, 765] on textarea "You will receive a month and a half of free rent after one months rent is fully…" at bounding box center [859, 769] width 781 height 61
click at [1158, 776] on textarea "You will receive a month and a half of free rent after one months rent is fully…" at bounding box center [859, 769] width 781 height 61
type textarea "You will receive a month and a half of free rent after one months rent is fully…"
click at [1303, 778] on span " Send" at bounding box center [1315, 769] width 52 height 17
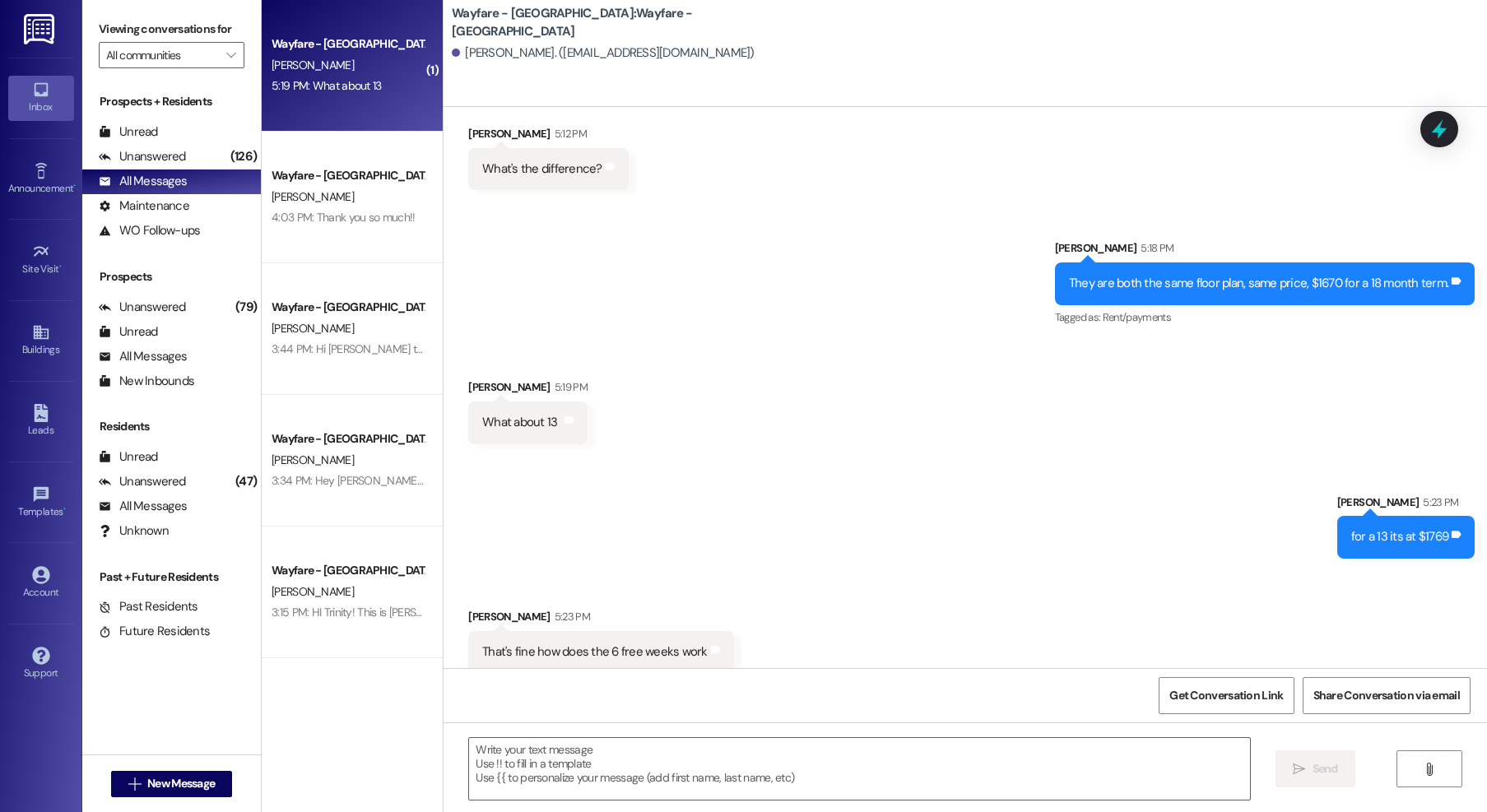
scroll to position [1322, 0]
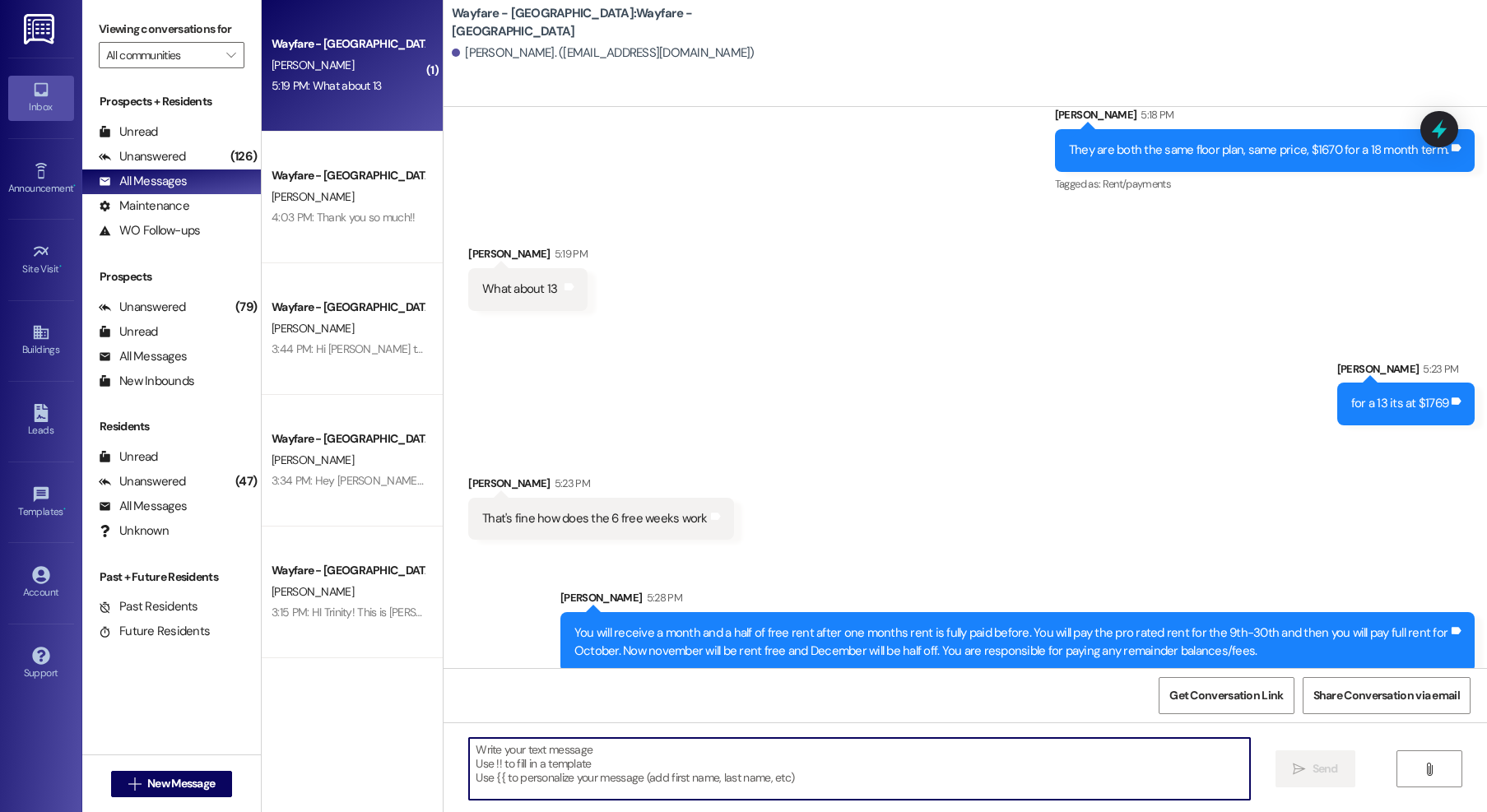
click at [609, 783] on textarea at bounding box center [859, 769] width 781 height 61
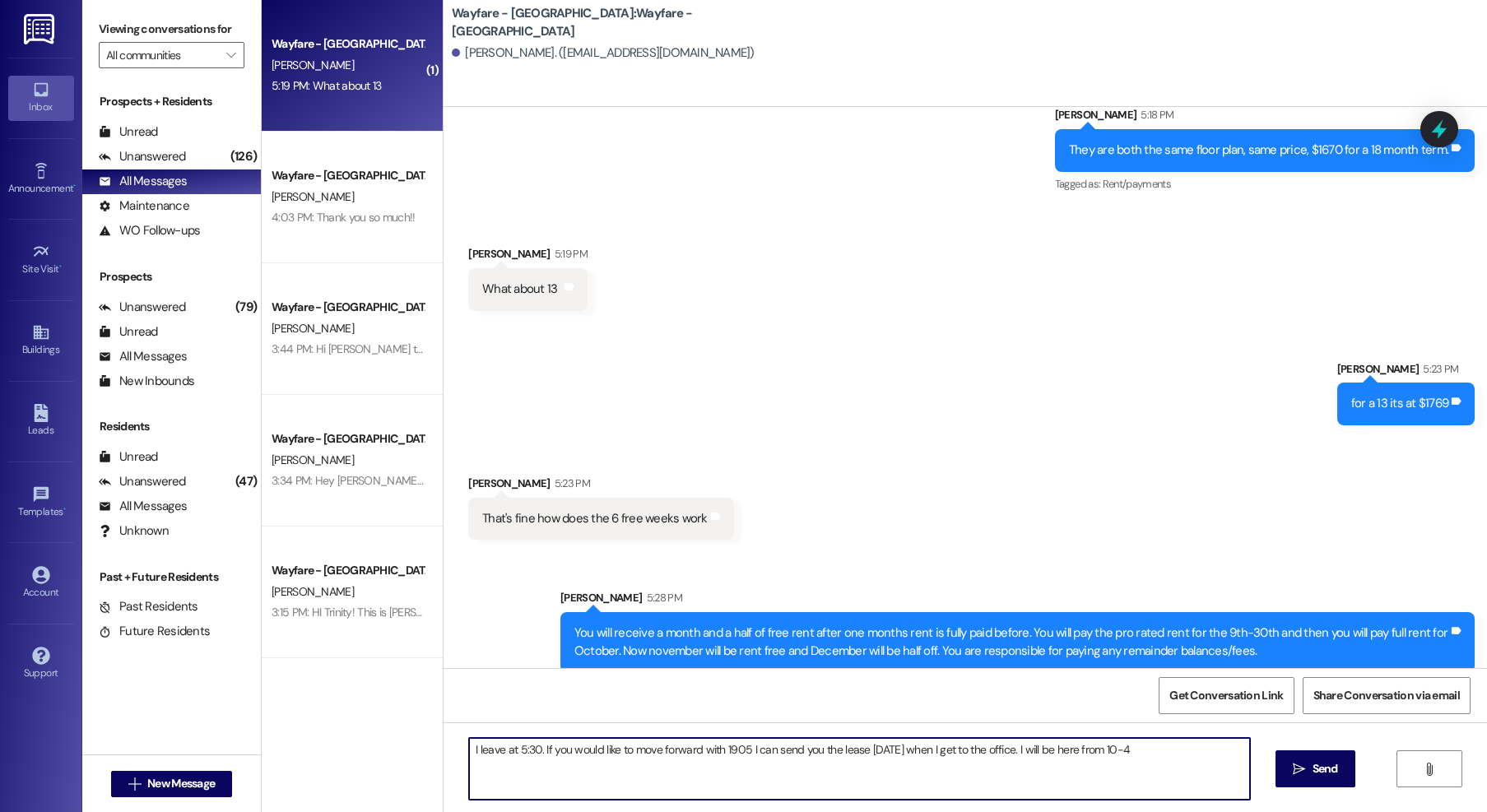
type textarea "I leave at 5:30. If you would like to move forward with 1905 I can send you the…"
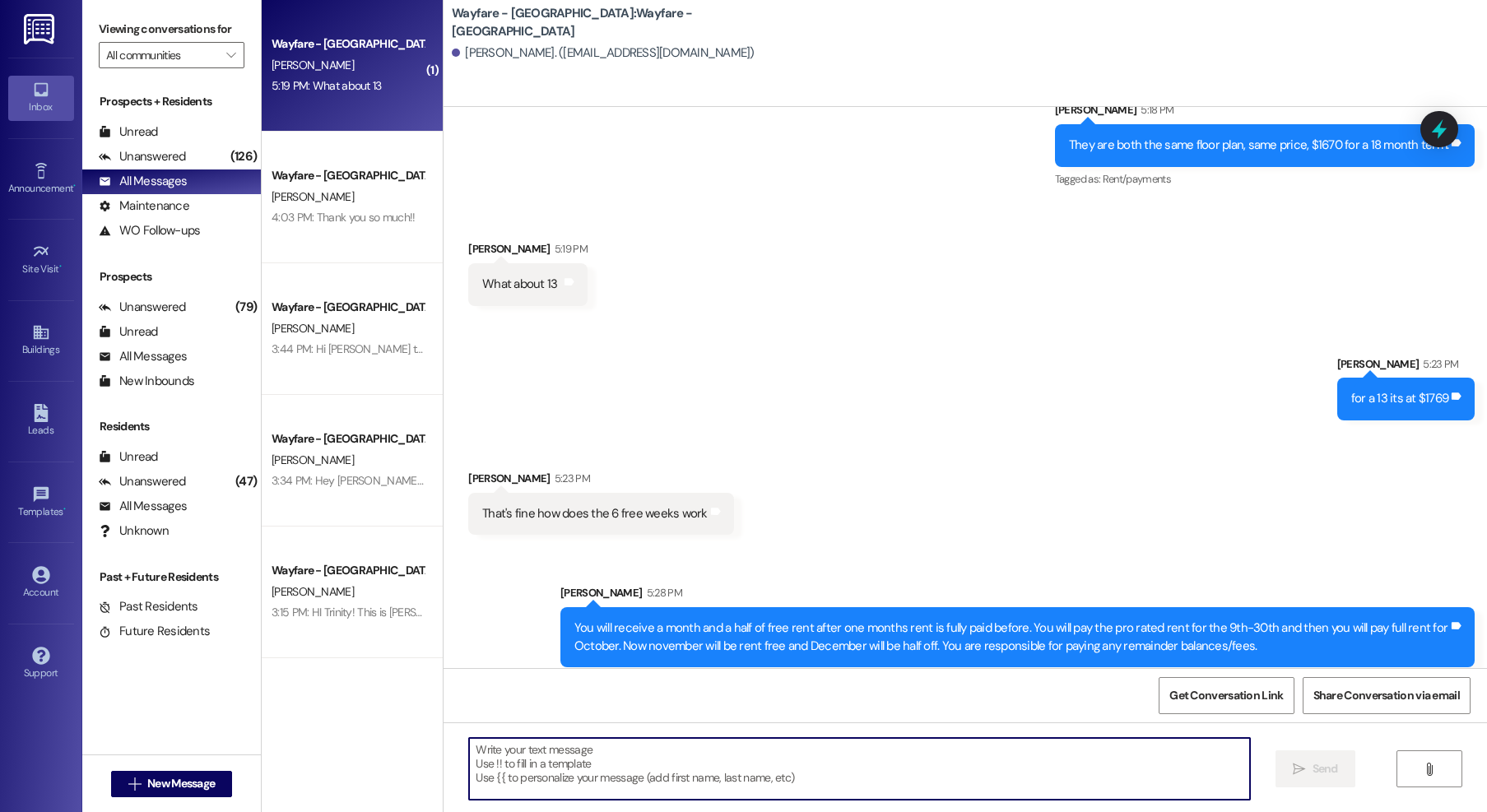
scroll to position [1437, 0]
